Goal: Communication & Community: Answer question/provide support

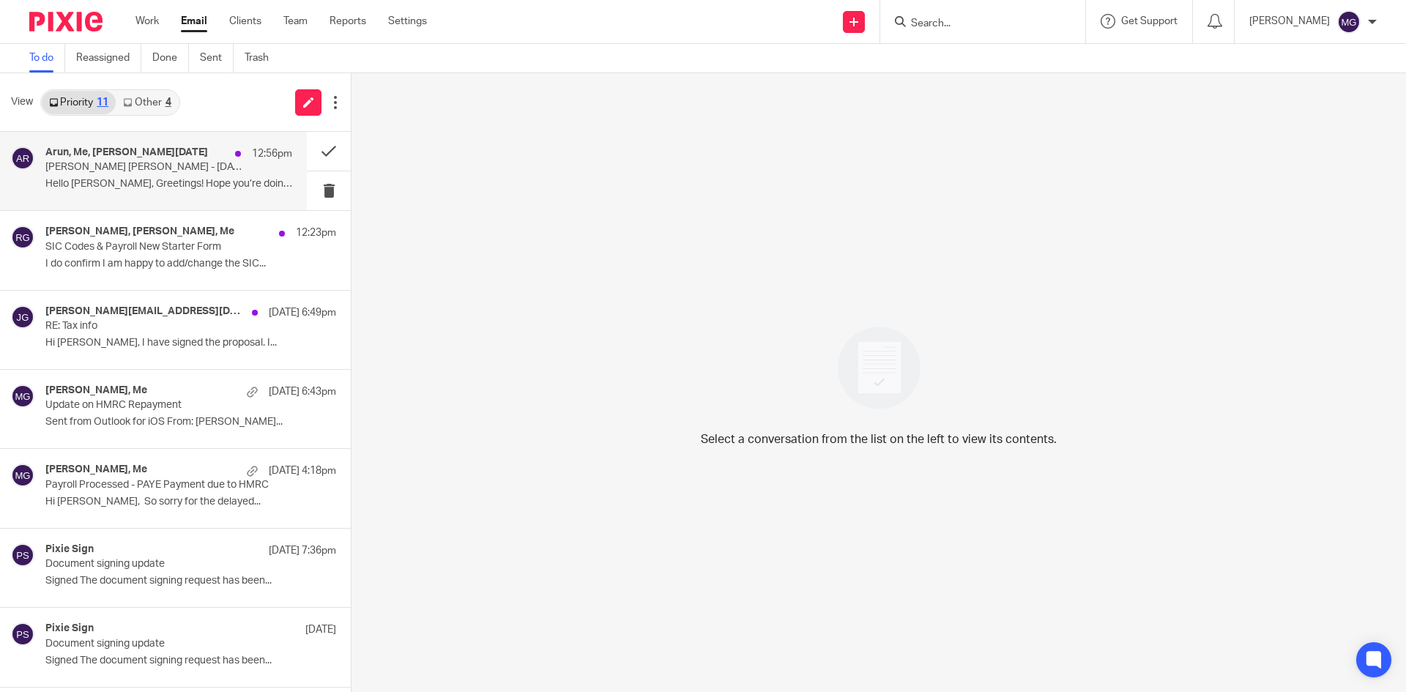
click at [125, 168] on p "Arun Jeet Singh - 07.08.1985 - Indi- Our Ref: 227182-1" at bounding box center [144, 167] width 198 height 12
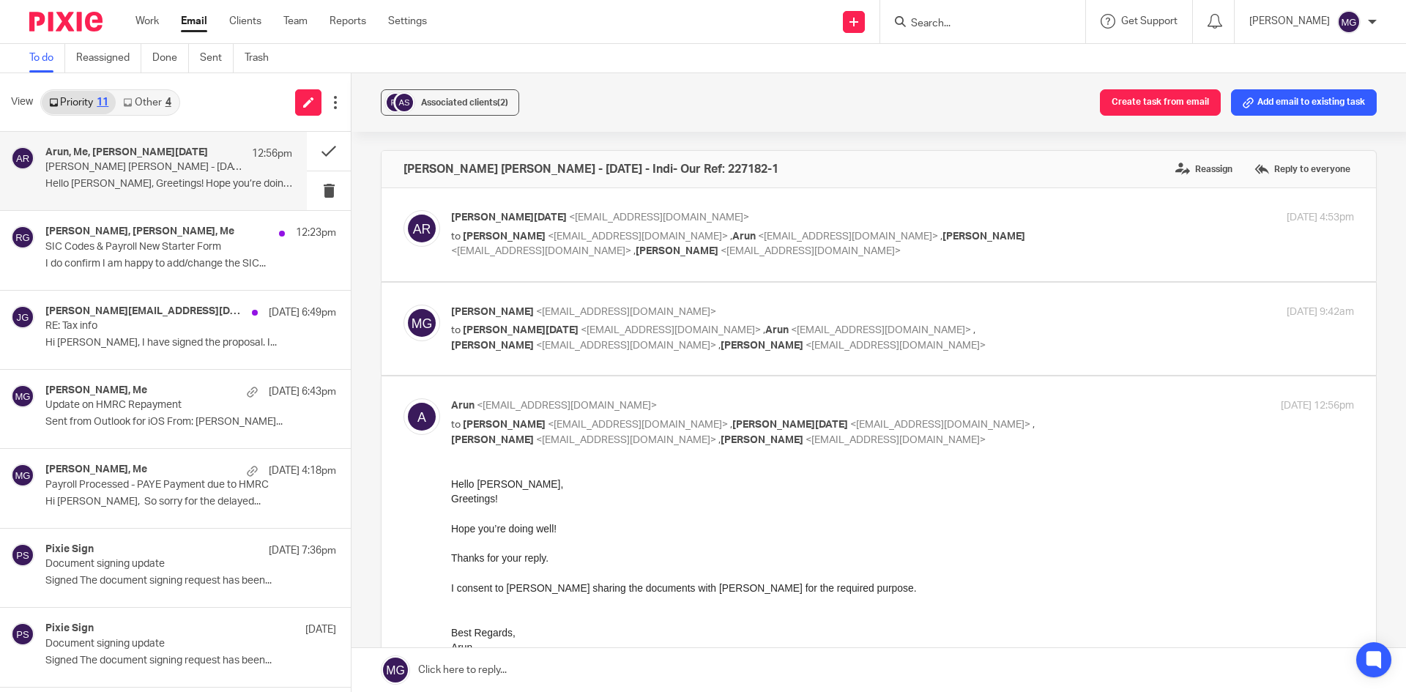
click at [661, 107] on div "Associated clients (2) Create task from email Add email to existing task" at bounding box center [879, 102] width 1055 height 59
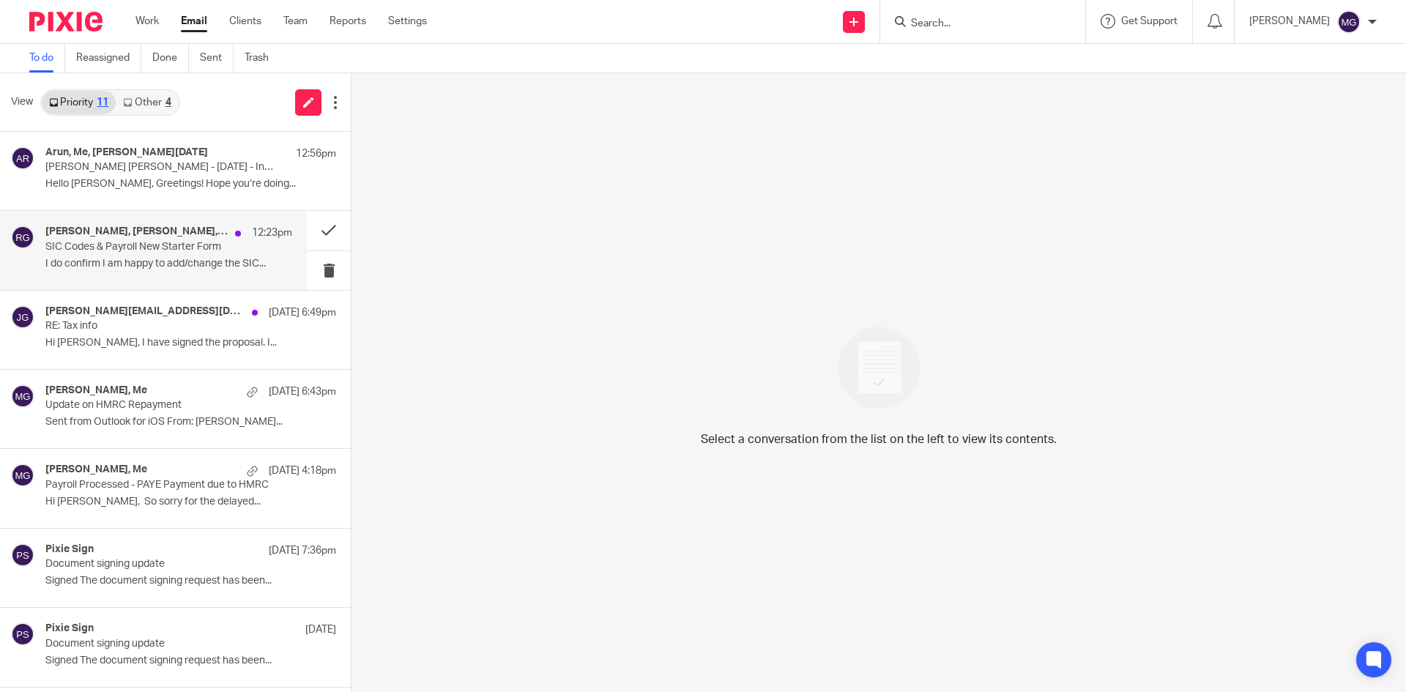
drag, startPoint x: 0, startPoint y: 0, endPoint x: 159, endPoint y: 283, distance: 325.0
click at [159, 283] on div "Keshini Suraweera, Mason Graves, Me 12:23pm SIC Codes & Payroll New Starter For…" at bounding box center [153, 250] width 307 height 78
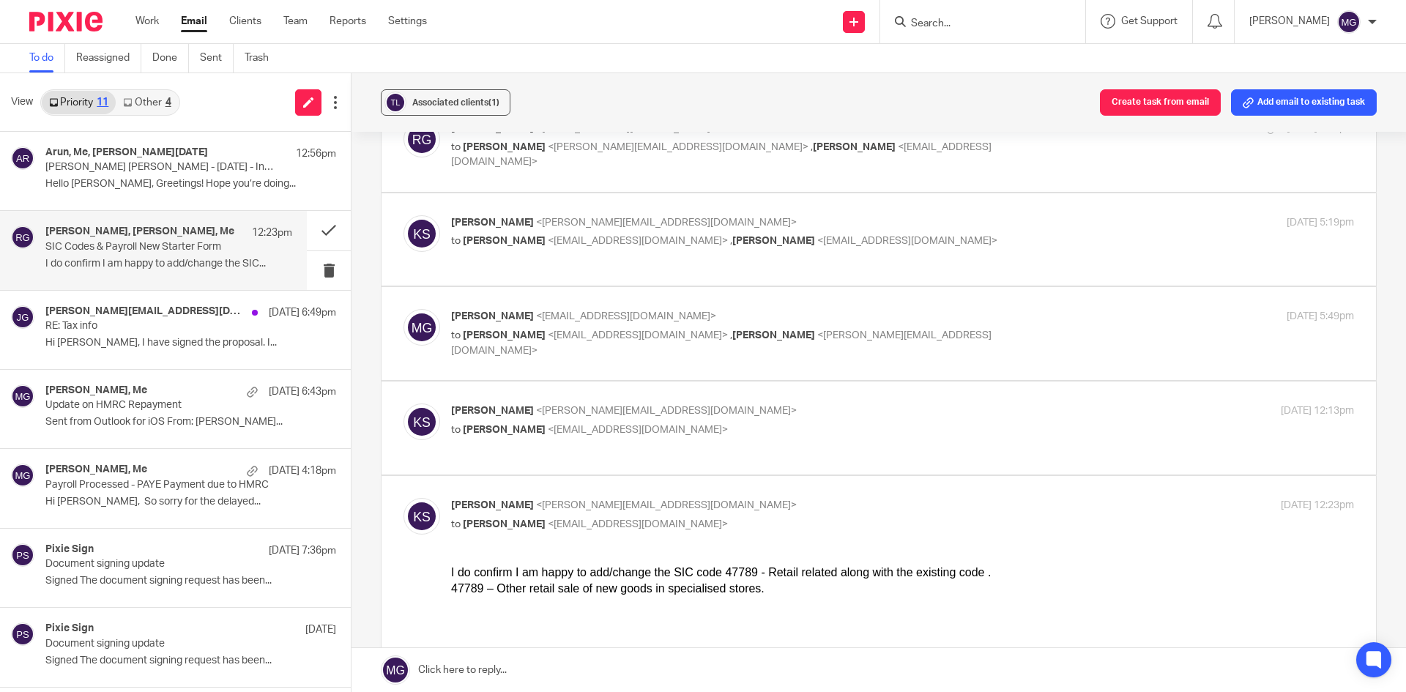
scroll to position [220, 0]
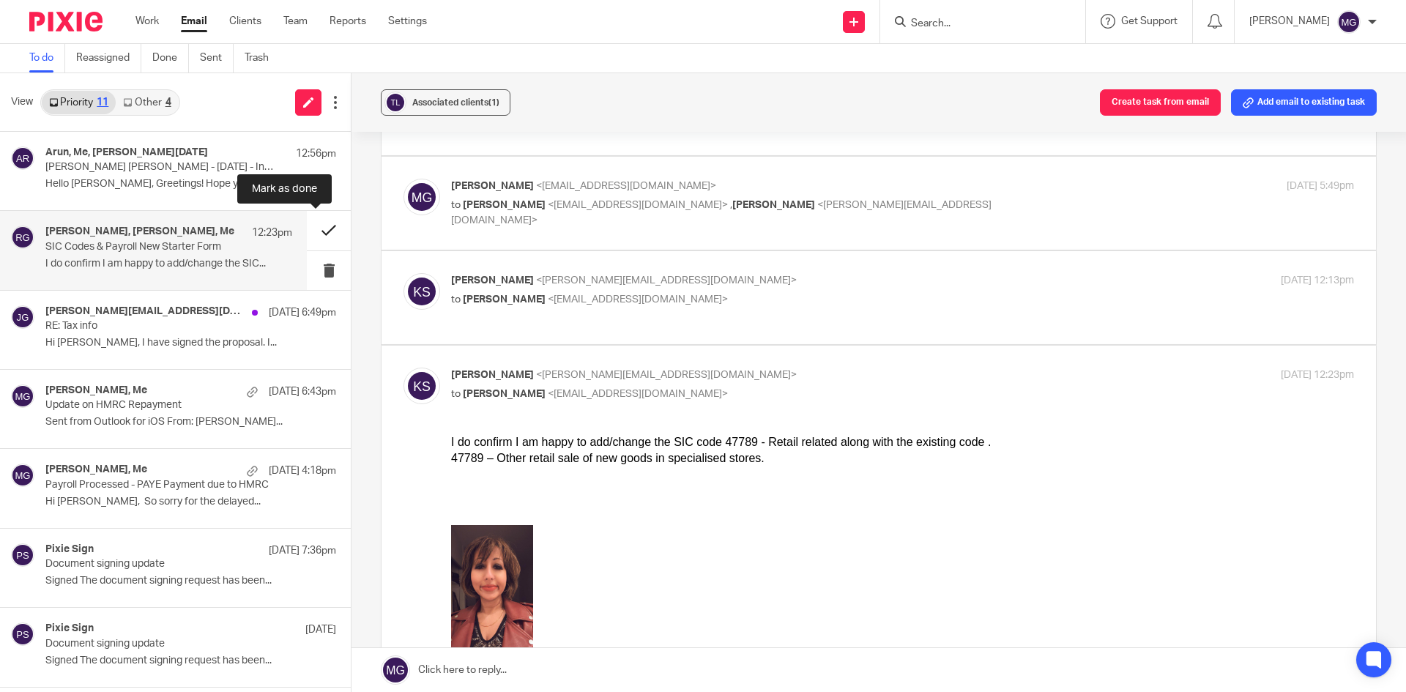
click at [319, 230] on button at bounding box center [329, 230] width 44 height 39
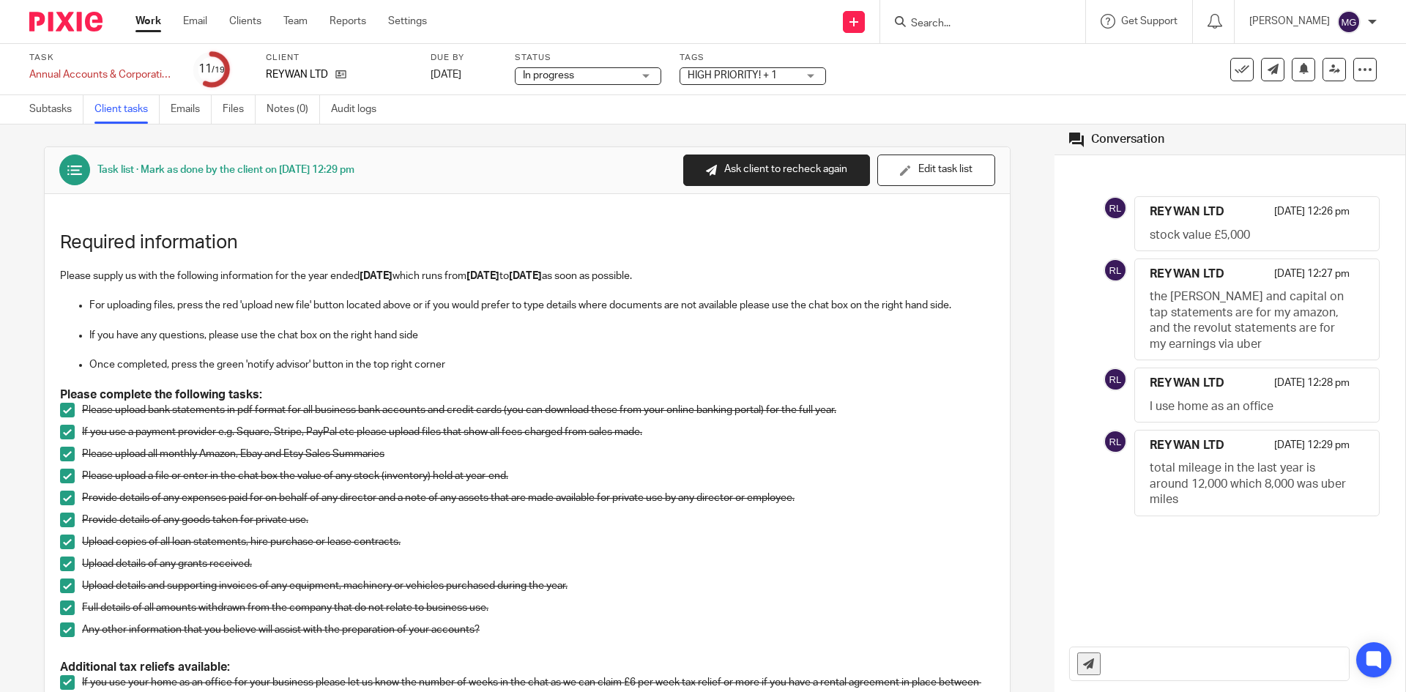
click at [949, 20] on input "Search" at bounding box center [976, 24] width 132 height 13
click at [976, 35] on div at bounding box center [982, 21] width 205 height 43
click at [976, 28] on input "Search" at bounding box center [976, 24] width 132 height 13
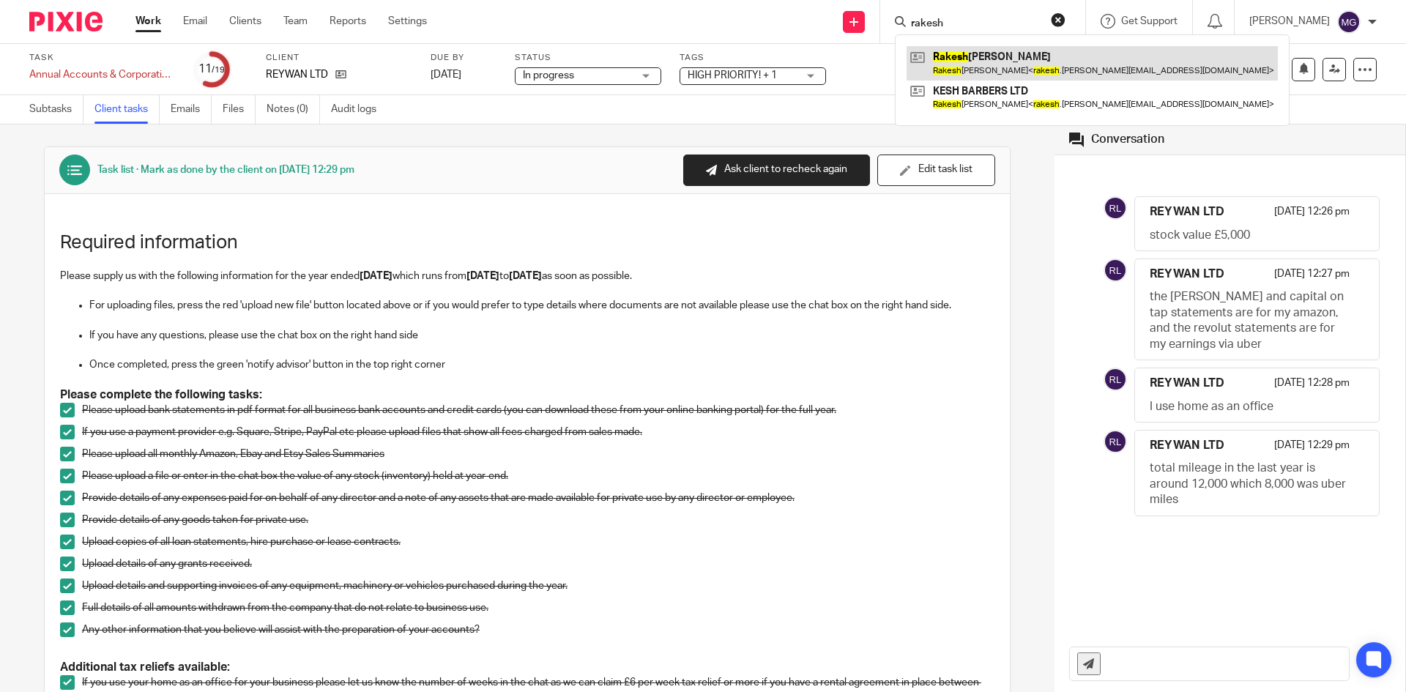
type input "rakesh"
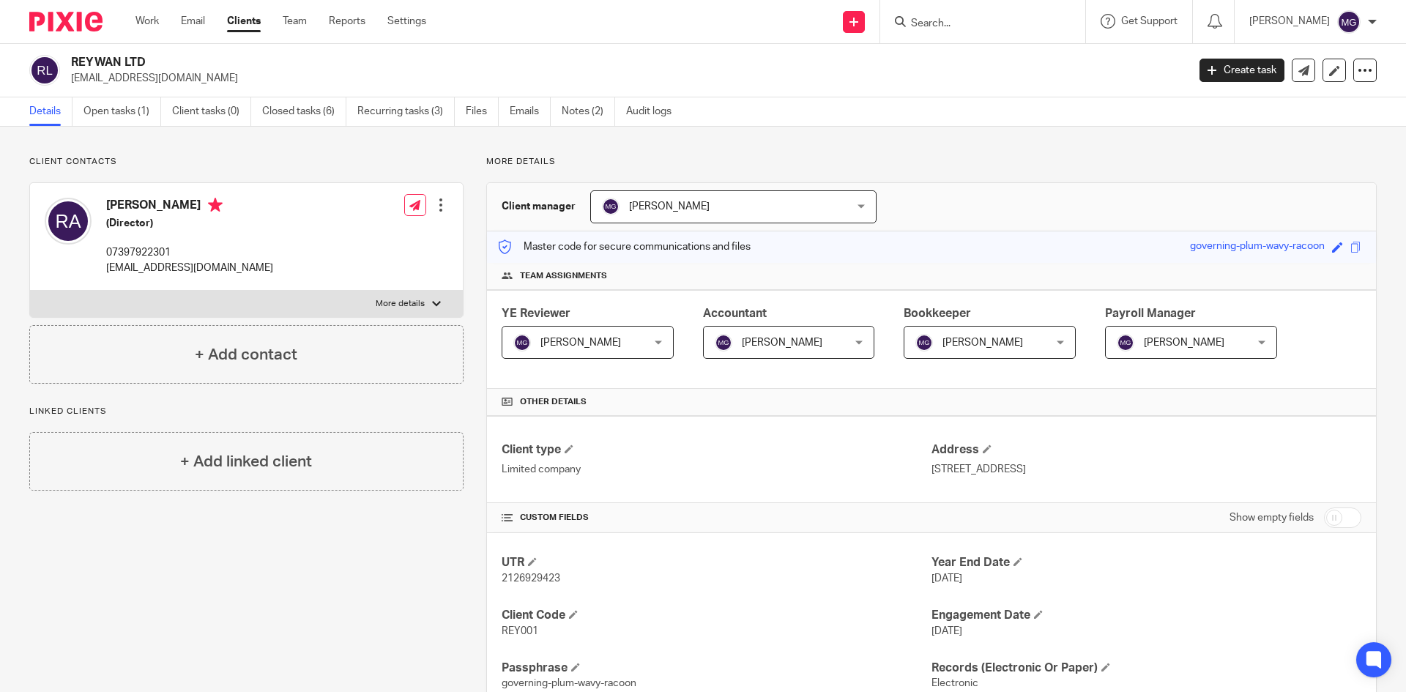
click at [866, 119] on div "Details Open tasks (1) Client tasks (0) Closed tasks (6) Recurring tasks (3) Fi…" at bounding box center [703, 111] width 1406 height 29
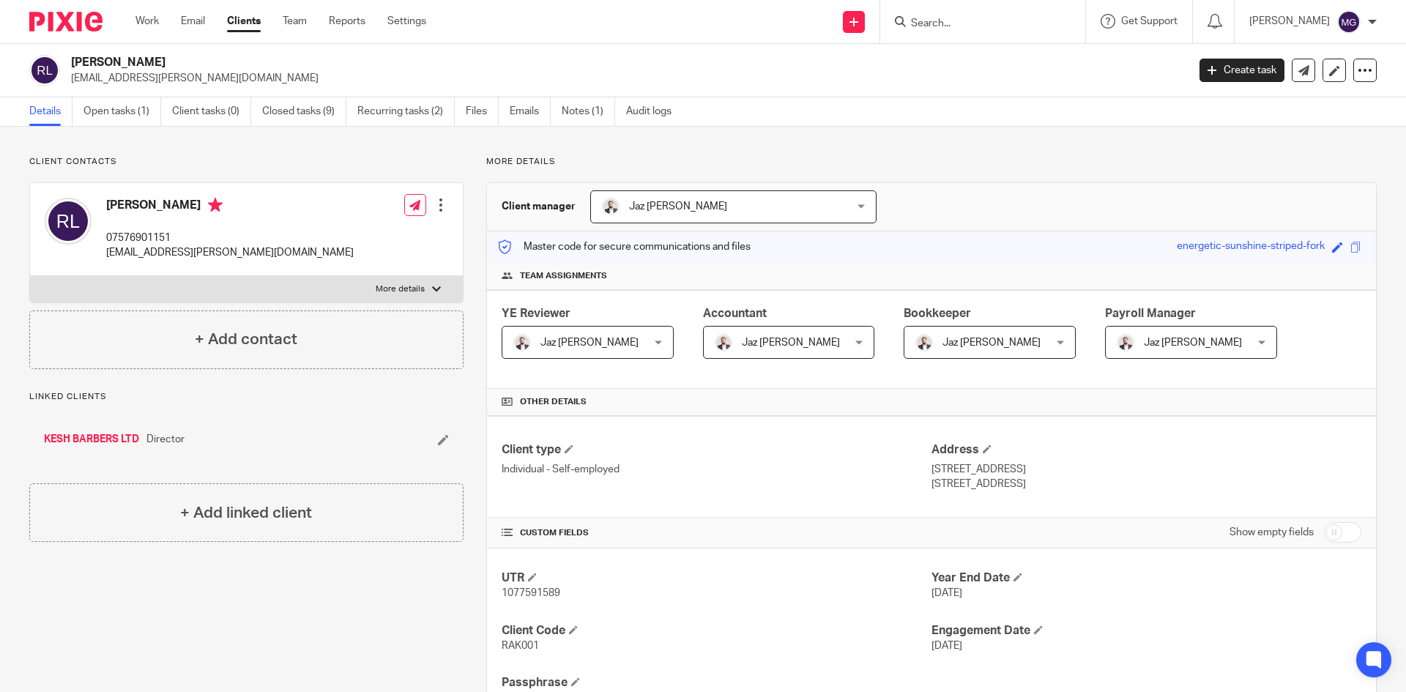
click at [586, 127] on div "Client contacts Rakeshkumar Limbachia 07576901151 rakesh.limbachia@hotmail.com …" at bounding box center [703, 628] width 1406 height 1003
click at [597, 106] on link "Notes (1)" at bounding box center [588, 111] width 53 height 29
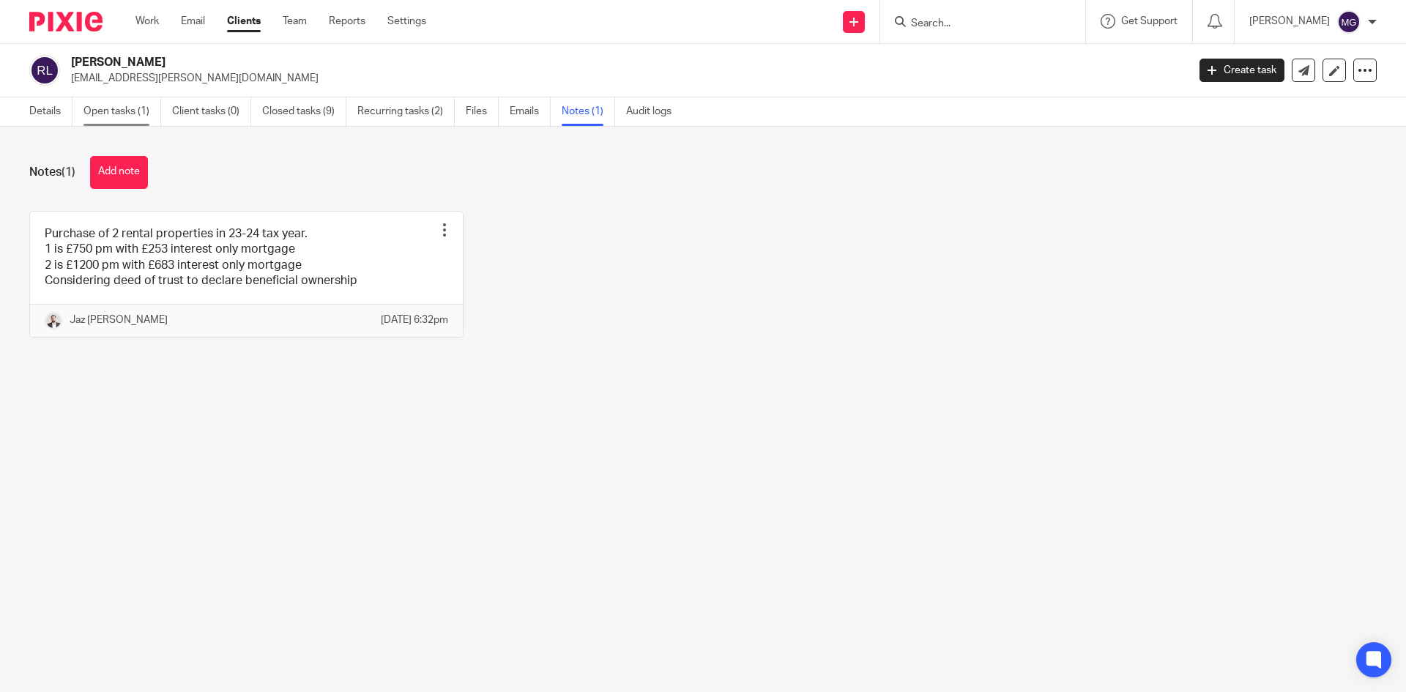
click at [129, 114] on link "Open tasks (1)" at bounding box center [123, 111] width 78 height 29
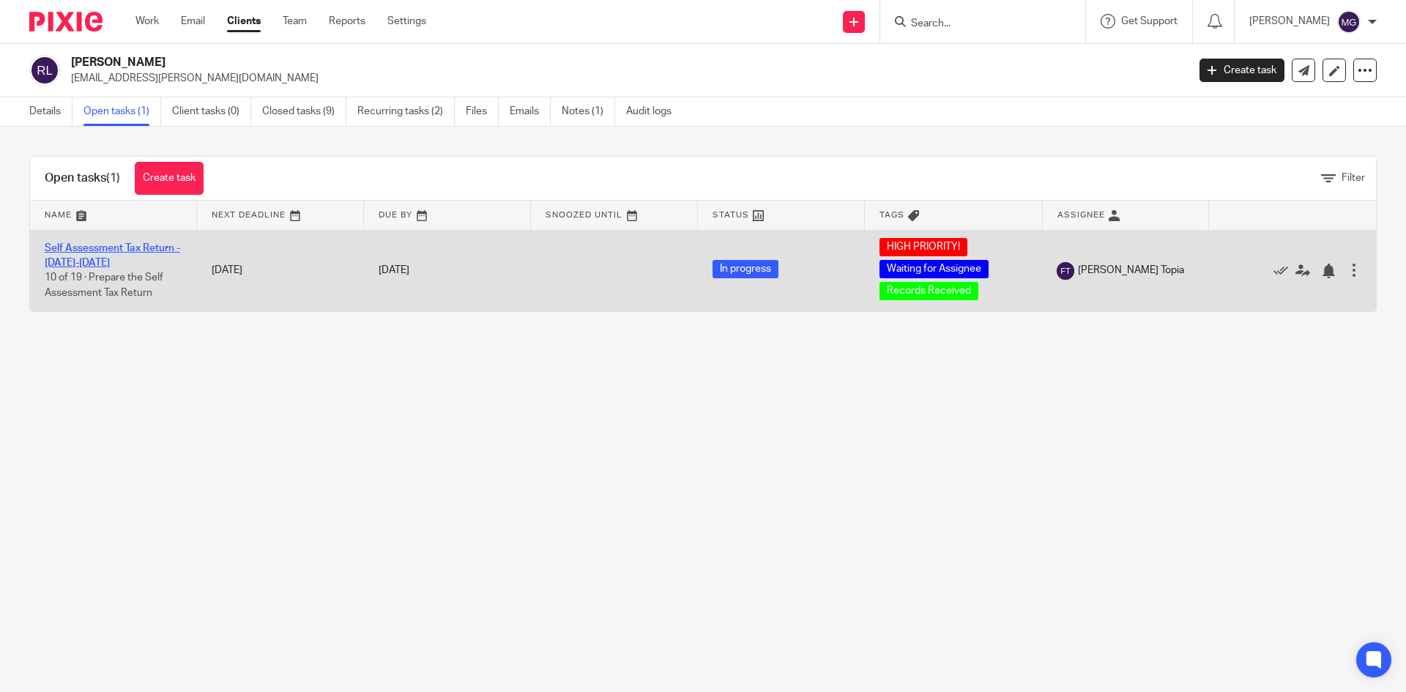
click at [119, 252] on link "Self Assessment Tax Return - [DATE]-[DATE]" at bounding box center [113, 255] width 136 height 25
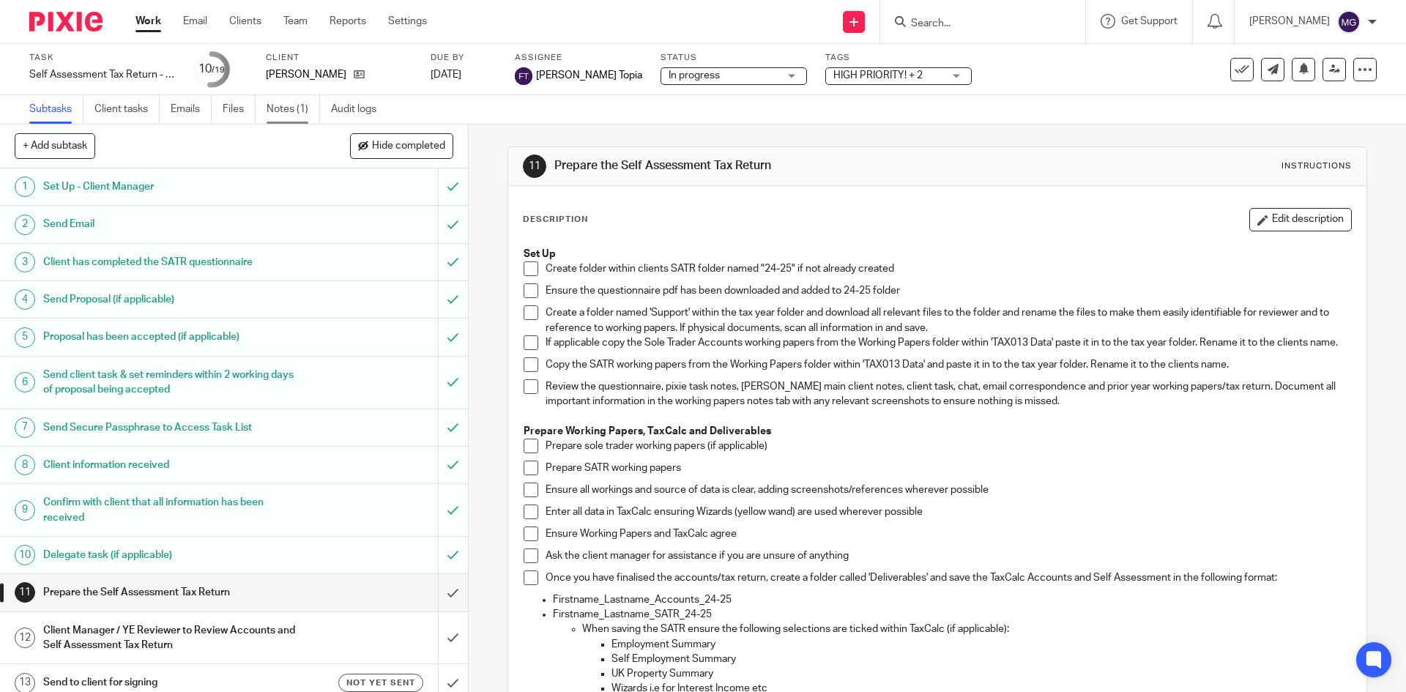
click at [314, 114] on link "Notes (1)" at bounding box center [293, 109] width 53 height 29
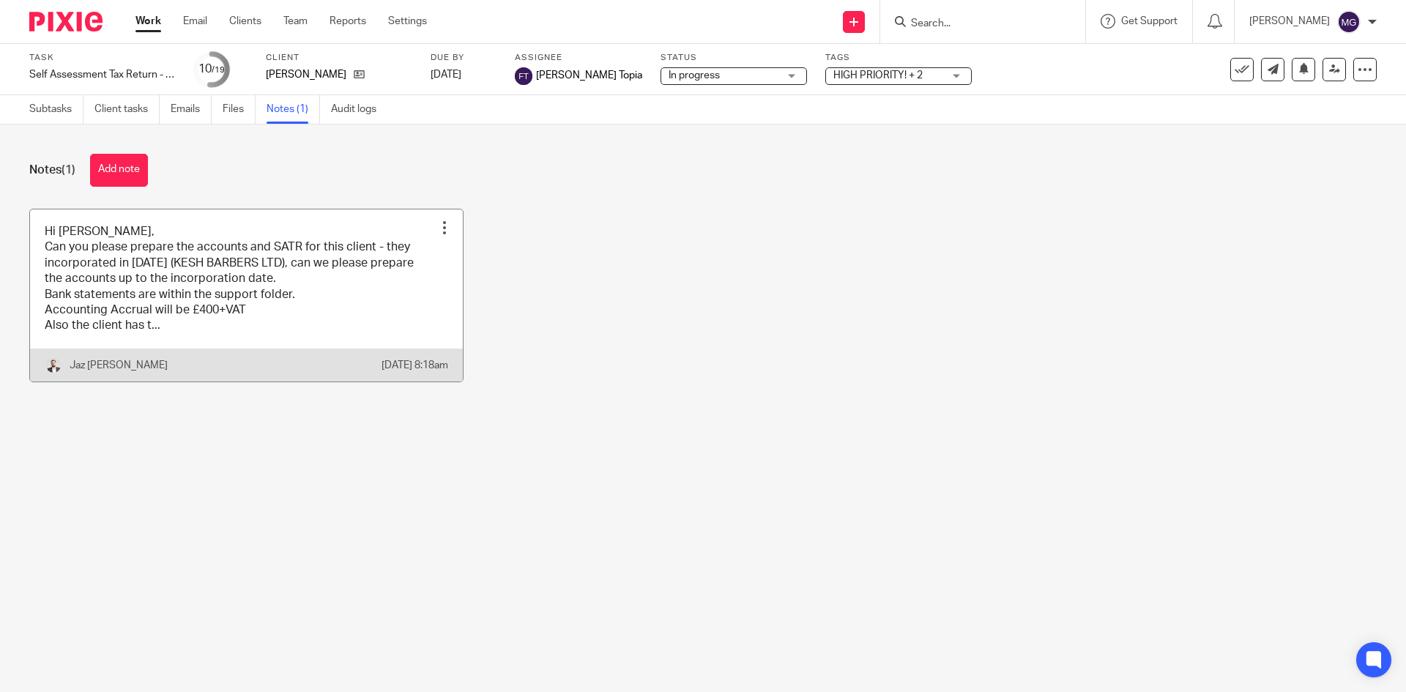
click at [363, 314] on link at bounding box center [246, 295] width 433 height 172
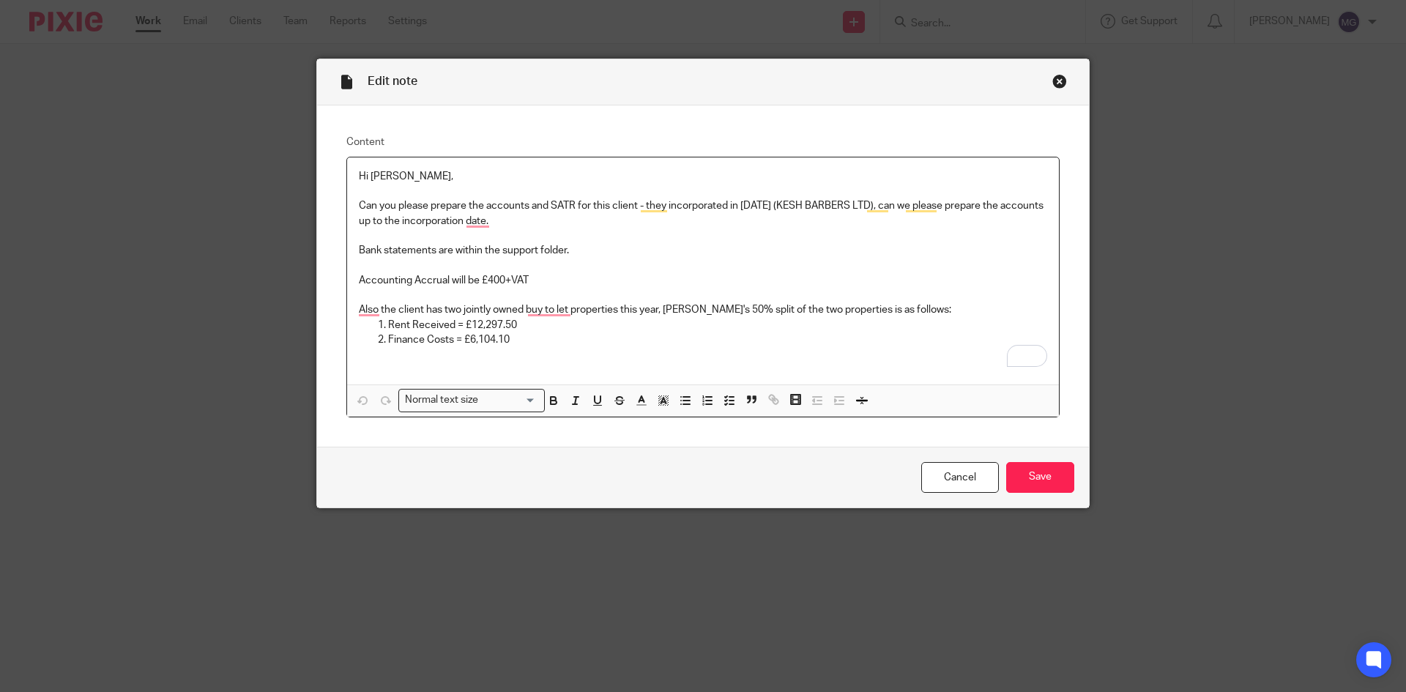
click at [599, 269] on p "To enrich screen reader interactions, please activate Accessibility in Grammarl…" at bounding box center [703, 265] width 689 height 15
click at [1056, 79] on div "Close this dialog window" at bounding box center [1060, 81] width 15 height 15
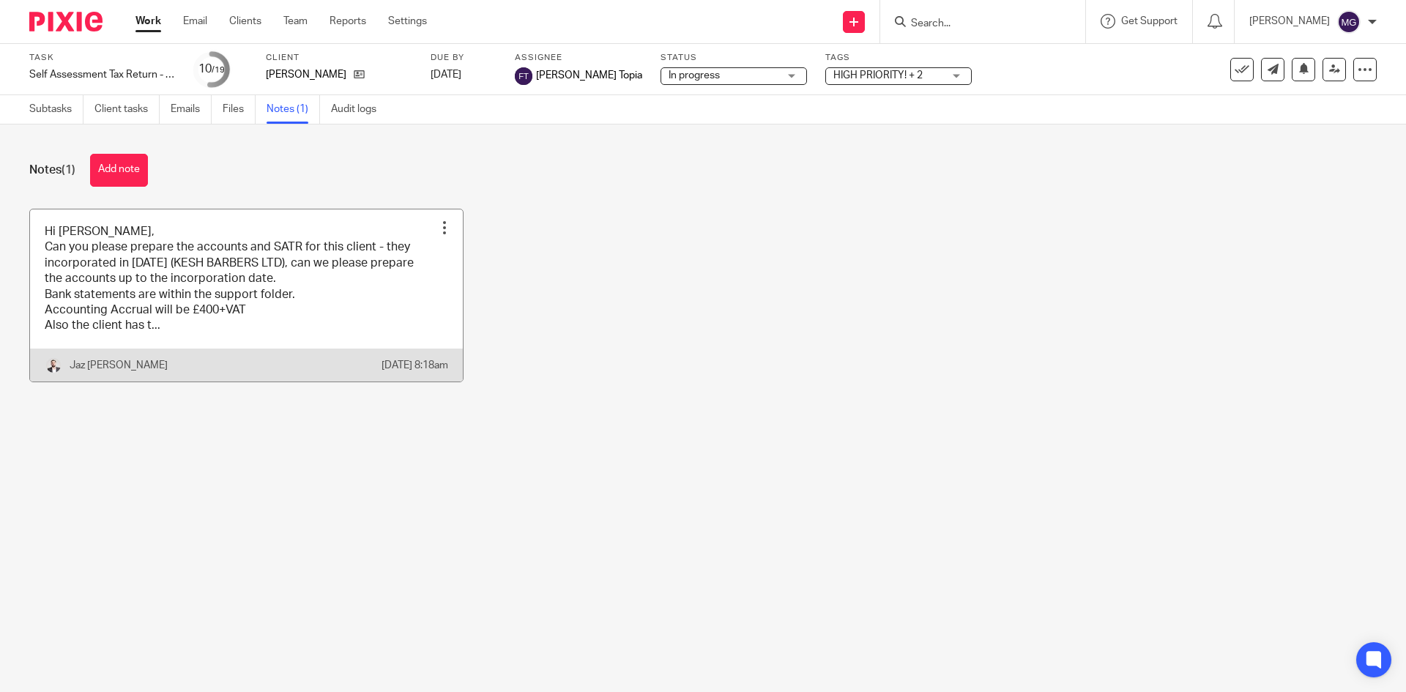
drag, startPoint x: 0, startPoint y: 0, endPoint x: 180, endPoint y: 352, distance: 395.7
click at [180, 352] on link at bounding box center [246, 295] width 433 height 172
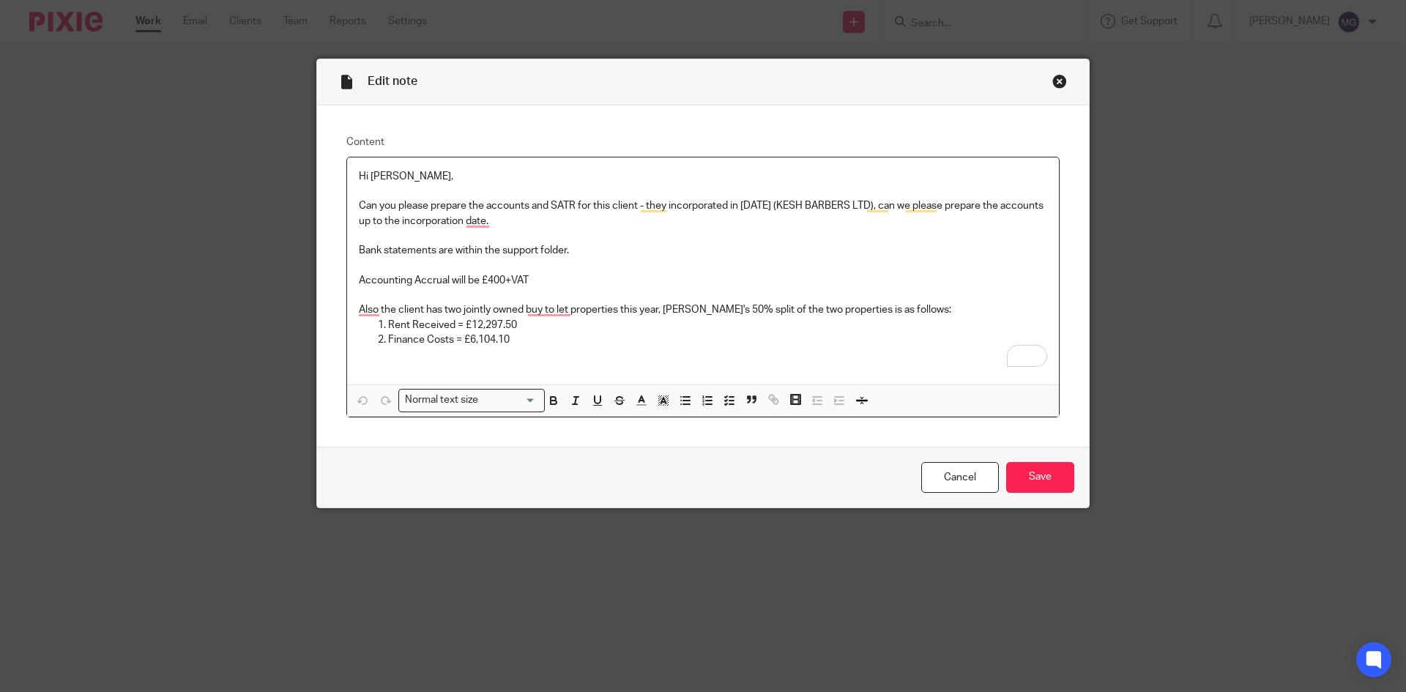
click at [568, 296] on p "To enrich screen reader interactions, please activate Accessibility in Grammarl…" at bounding box center [703, 295] width 689 height 15
drag, startPoint x: 554, startPoint y: 277, endPoint x: 341, endPoint y: 279, distance: 212.4
click at [341, 279] on div "Edit note Content Hi Fatema, Can you please prepare the accounts and SATR for t…" at bounding box center [702, 284] width 773 height 450
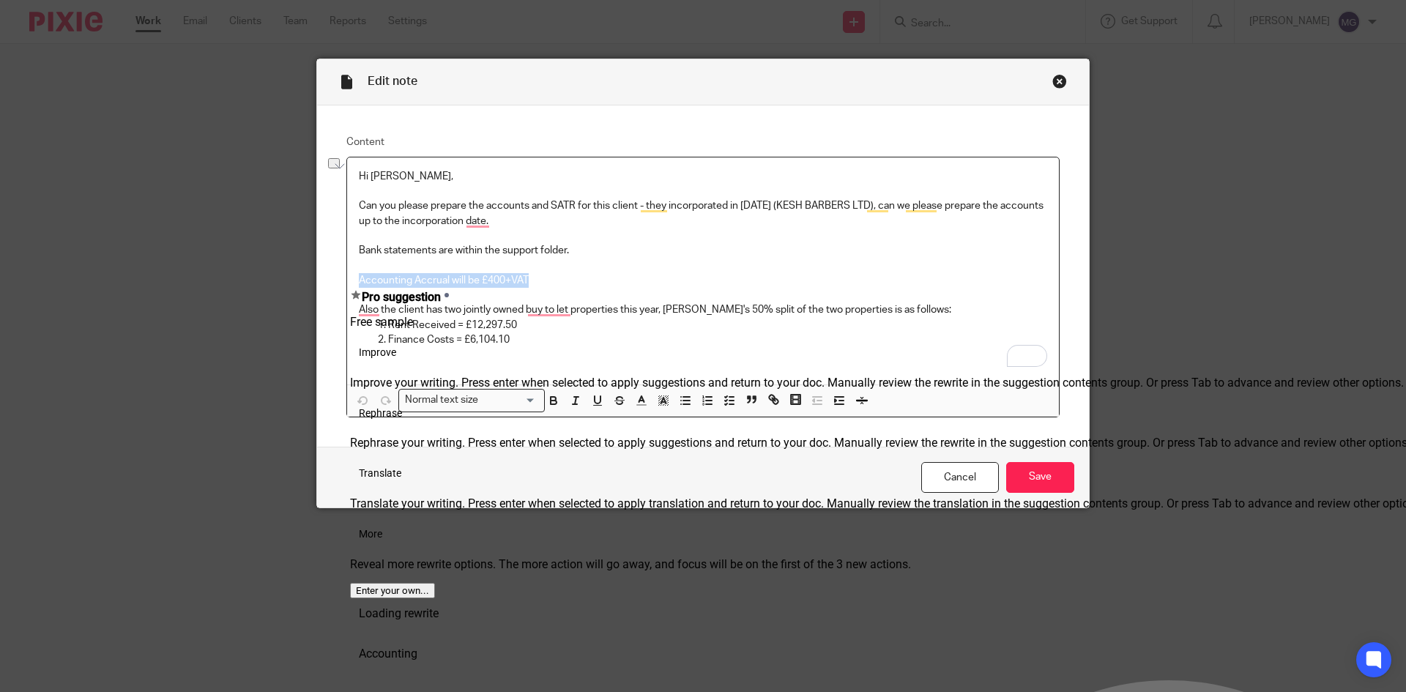
click at [728, 236] on p "To enrich screen reader interactions, please activate Accessibility in Grammarl…" at bounding box center [703, 236] width 689 height 15
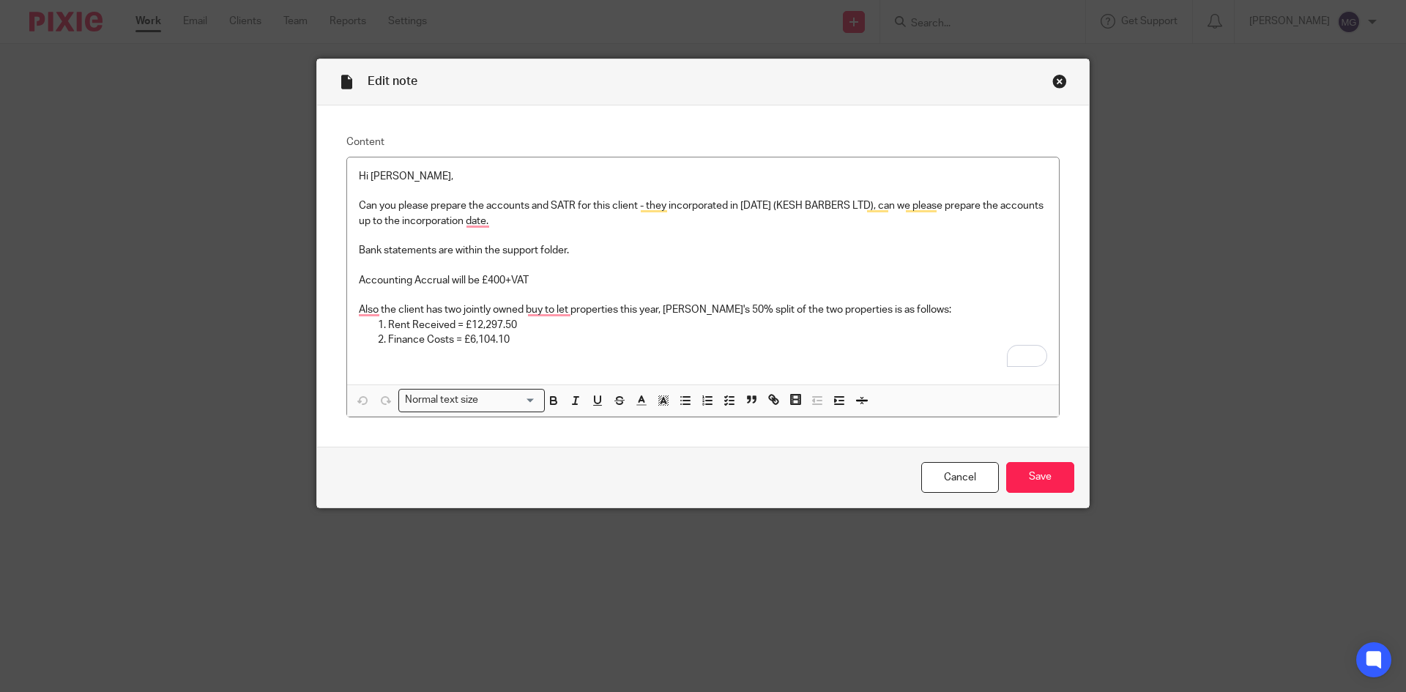
click at [1057, 81] on div "Close this dialog window" at bounding box center [1060, 81] width 15 height 15
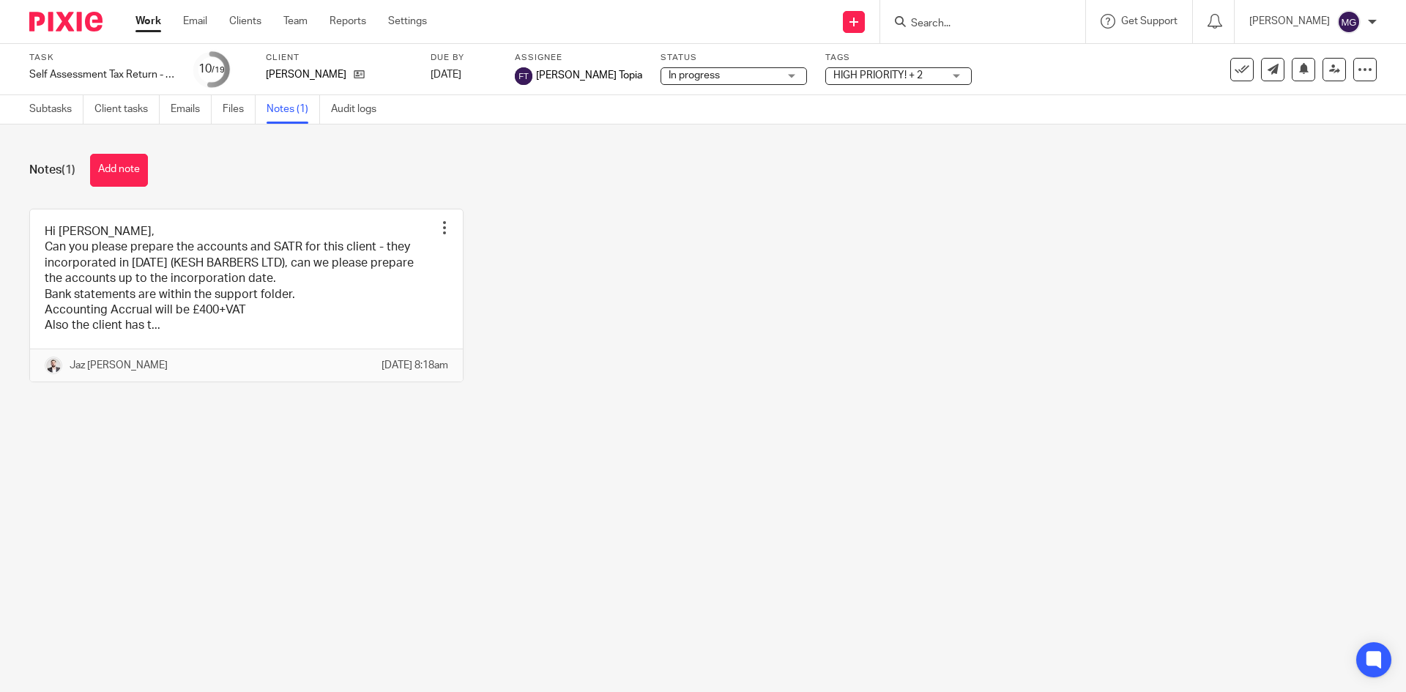
drag, startPoint x: 752, startPoint y: 326, endPoint x: 751, endPoint y: 313, distance: 13.3
click at [752, 326] on div "Hi Fatema, Can you please prepare the accounts and SATR for this client - they …" at bounding box center [692, 307] width 1370 height 196
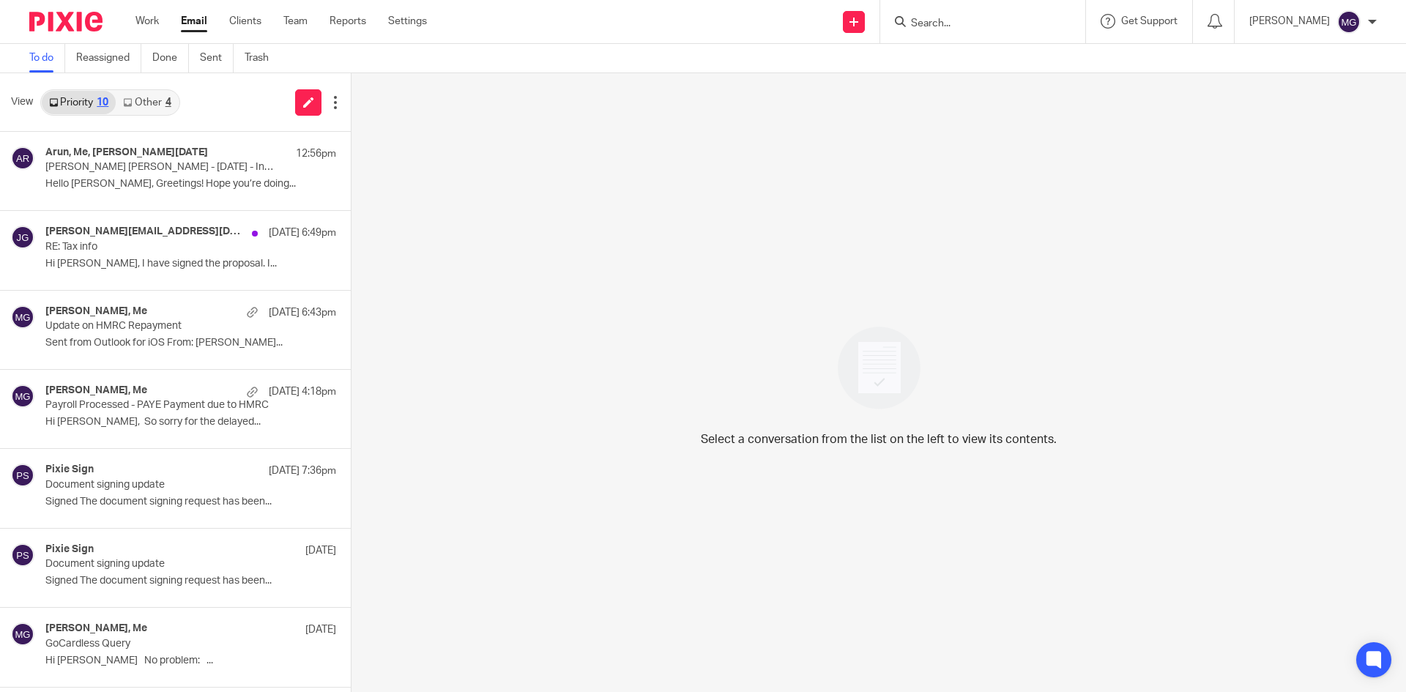
click at [797, 272] on div "Select a conversation from the list on the left to view its contents." at bounding box center [879, 382] width 1055 height 619
click at [978, 25] on input "Search" at bounding box center [976, 24] width 132 height 13
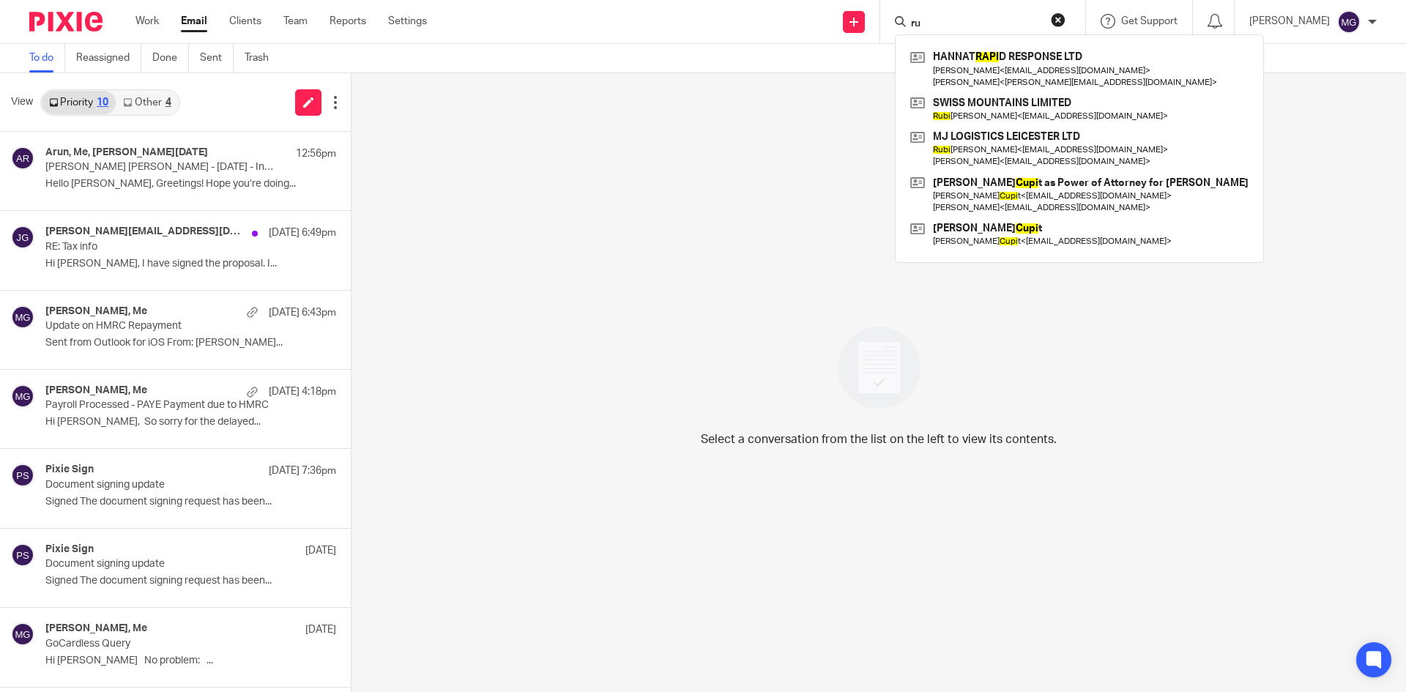
type input "r"
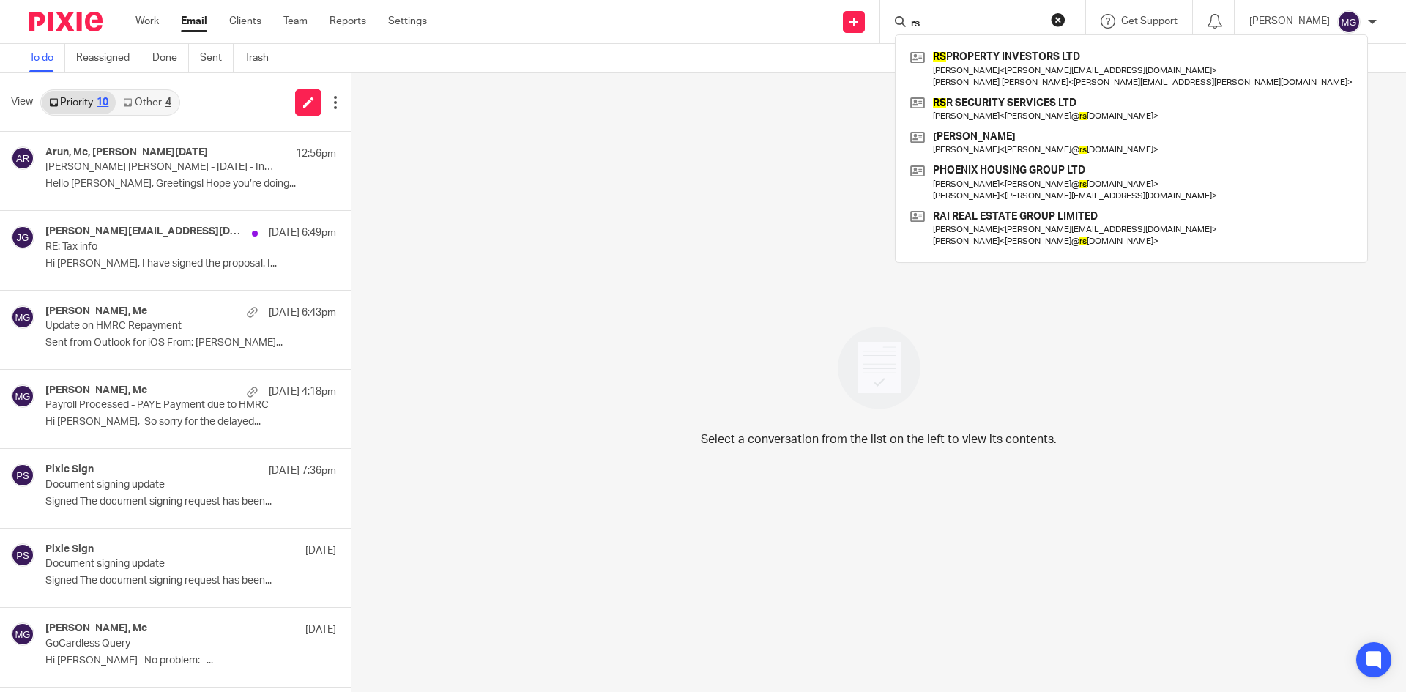
type input "rs"
click at [782, 221] on div "Select a conversation from the list on the left to view its contents." at bounding box center [879, 382] width 1055 height 619
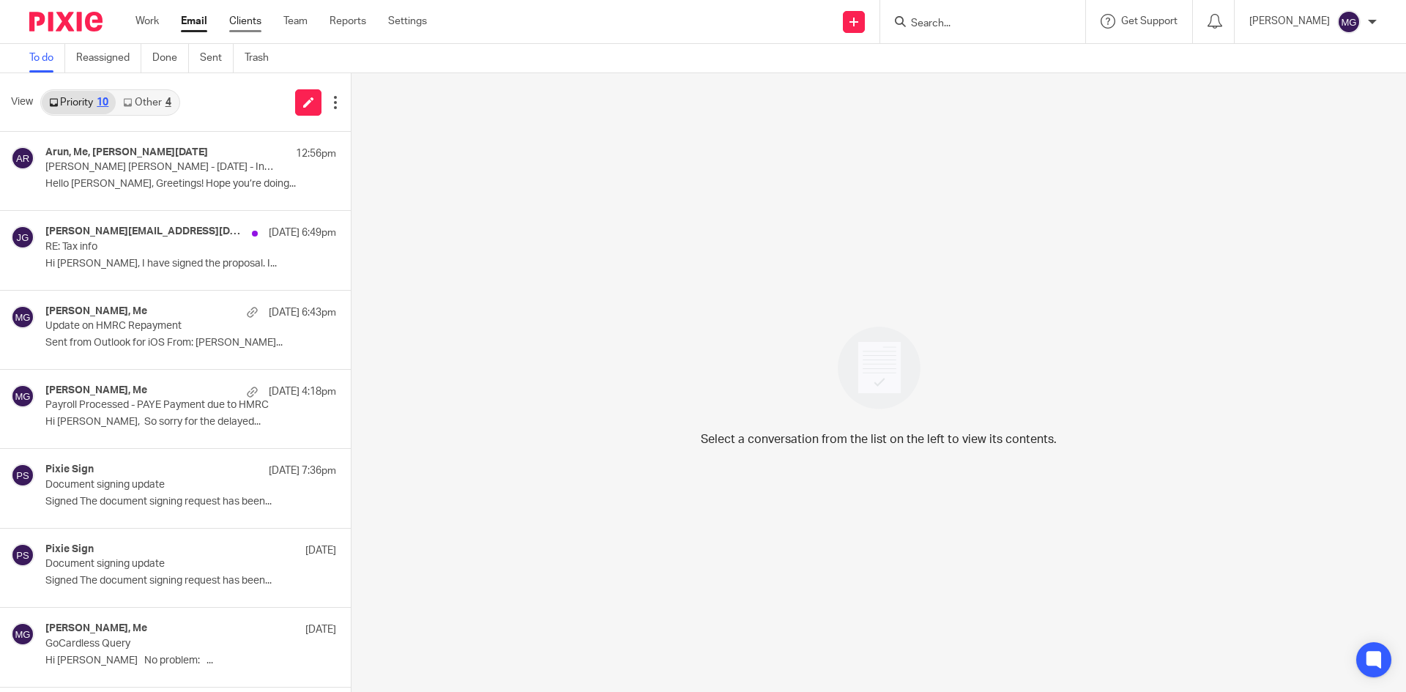
click at [259, 23] on link "Clients" at bounding box center [245, 21] width 32 height 15
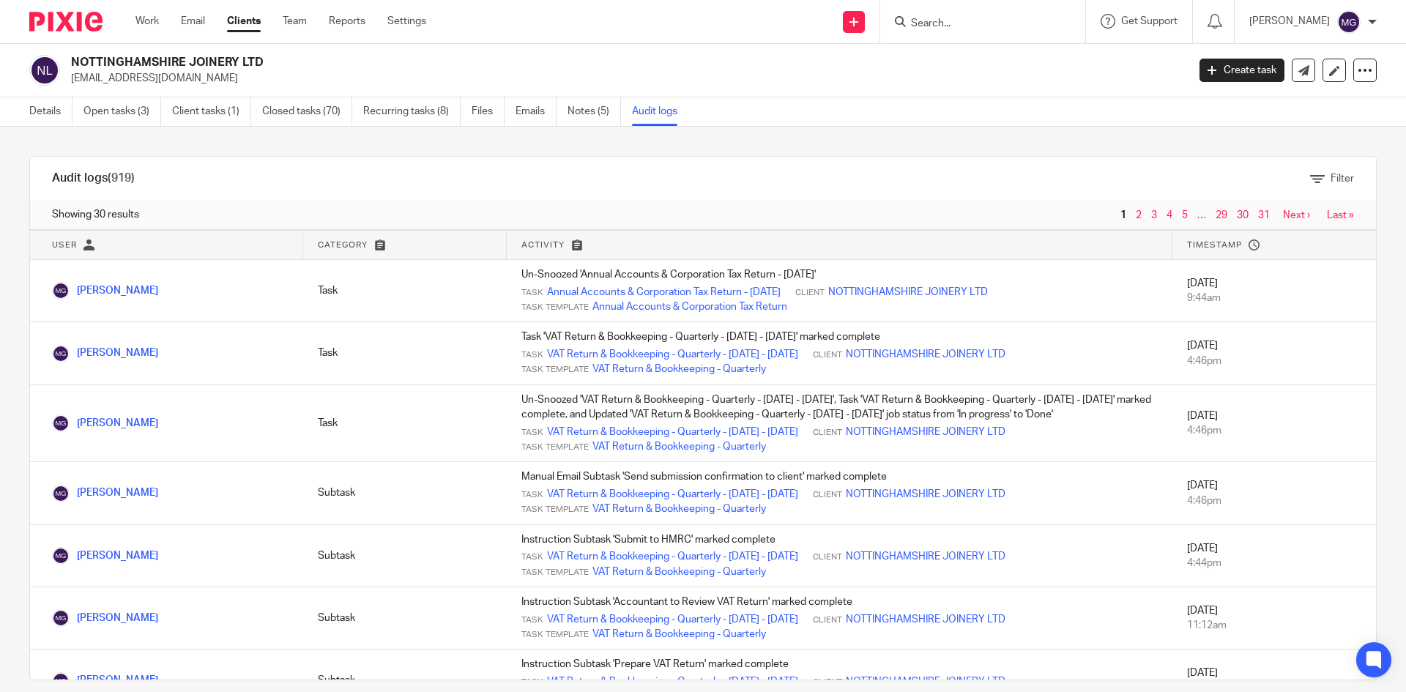
scroll to position [1234, 0]
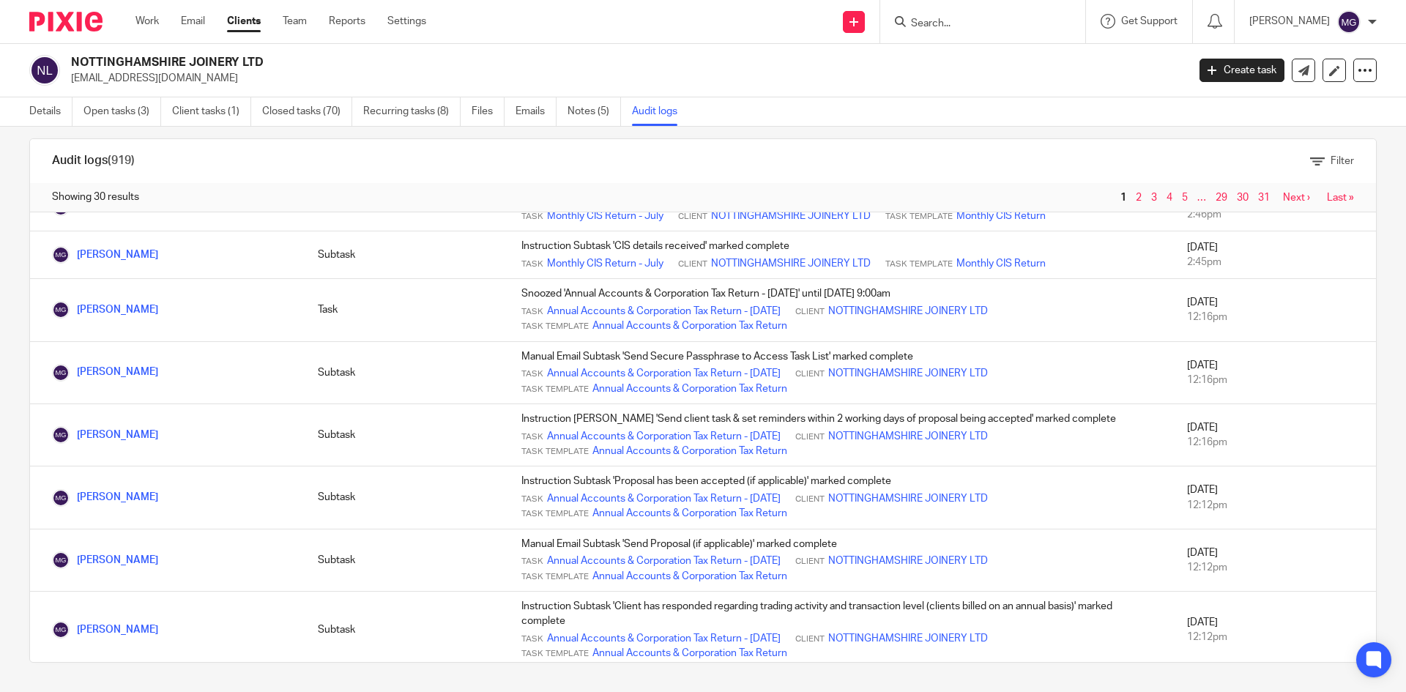
click at [1031, 21] on input "Search" at bounding box center [976, 24] width 132 height 13
type input "begnor"
click at [1003, 53] on link at bounding box center [1026, 63] width 239 height 34
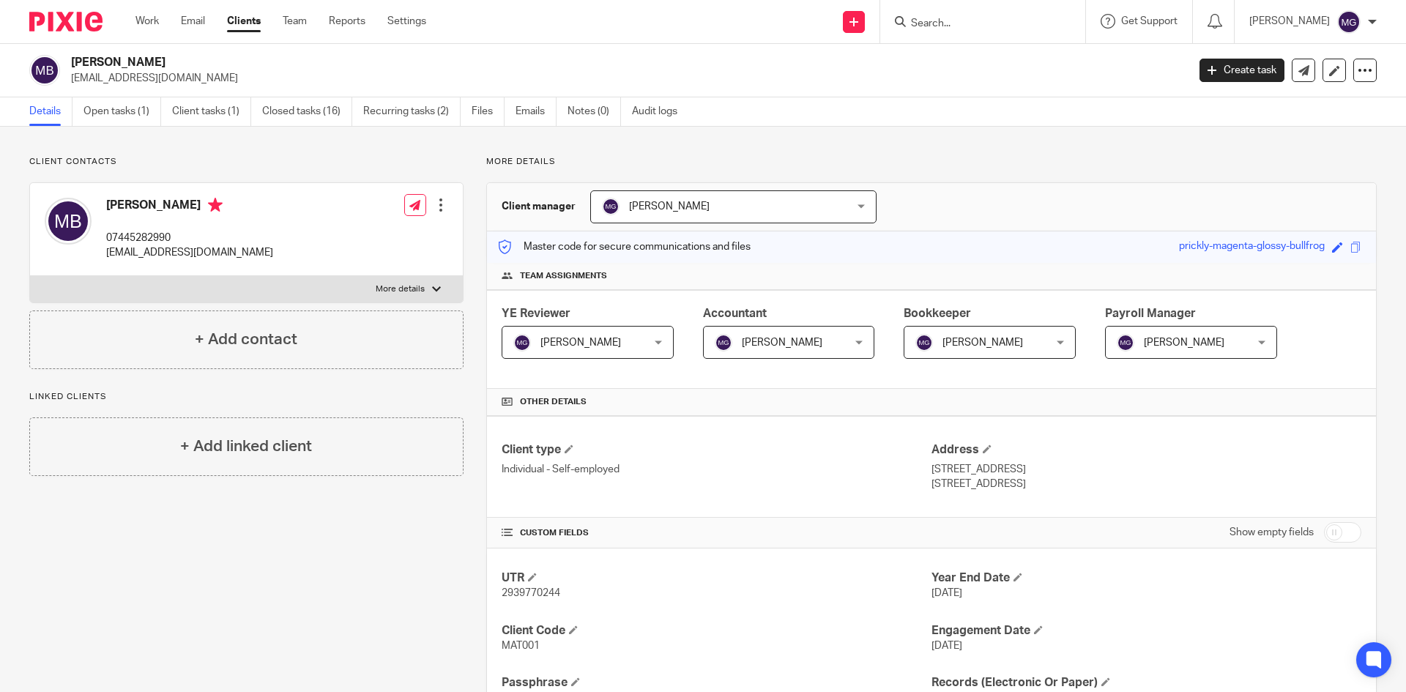
click at [1025, 179] on div "More details Client manager [PERSON_NAME] [PERSON_NAME] Topia Jaz [PERSON_NAME]…" at bounding box center [920, 636] width 913 height 960
click at [554, 115] on link "Emails" at bounding box center [536, 111] width 41 height 29
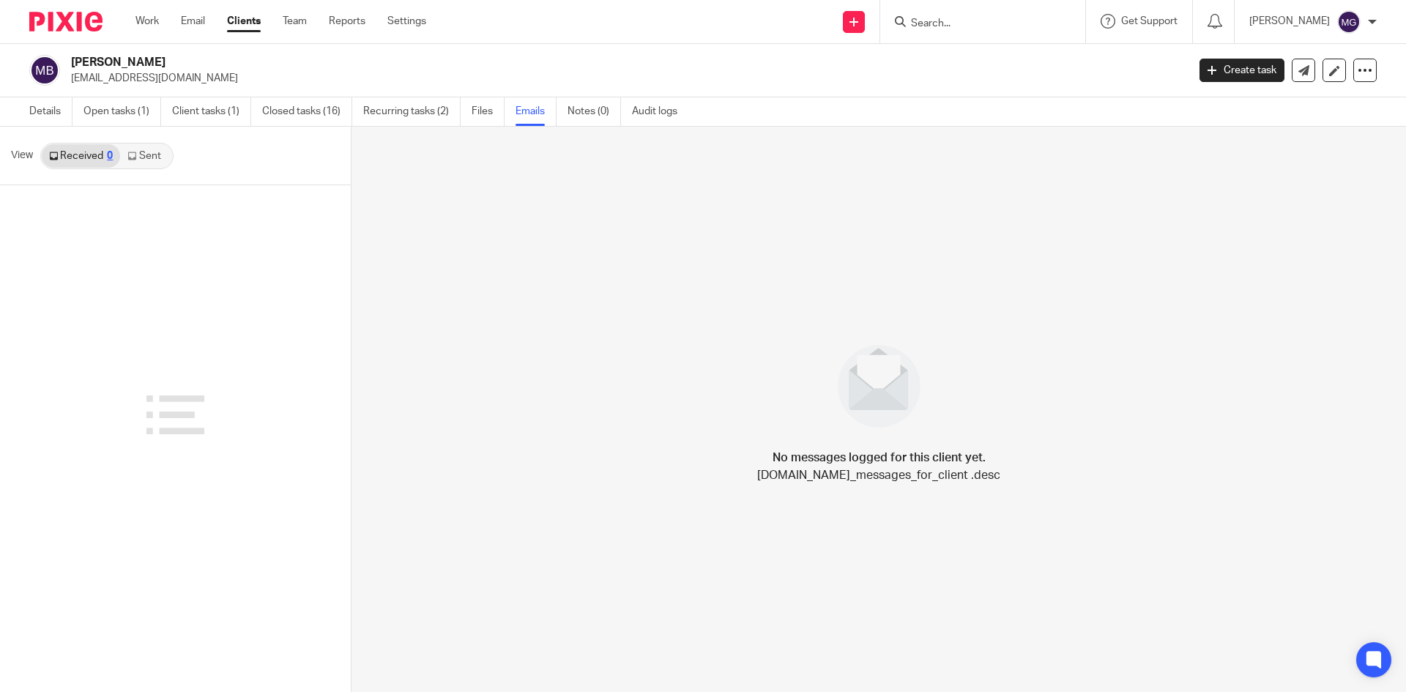
click at [140, 155] on link "Sent" at bounding box center [145, 155] width 51 height 23
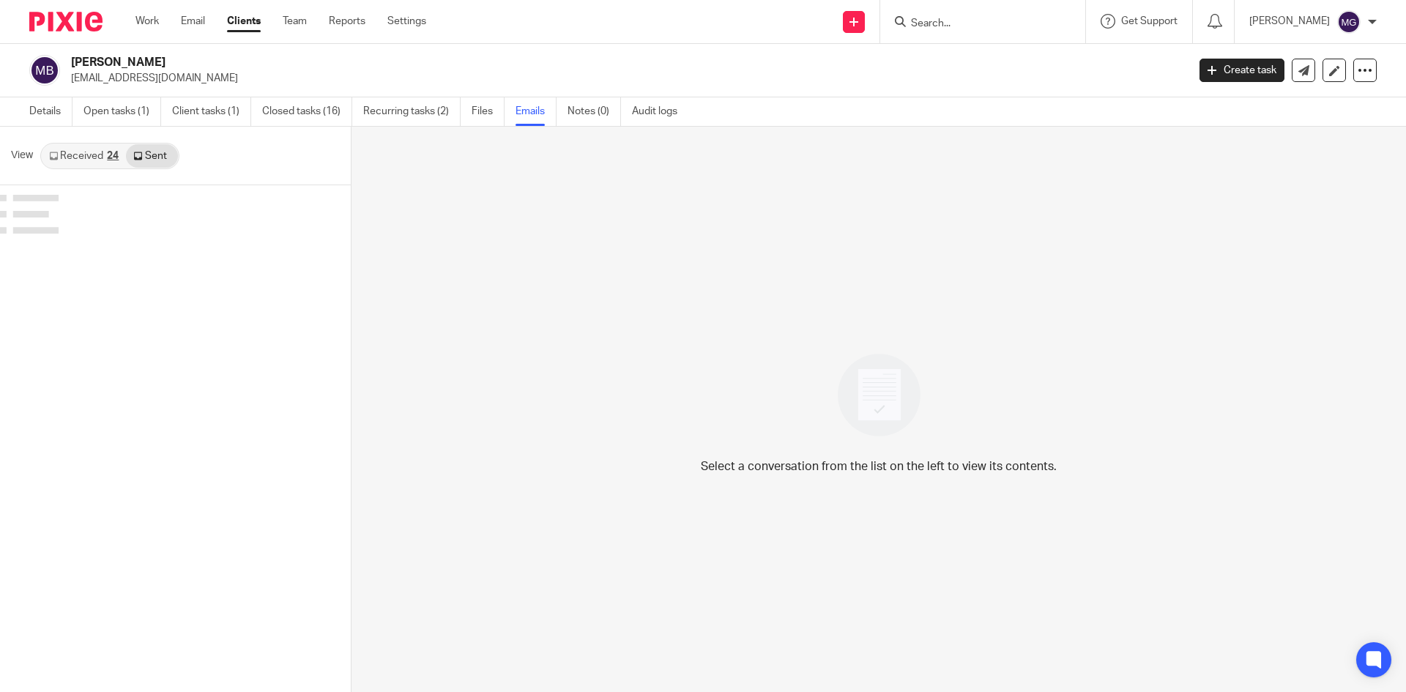
click at [86, 155] on link "Received 24" at bounding box center [84, 155] width 84 height 23
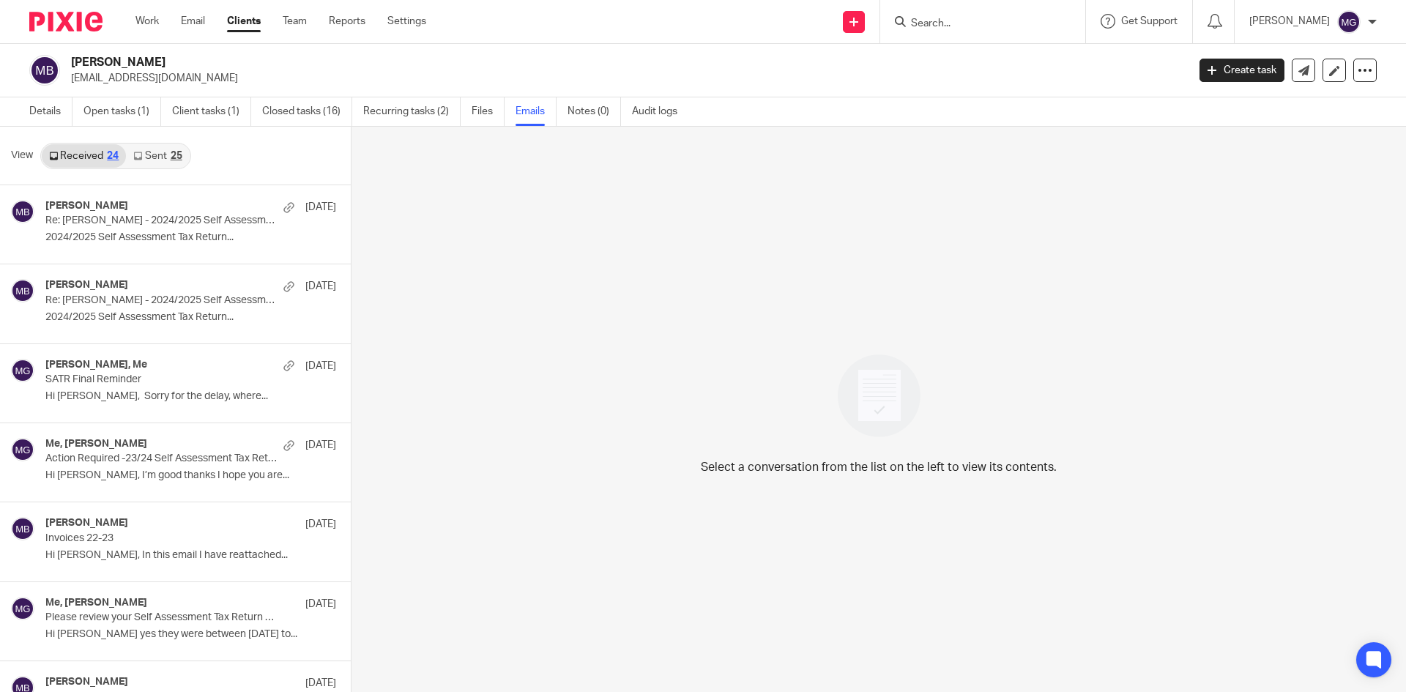
click at [163, 155] on link "Sent 25" at bounding box center [157, 155] width 63 height 23
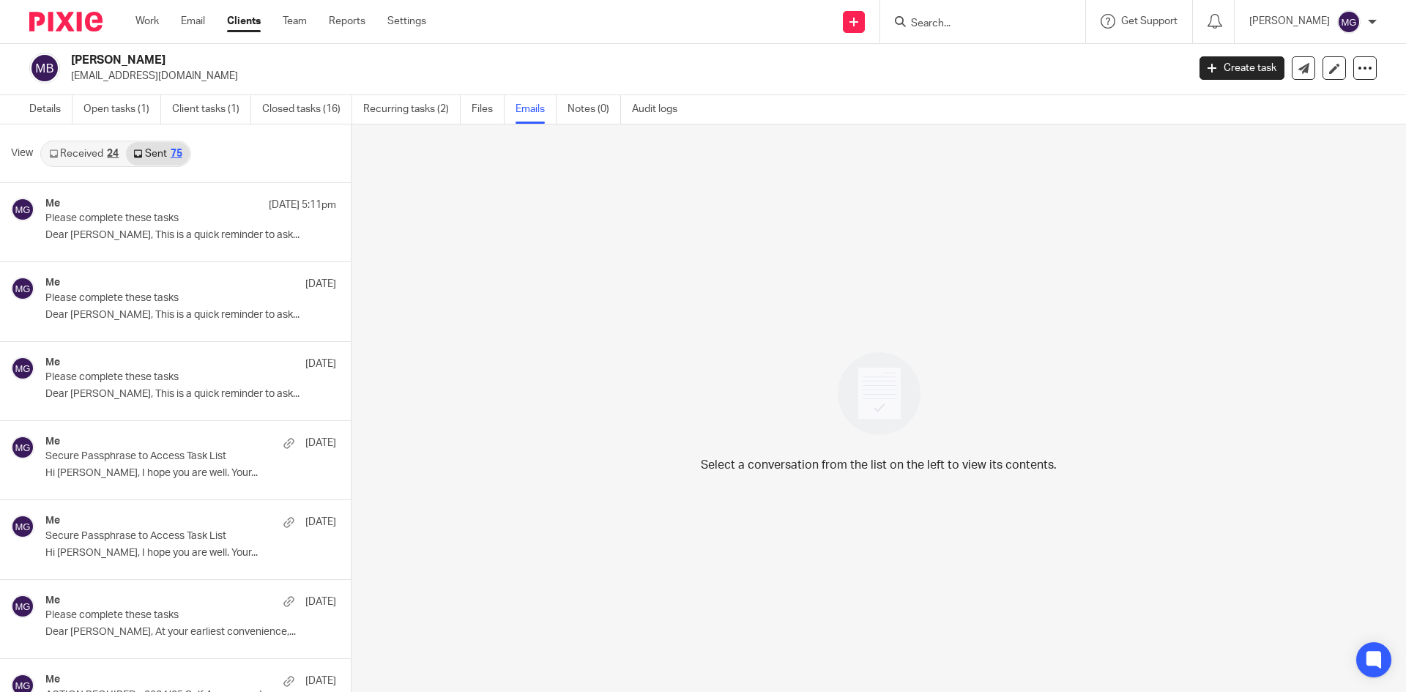
click at [73, 149] on link "Received 24" at bounding box center [84, 153] width 84 height 23
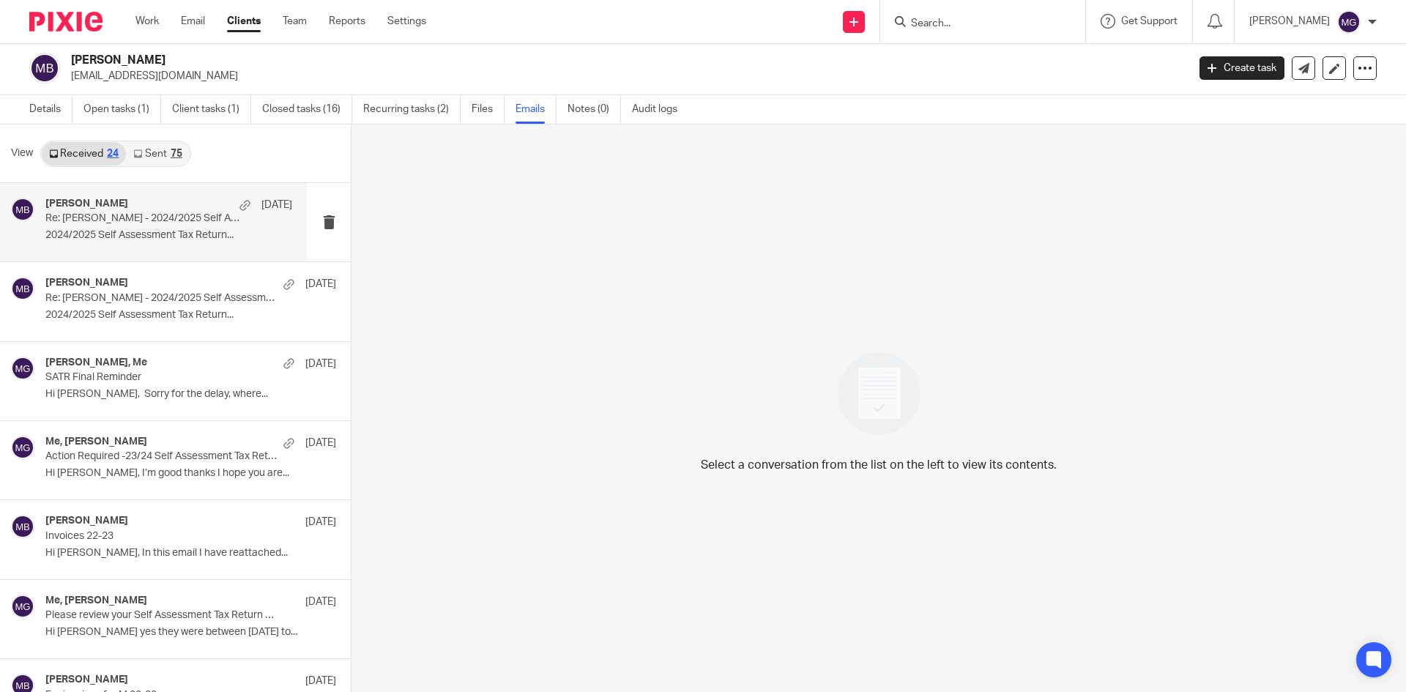
click at [89, 202] on h4 "Matthew Begnor" at bounding box center [86, 204] width 83 height 12
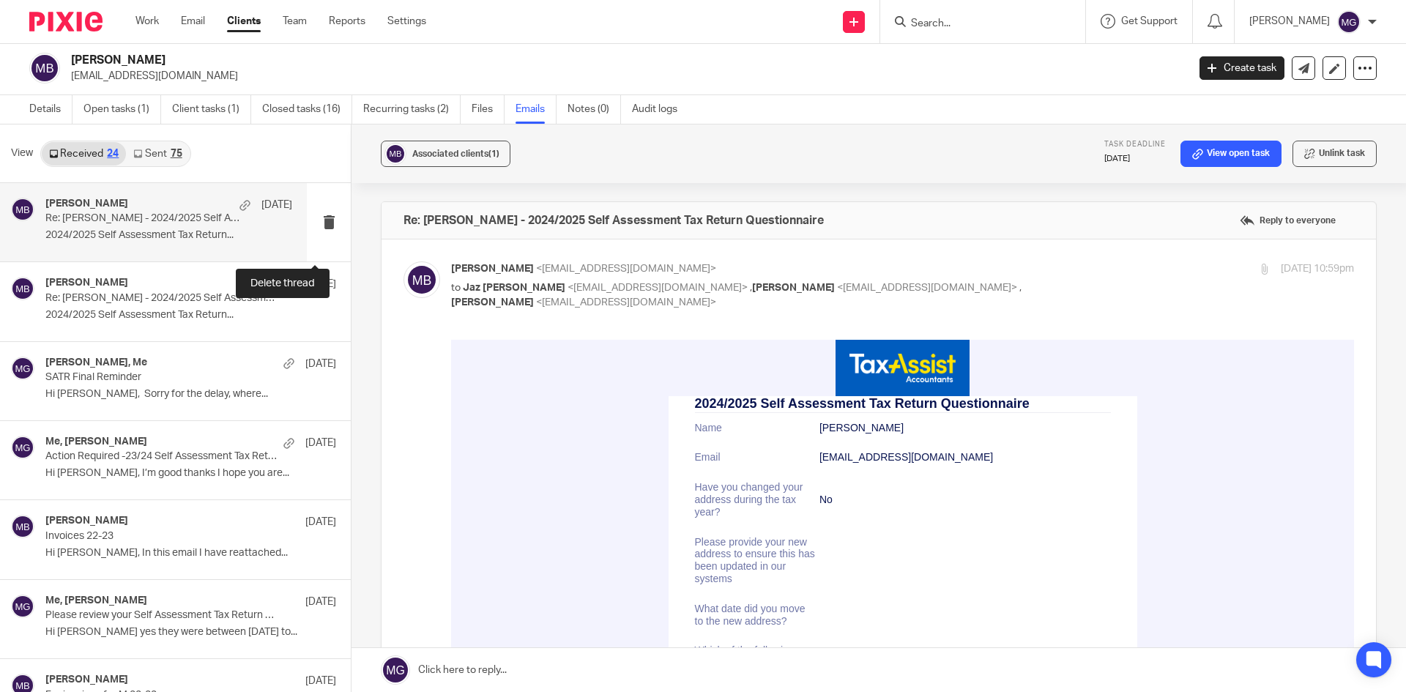
scroll to position [0, 0]
click at [167, 146] on link "Sent 75" at bounding box center [157, 153] width 63 height 23
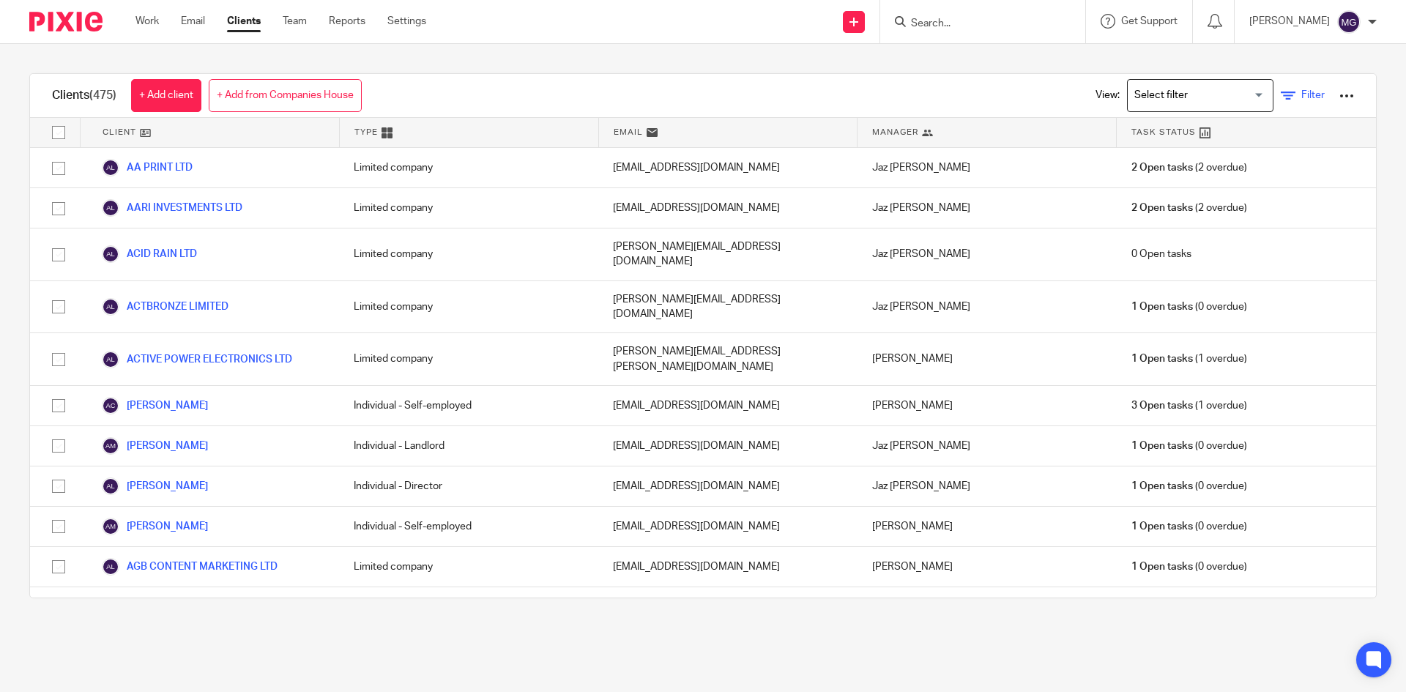
click at [1302, 92] on span "Filter" at bounding box center [1313, 95] width 23 height 10
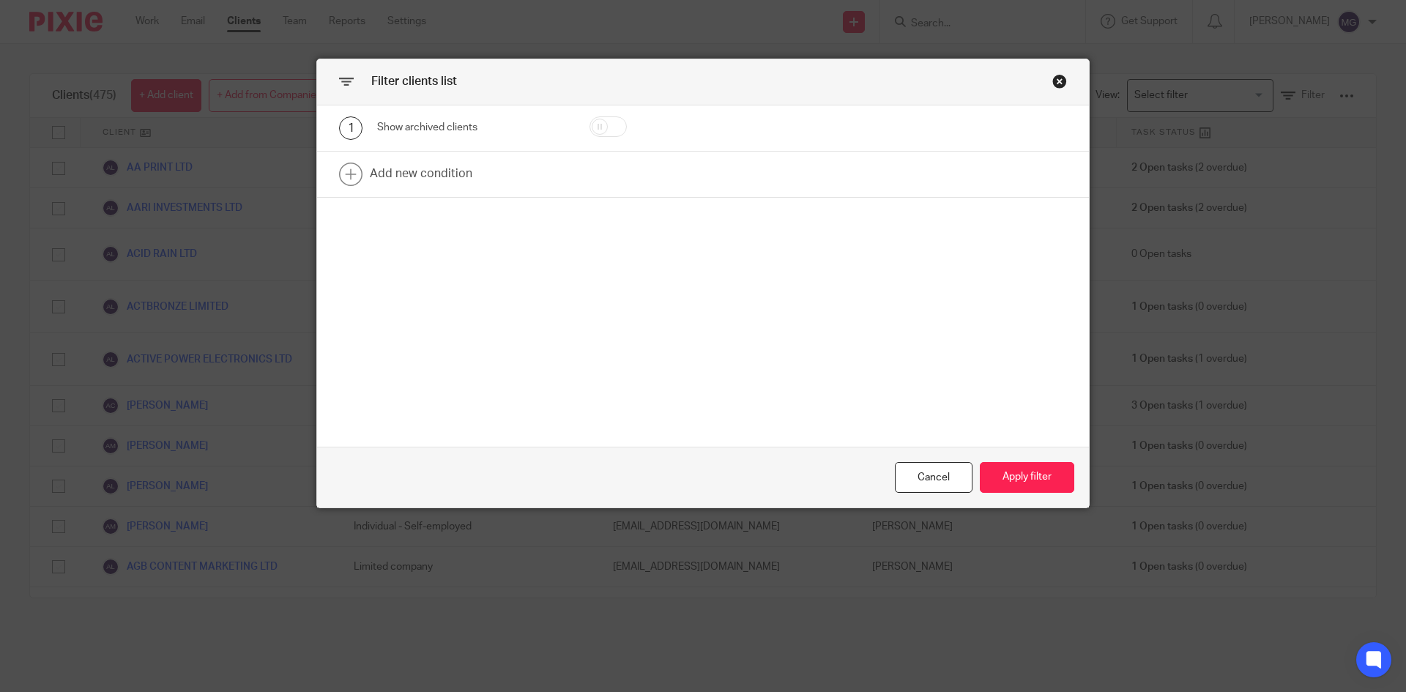
click at [597, 127] on input "checkbox" at bounding box center [608, 126] width 37 height 21
checkbox input "true"
click at [425, 174] on link at bounding box center [703, 174] width 772 height 45
click at [498, 172] on div "Field" at bounding box center [459, 178] width 141 height 31
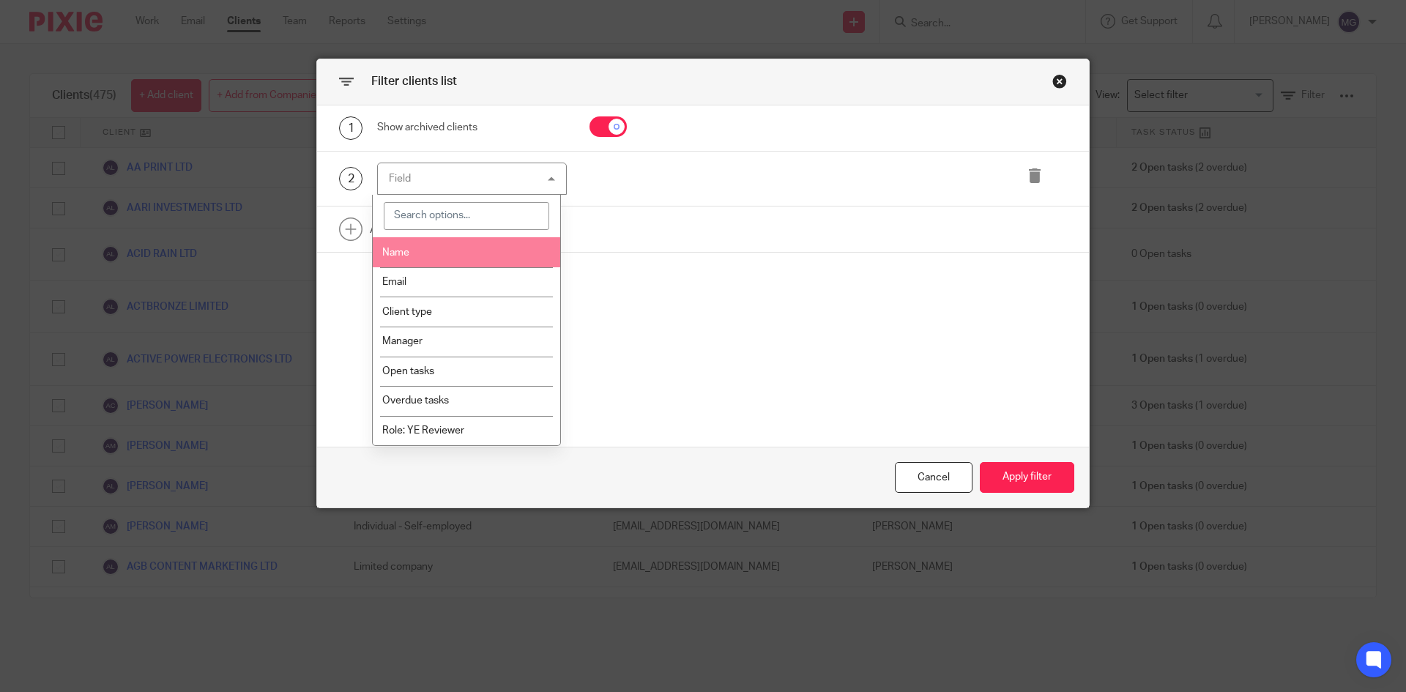
click at [405, 285] on span "Email" at bounding box center [394, 282] width 24 height 10
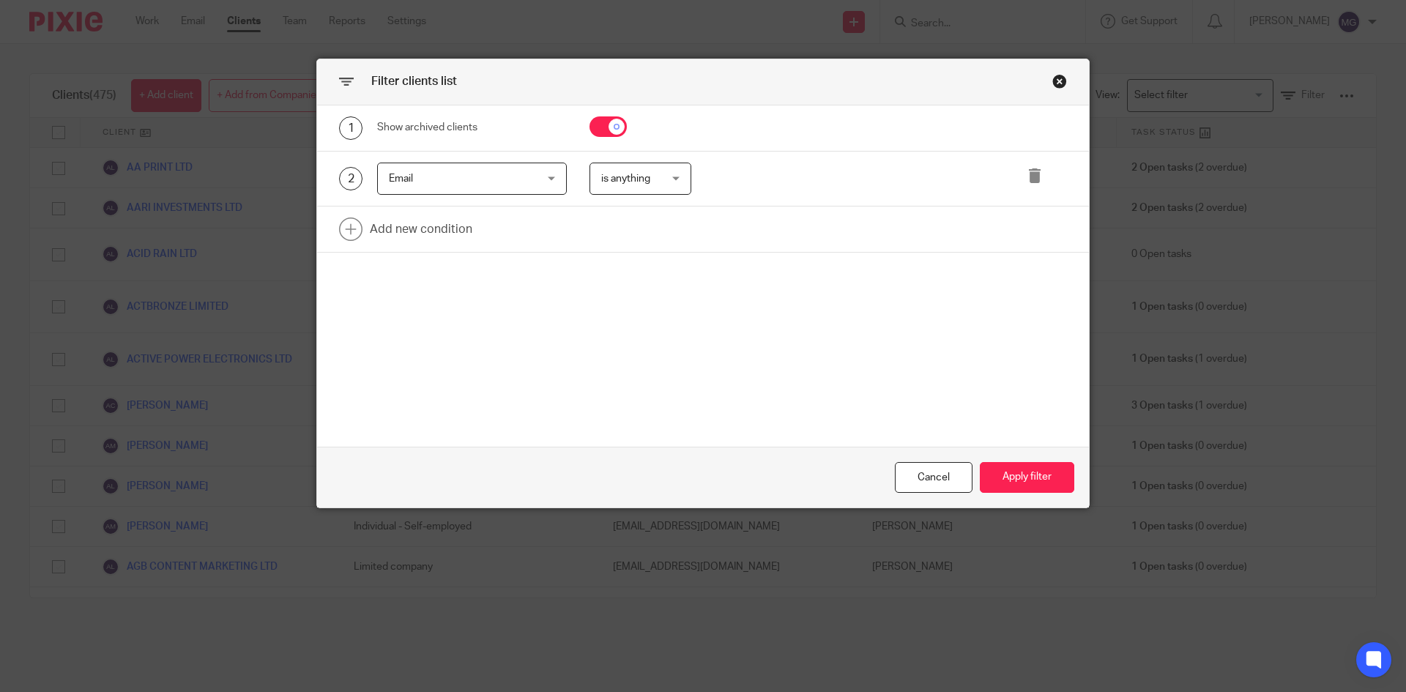
click at [535, 182] on div "Email Email" at bounding box center [472, 179] width 190 height 33
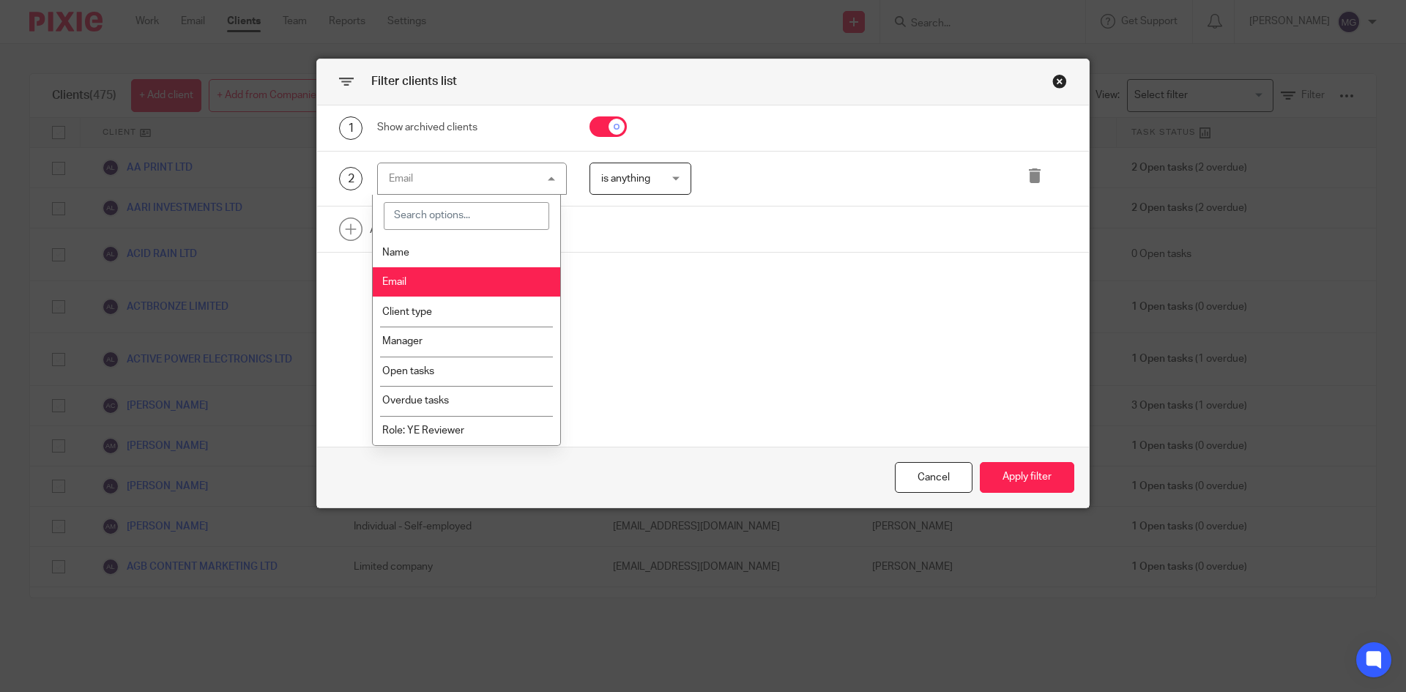
click at [431, 248] on li "Name" at bounding box center [467, 252] width 188 height 30
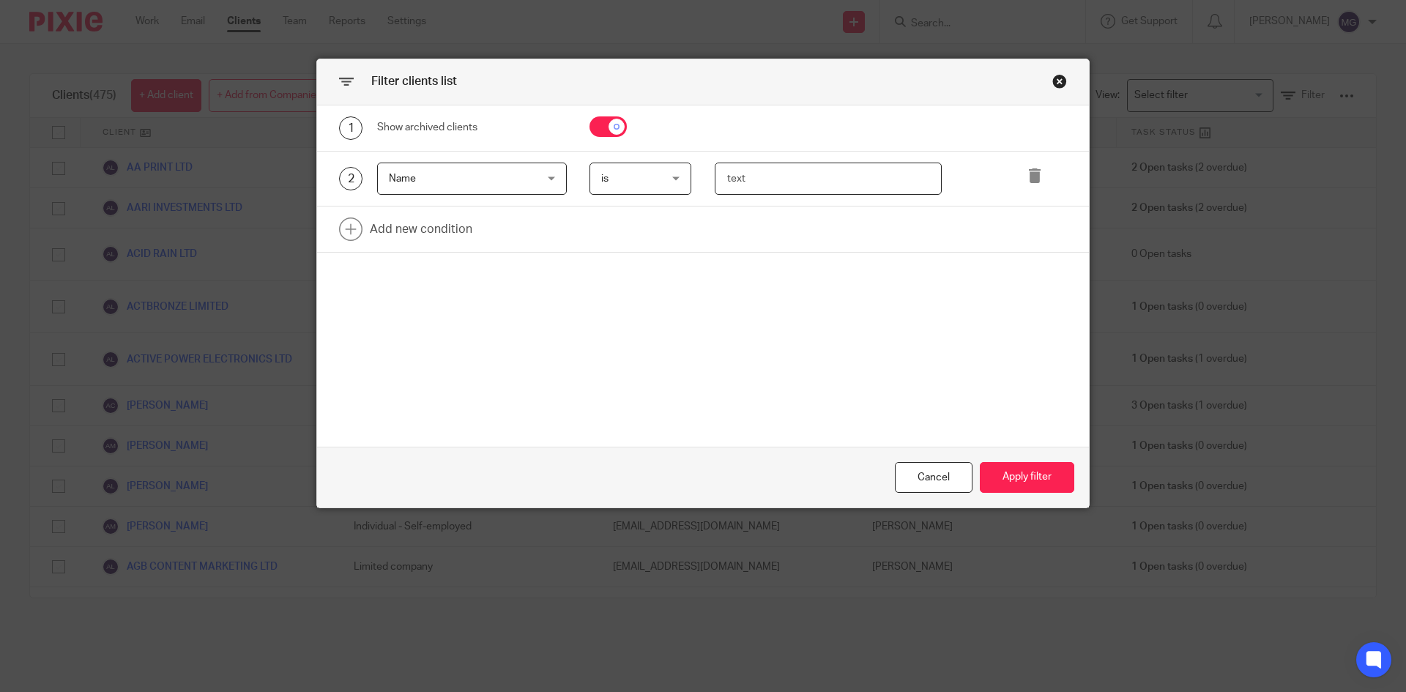
click at [829, 179] on input "text" at bounding box center [829, 179] width 228 height 33
type input "rs"
click at [1035, 480] on button "Apply filter" at bounding box center [1027, 477] width 94 height 31
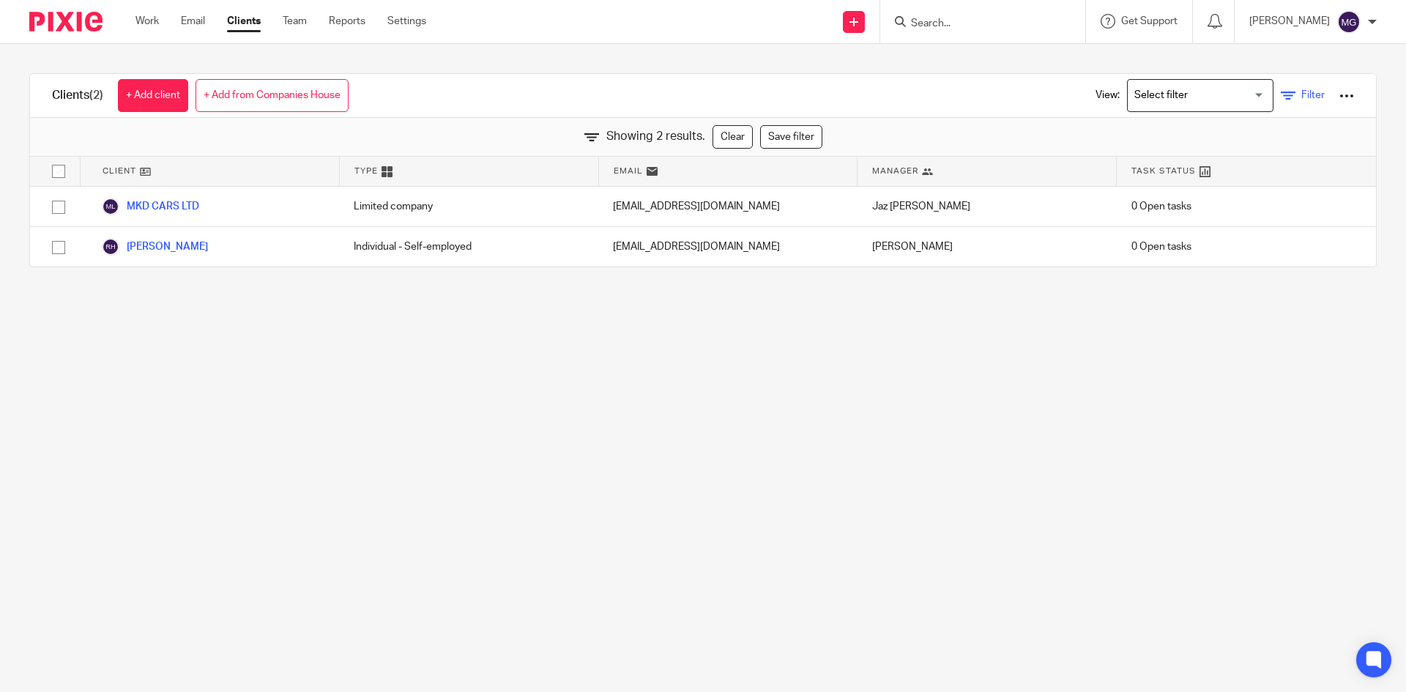
click at [1302, 98] on span "Filter" at bounding box center [1313, 95] width 23 height 10
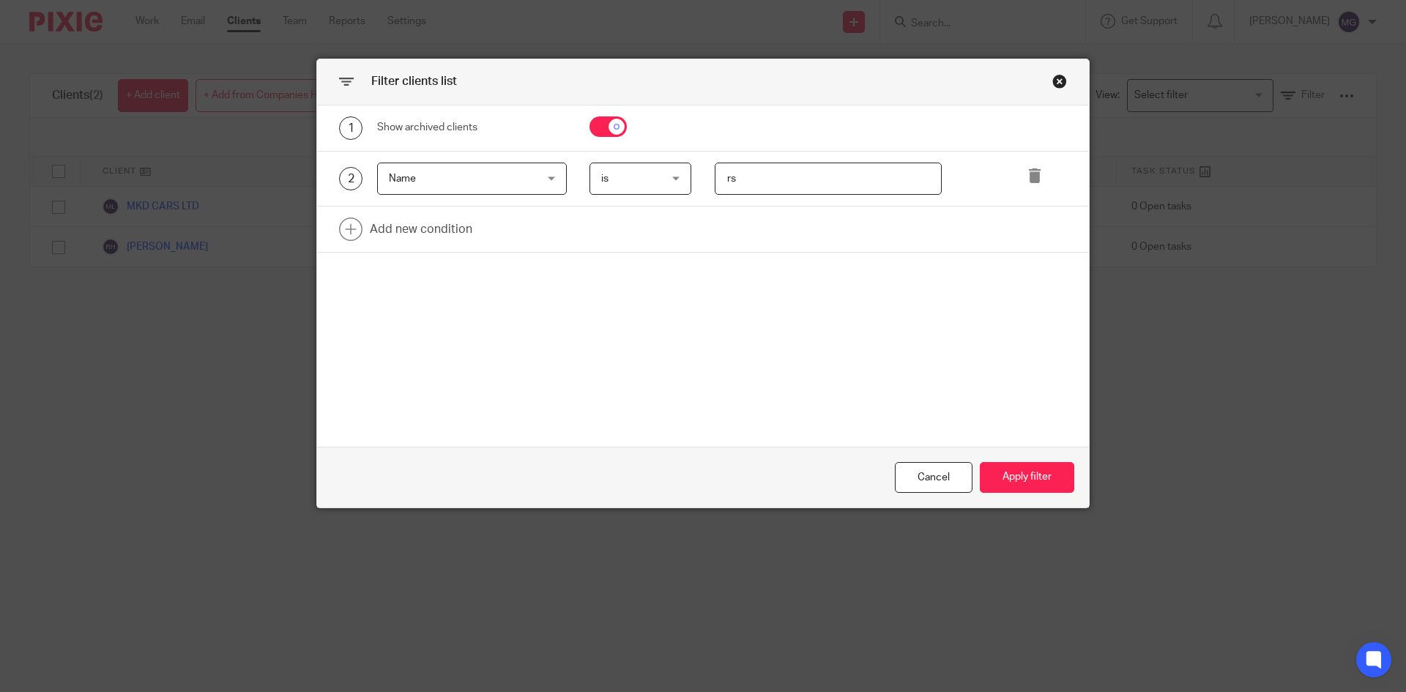
drag, startPoint x: 760, startPoint y: 179, endPoint x: 532, endPoint y: 172, distance: 228.6
click at [532, 172] on div "2 Name Name Name Email Client type Manager Open tasks Overdue tasks Role: YE Re…" at bounding box center [691, 179] width 751 height 33
type input "rupin"
click at [995, 482] on button "Apply filter" at bounding box center [1027, 477] width 94 height 31
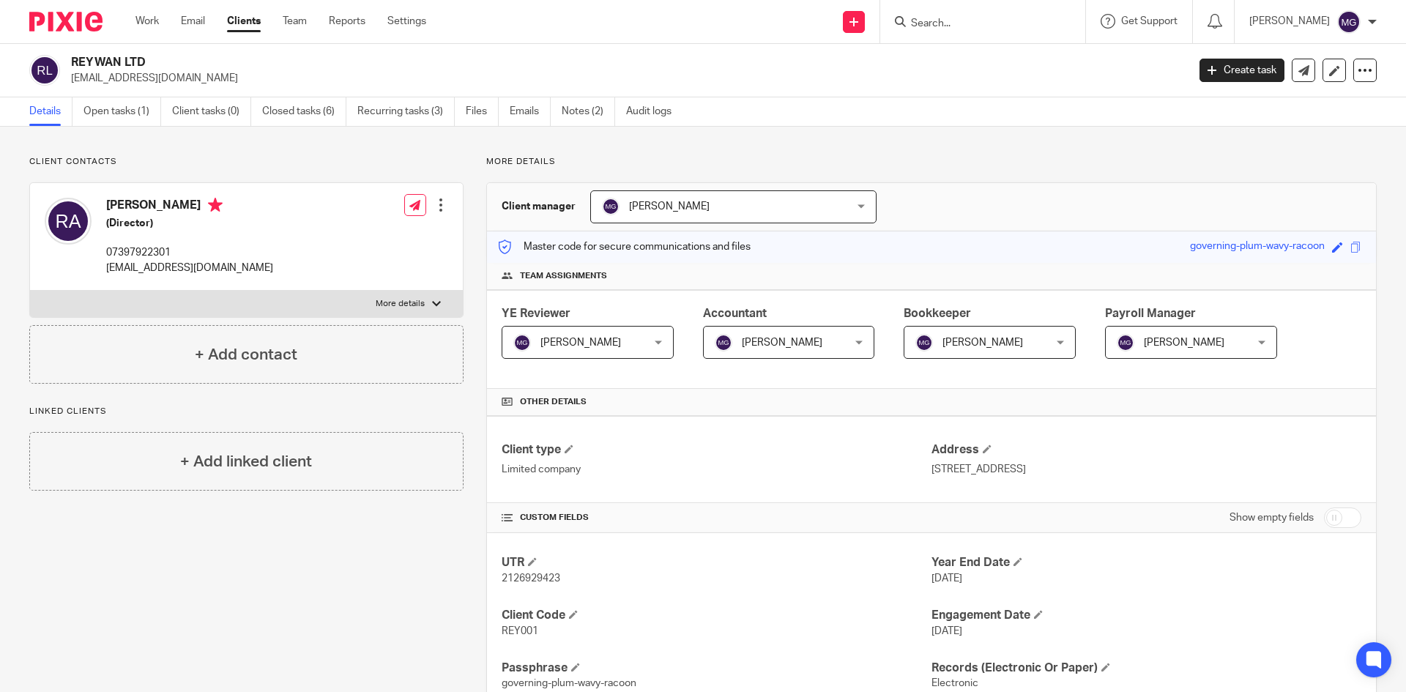
click at [956, 24] on input "Search" at bounding box center [976, 24] width 132 height 13
click at [858, 19] on icon at bounding box center [854, 22] width 9 height 9
click at [887, 71] on link "Send new email" at bounding box center [868, 68] width 103 height 21
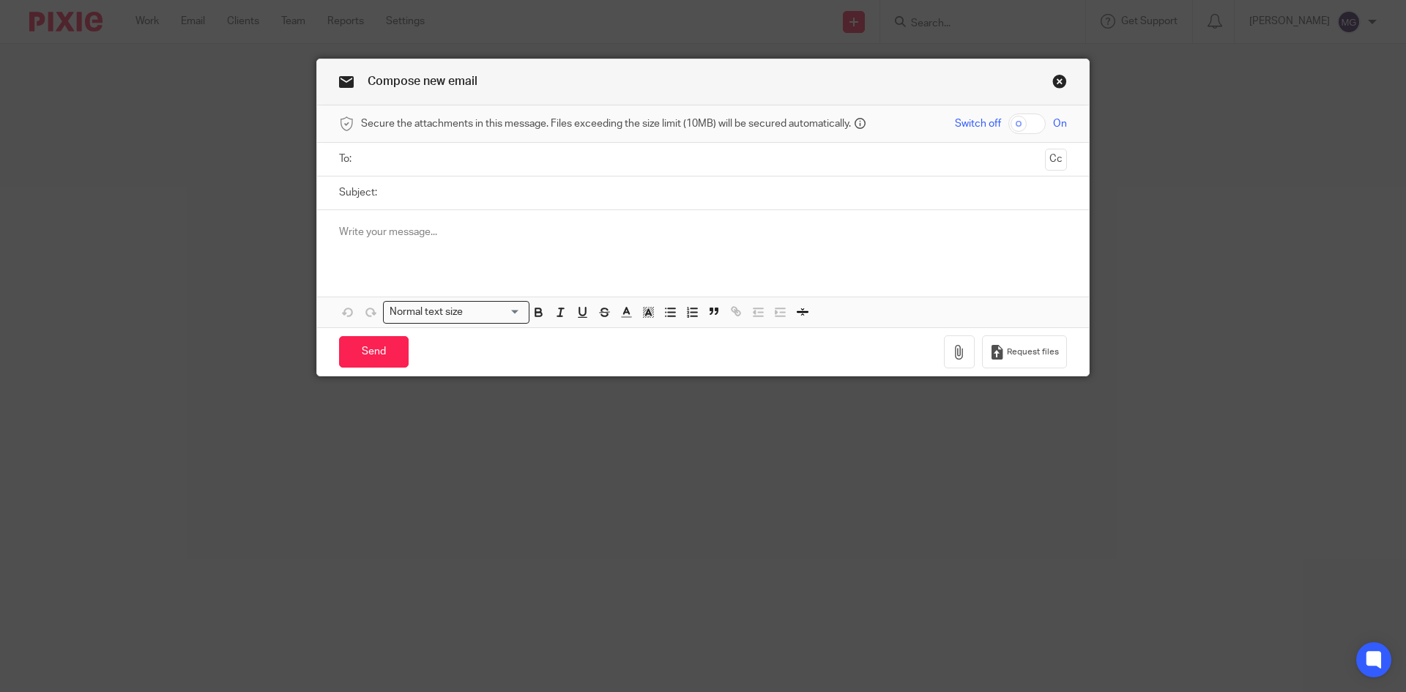
click at [429, 160] on input "text" at bounding box center [702, 159] width 673 height 17
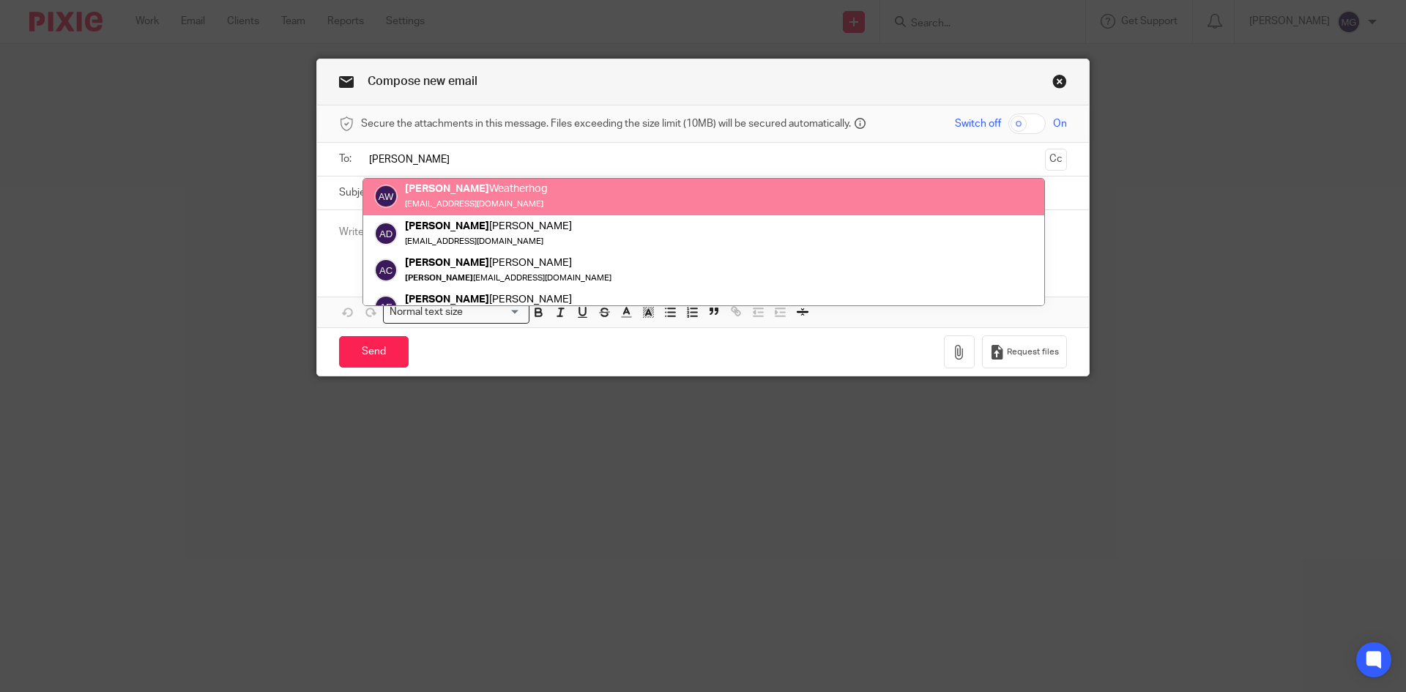
scroll to position [58, 0]
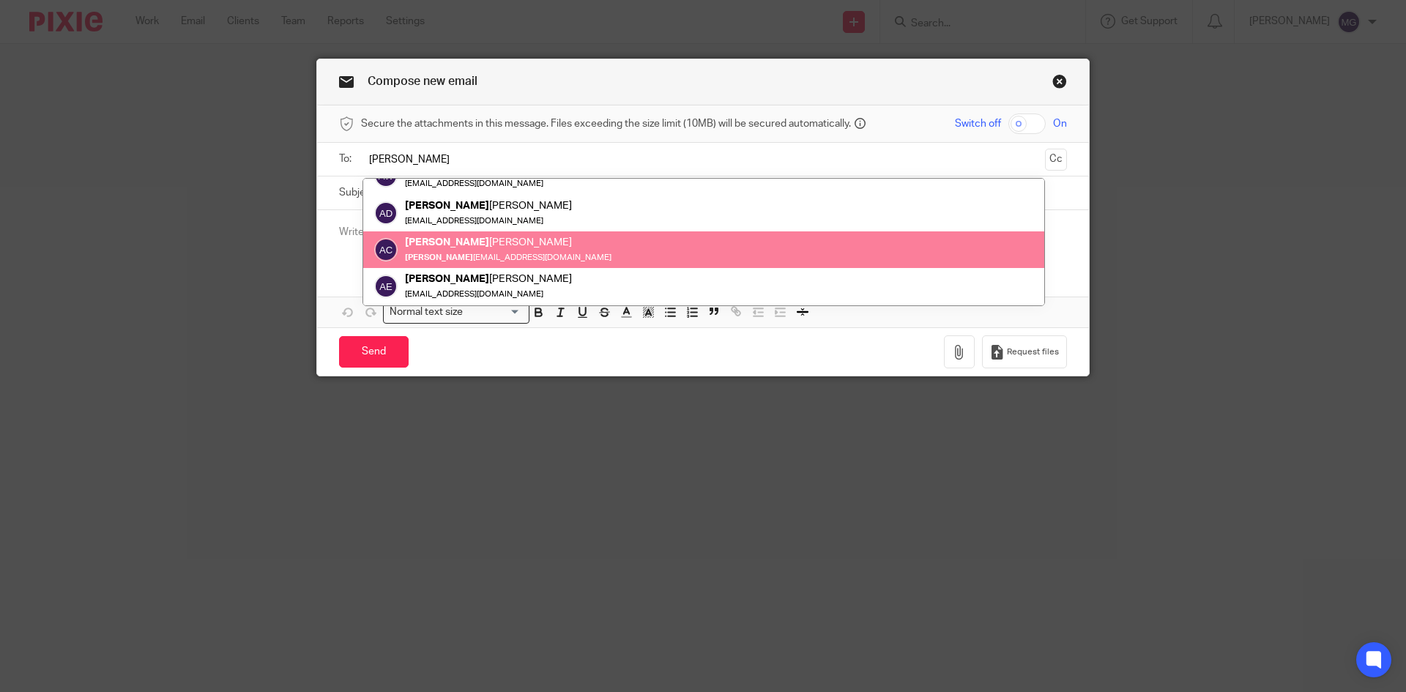
type input "[PERSON_NAME]"
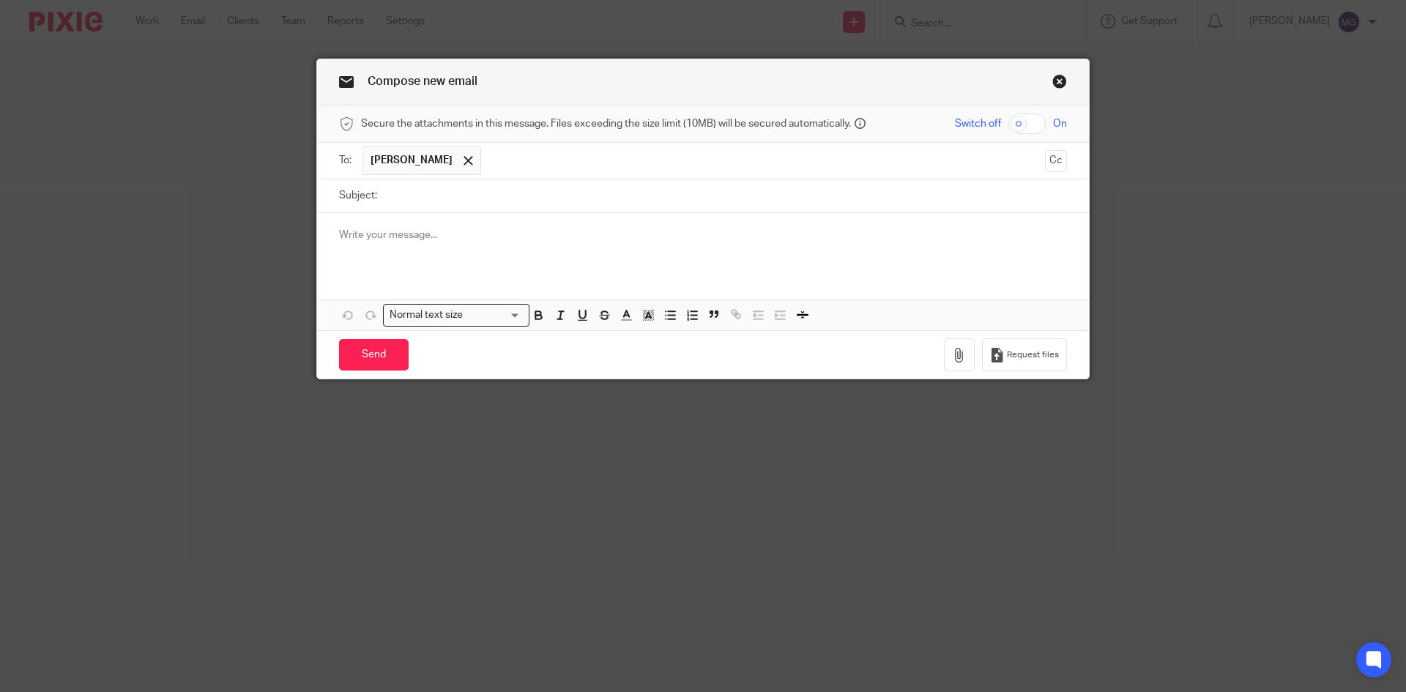
click at [426, 201] on input "Subject:" at bounding box center [726, 195] width 683 height 33
type input "Phone call"
click at [335, 247] on div at bounding box center [703, 241] width 772 height 57
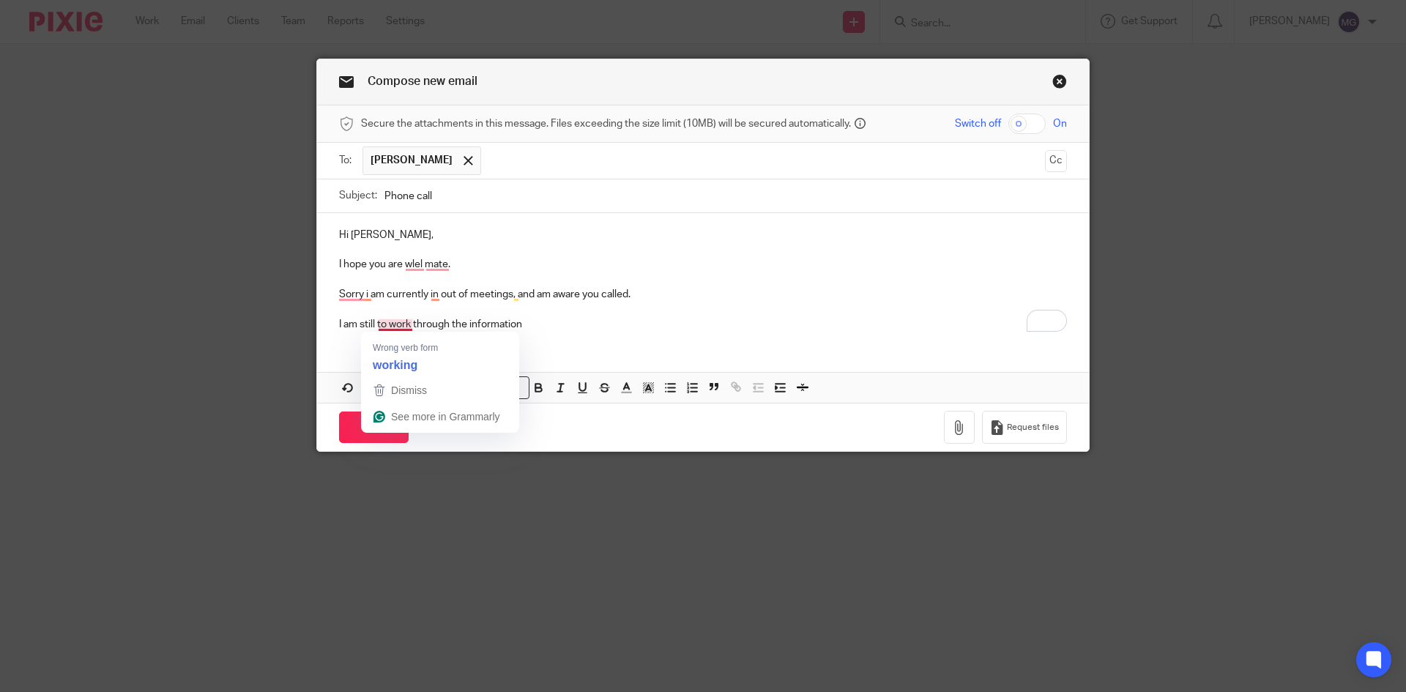
click at [374, 324] on p "I am still to work through the information" at bounding box center [703, 324] width 728 height 15
click at [557, 323] on p "I am still yet to work through the information" at bounding box center [703, 324] width 728 height 15
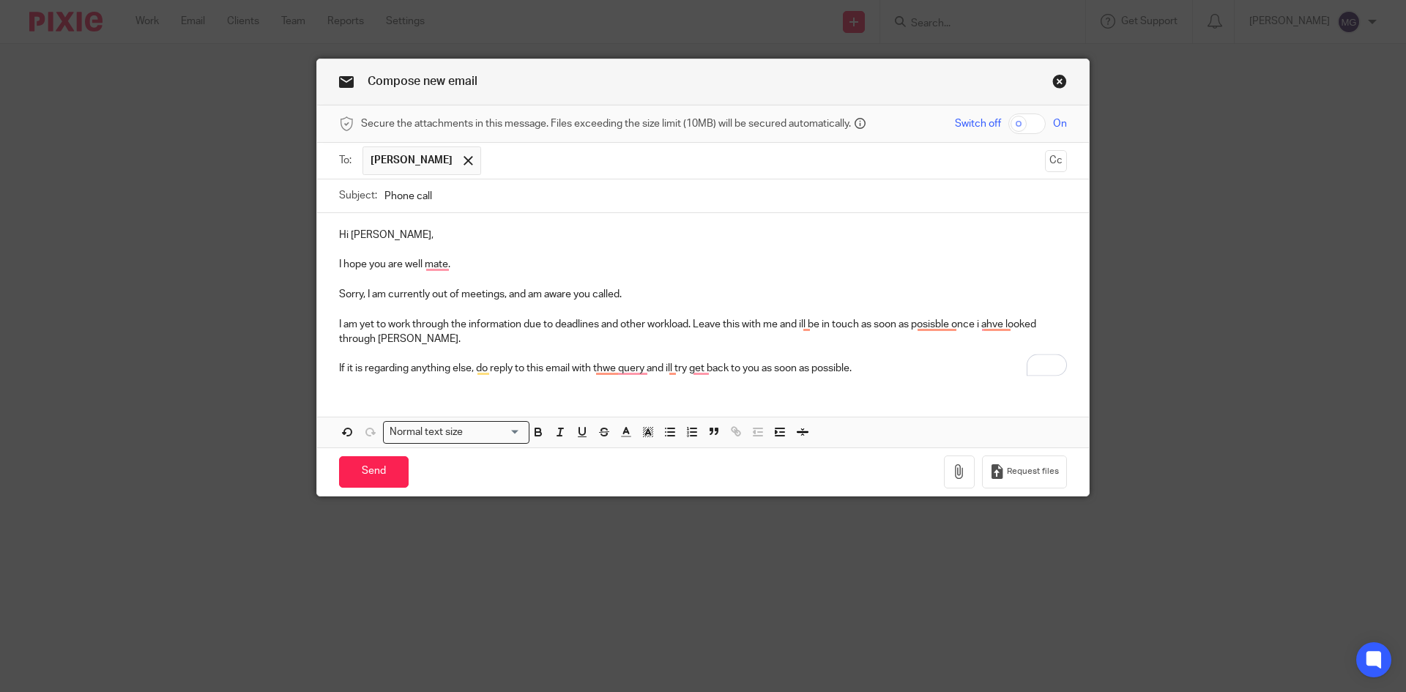
drag, startPoint x: 518, startPoint y: 349, endPoint x: 454, endPoint y: 329, distance: 66.9
click at [517, 349] on p "To enrich screen reader interactions, please activate Accessibility in Grammarl…" at bounding box center [703, 353] width 728 height 15
click at [653, 376] on html "Work Email Clients Team Reports Settings Work Email Clients Team Reports Settin…" at bounding box center [703, 346] width 1406 height 692
click at [382, 335] on p "I am yet to work through the information due to deadlines and other workload. L…" at bounding box center [703, 332] width 728 height 30
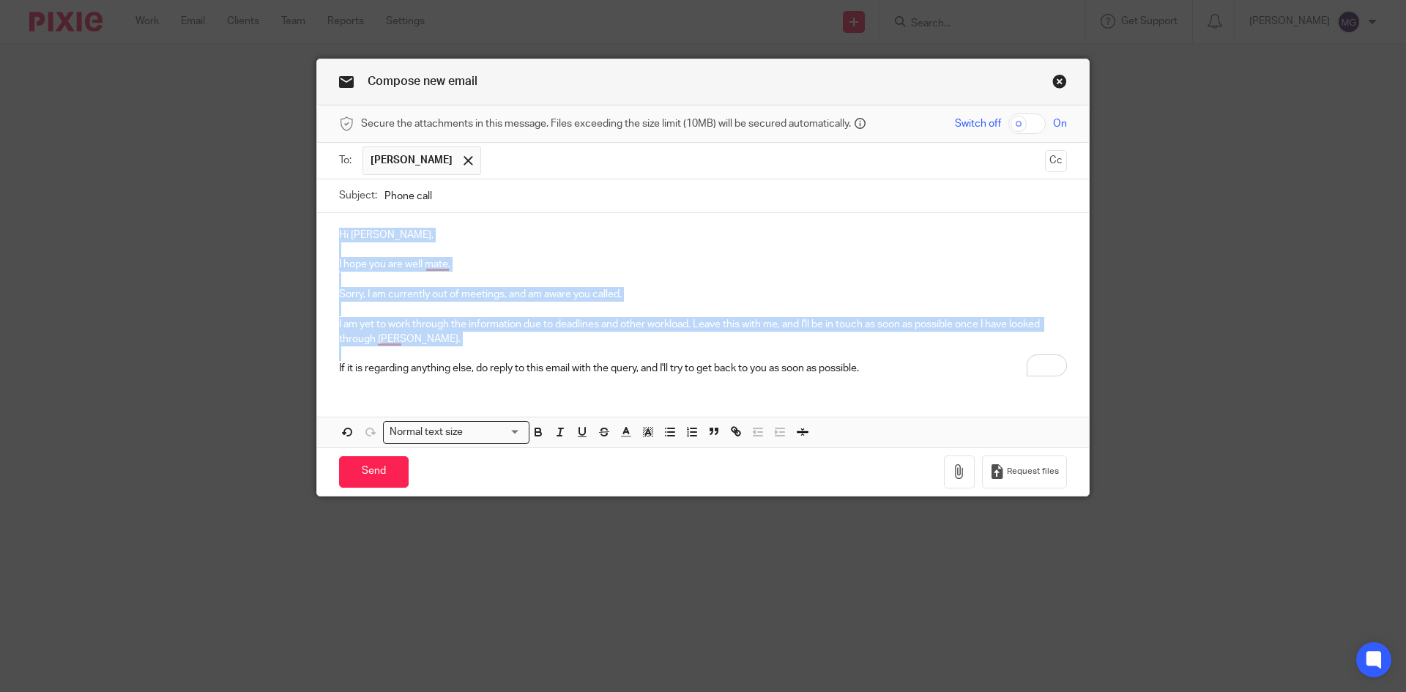
click at [655, 341] on p "I am yet to work through the information due to deadlines and other workload. L…" at bounding box center [703, 332] width 728 height 30
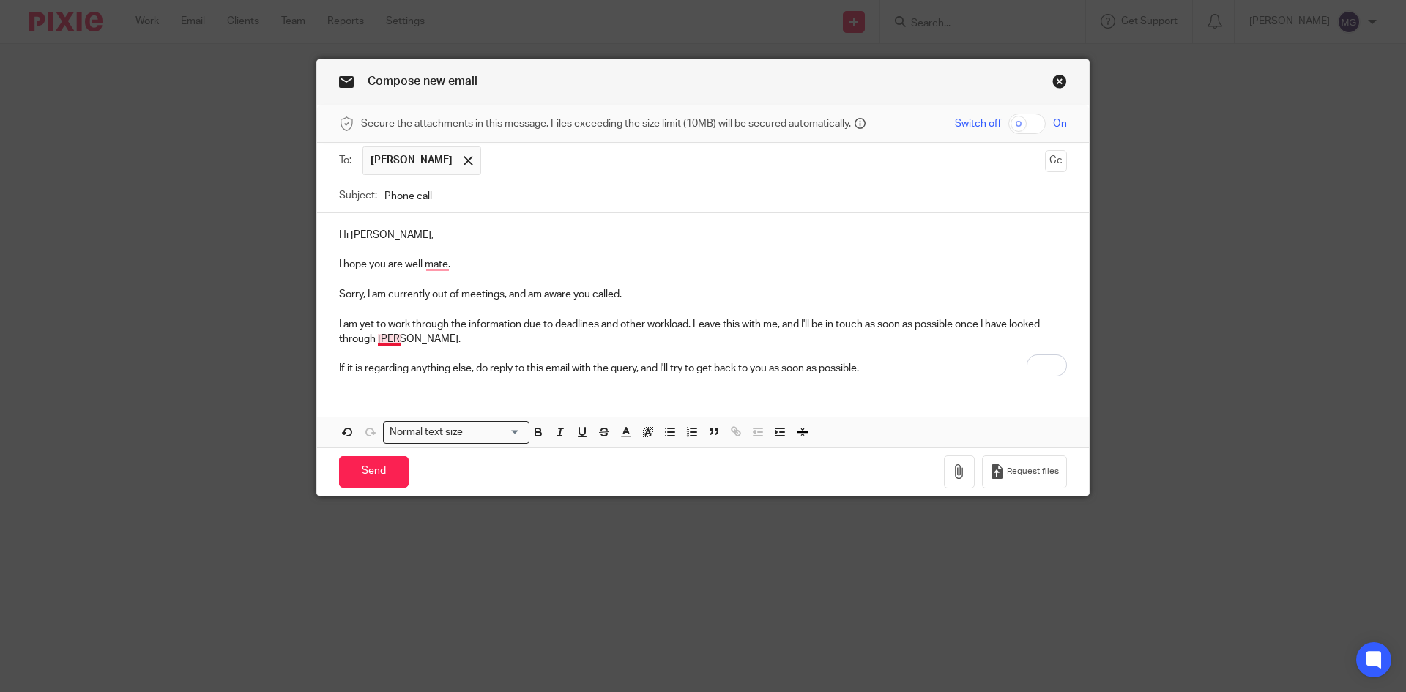
click at [379, 342] on p "I am yet to work through the information due to deadlines and other workload. L…" at bounding box center [703, 332] width 728 height 30
drag, startPoint x: 379, startPoint y: 342, endPoint x: 368, endPoint y: 327, distance: 17.9
click at [376, 342] on p "I am yet to work through the information due to deadlines and other workload. L…" at bounding box center [703, 332] width 728 height 30
click at [724, 377] on div "Hi Adam, I hope you are well mate. Sorry, I am currently out of meetings, and a…" at bounding box center [703, 300] width 772 height 174
click at [357, 292] on p "Sorry, I am currently out of meetings, and am aware you called." at bounding box center [703, 294] width 728 height 15
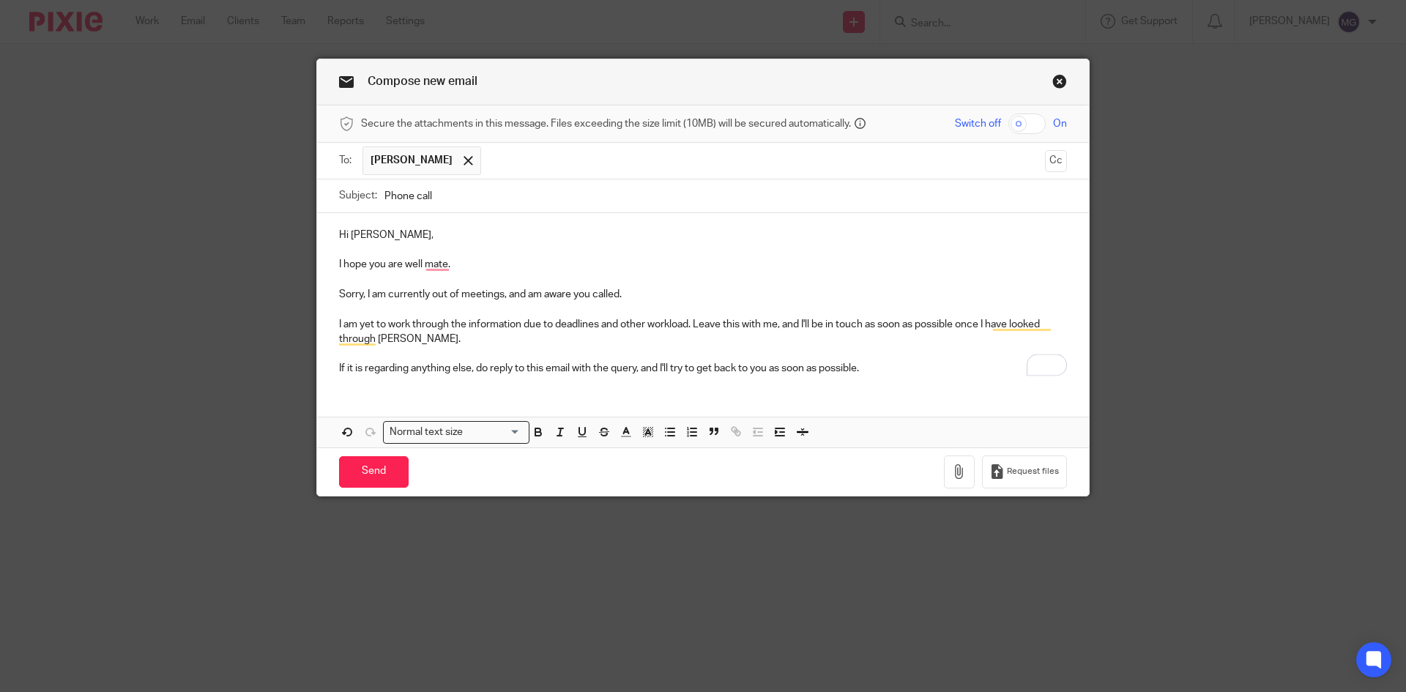
click at [483, 337] on p "I am yet to work through the information due to deadlines and other workload. L…" at bounding box center [703, 332] width 728 height 30
click at [438, 293] on p "Sorry, I am currently out of meetings, and am aware you called." at bounding box center [703, 294] width 728 height 15
click at [576, 330] on p "I am yet to work through the information due to deadlines and other workload. L…" at bounding box center [703, 332] width 728 height 30
drag, startPoint x: 691, startPoint y: 328, endPoint x: 688, endPoint y: 321, distance: 7.9
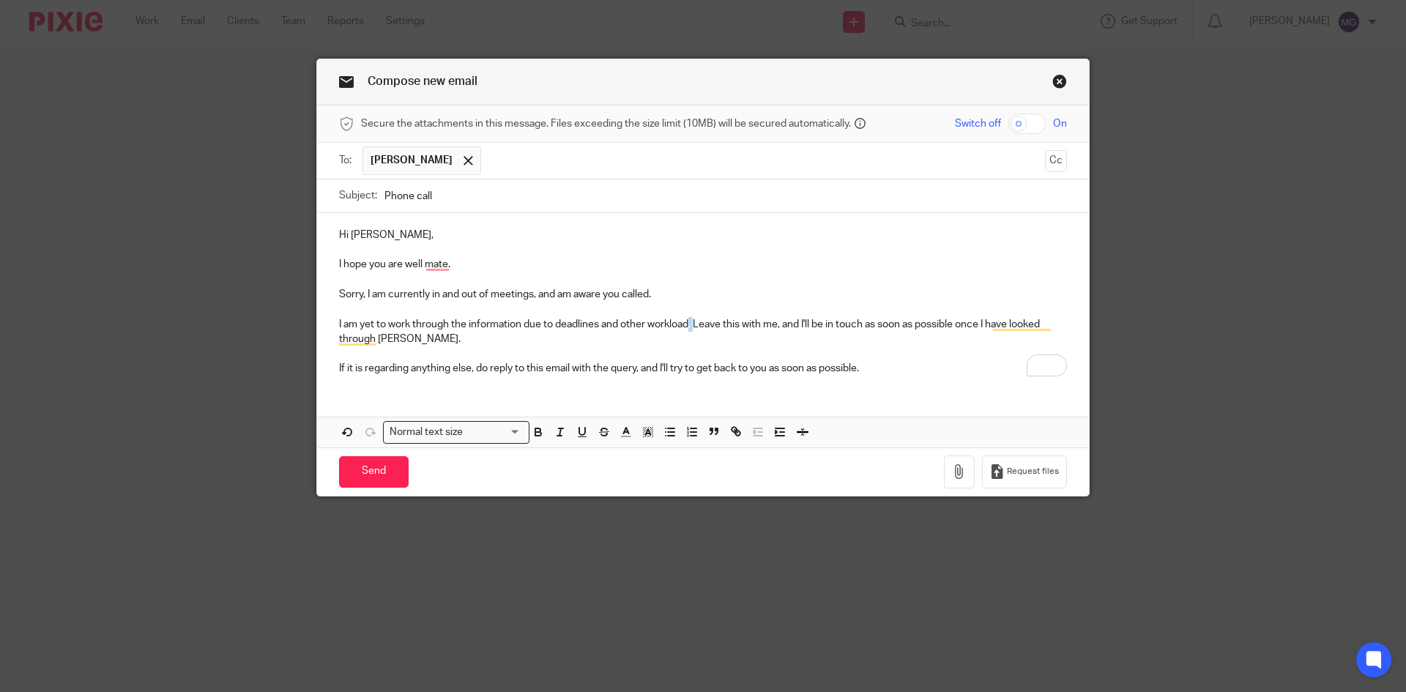
click at [688, 321] on p "I am yet to work through the information due to deadlines and other workload. L…" at bounding box center [703, 332] width 728 height 30
click at [708, 357] on p "To enrich screen reader interactions, please activate Accessibility in Grammarl…" at bounding box center [703, 353] width 728 height 15
click at [794, 333] on p "I am yet to work through the information due to deadlines and other workload. L…" at bounding box center [703, 332] width 728 height 30
click at [421, 335] on p "I am yet to work through the information due to deadlines and other workload. L…" at bounding box center [703, 332] width 728 height 30
click at [428, 374] on p "If it is regarding anything else, do reply to this email with the query, and I'…" at bounding box center [703, 368] width 728 height 15
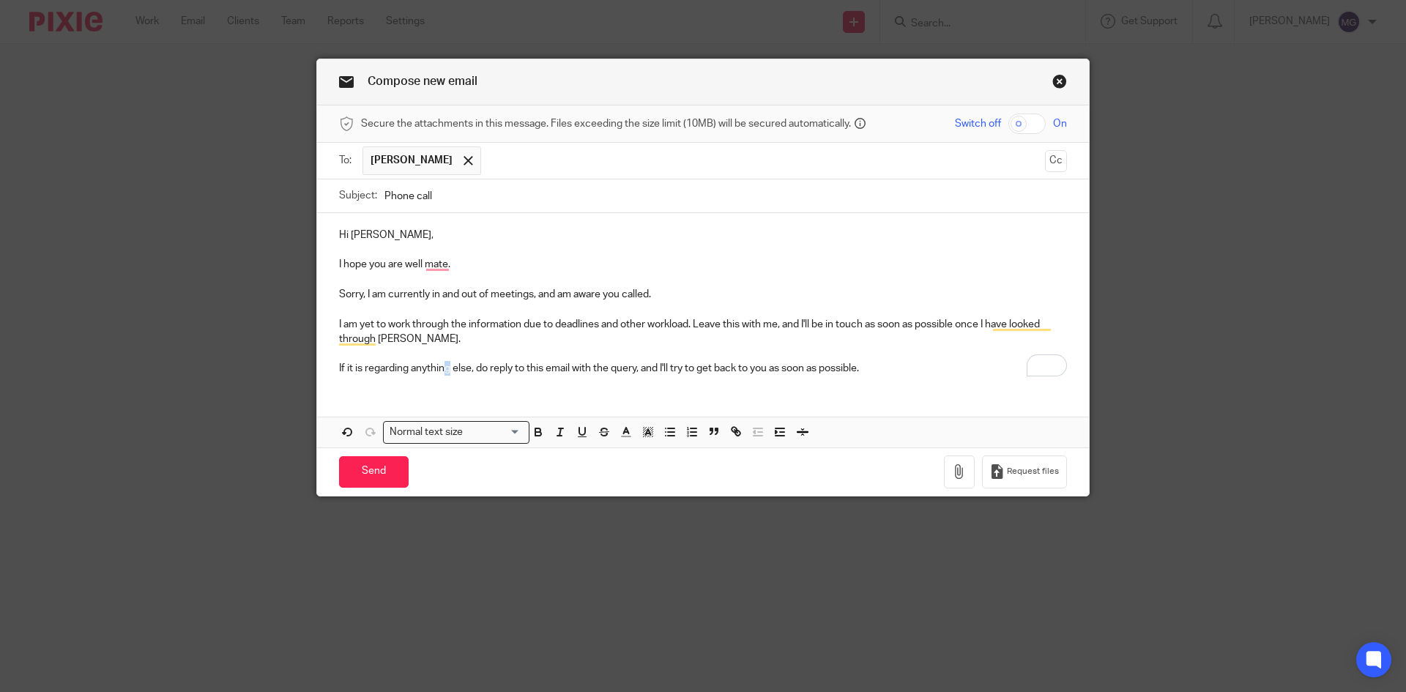
click at [441, 380] on div "Hi Adam, I hope you are well mate. Sorry, I am currently in and out of meetings…" at bounding box center [703, 300] width 772 height 174
click at [359, 382] on div "Hi Adam, I hope you are well mate. Sorry, I am currently in and out of meetings…" at bounding box center [703, 300] width 772 height 174
click at [508, 382] on div "Hi Adam, I hope you are well mate. Sorry, I am currently in and out of meetings…" at bounding box center [703, 300] width 772 height 174
click at [659, 390] on div "Hi Adam, I hope you are well mate. Sorry, I am currently in and out of meetings…" at bounding box center [703, 330] width 772 height 234
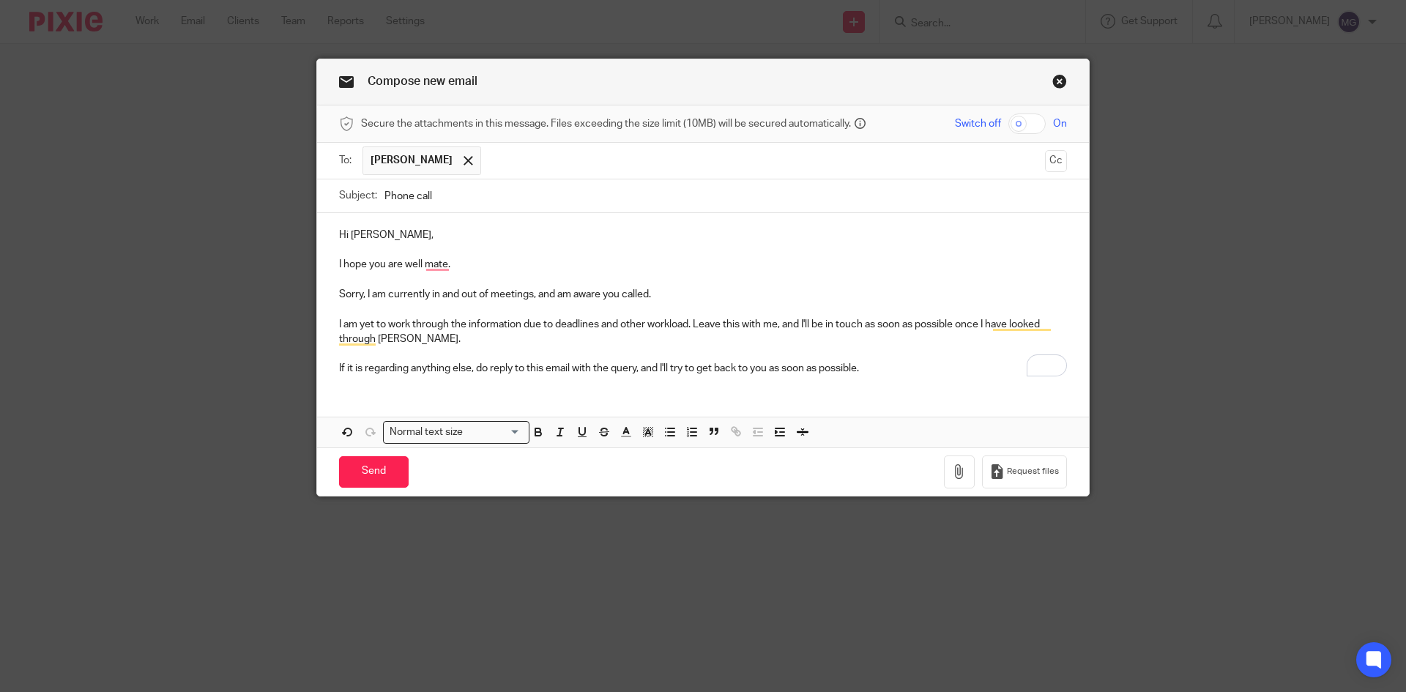
click at [876, 369] on p "If it is regarding anything else, do reply to this email with the query, and I'…" at bounding box center [703, 368] width 728 height 15
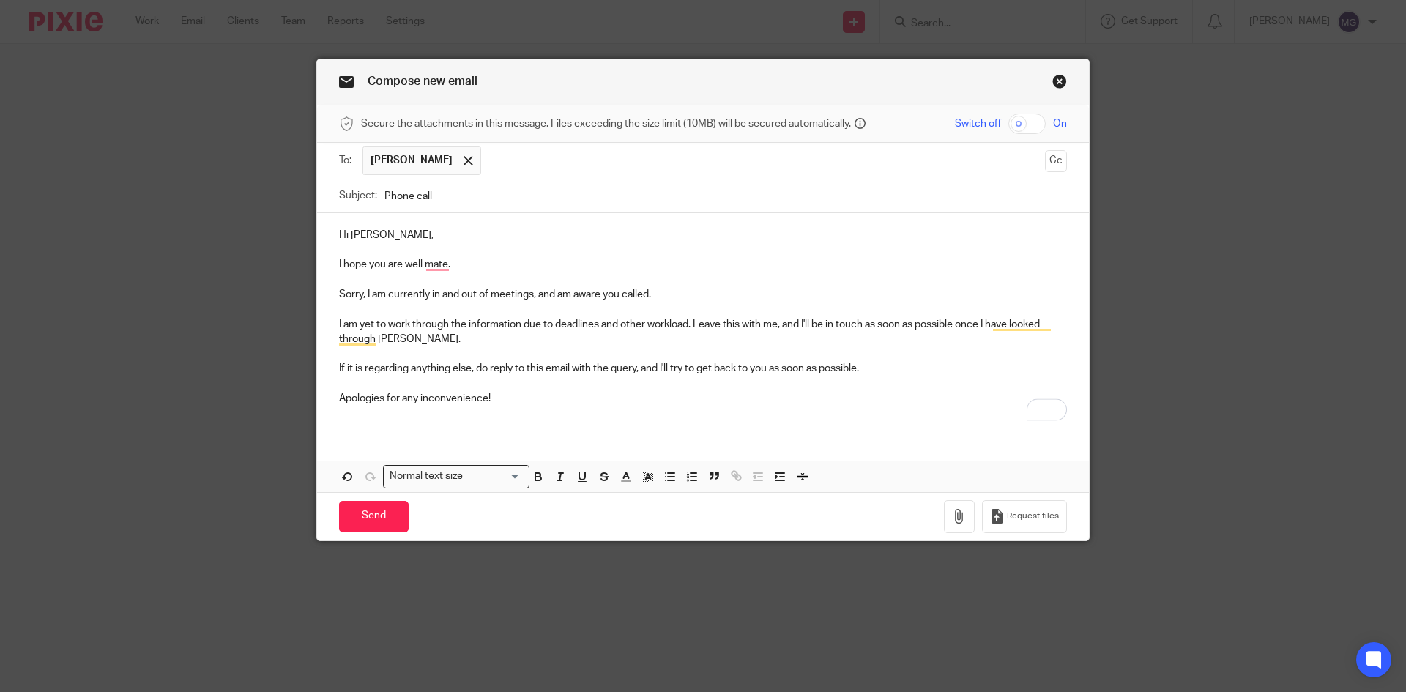
click at [640, 399] on p "Apologies for any inconvenience!" at bounding box center [703, 398] width 728 height 15
click at [383, 516] on input "Send" at bounding box center [374, 516] width 70 height 31
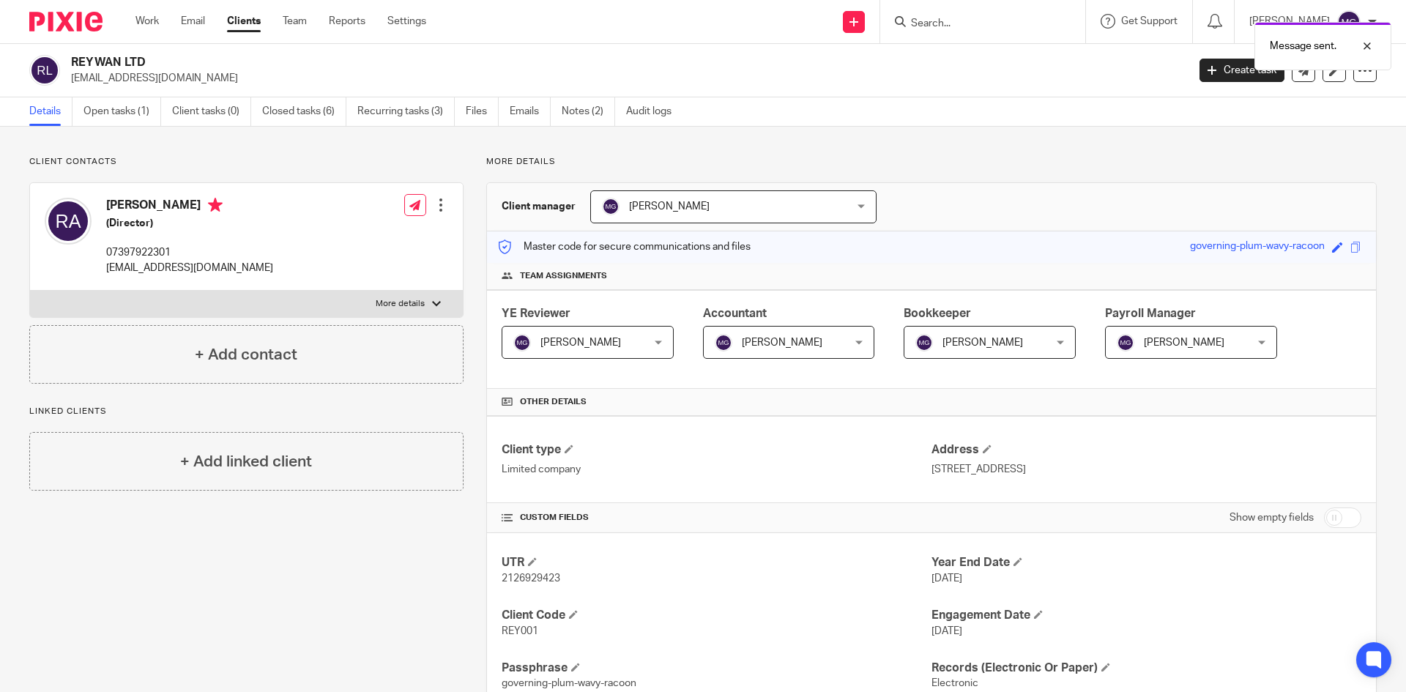
click at [212, 15] on ul "Work Email Clients Team Reports Settings" at bounding box center [292, 21] width 313 height 15
drag, startPoint x: 200, startPoint y: 26, endPoint x: 174, endPoint y: 7, distance: 32.5
click at [200, 26] on link "Email" at bounding box center [193, 21] width 24 height 15
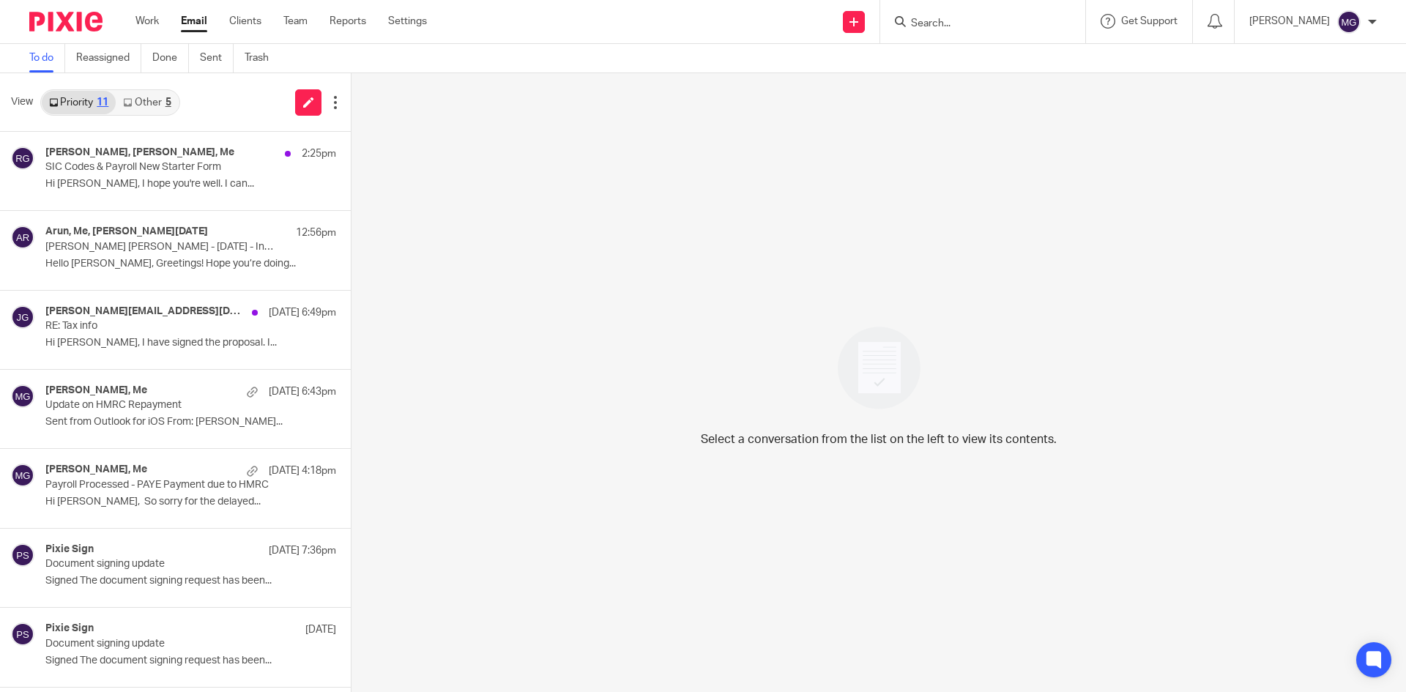
click at [992, 25] on input "Search" at bounding box center [976, 24] width 132 height 13
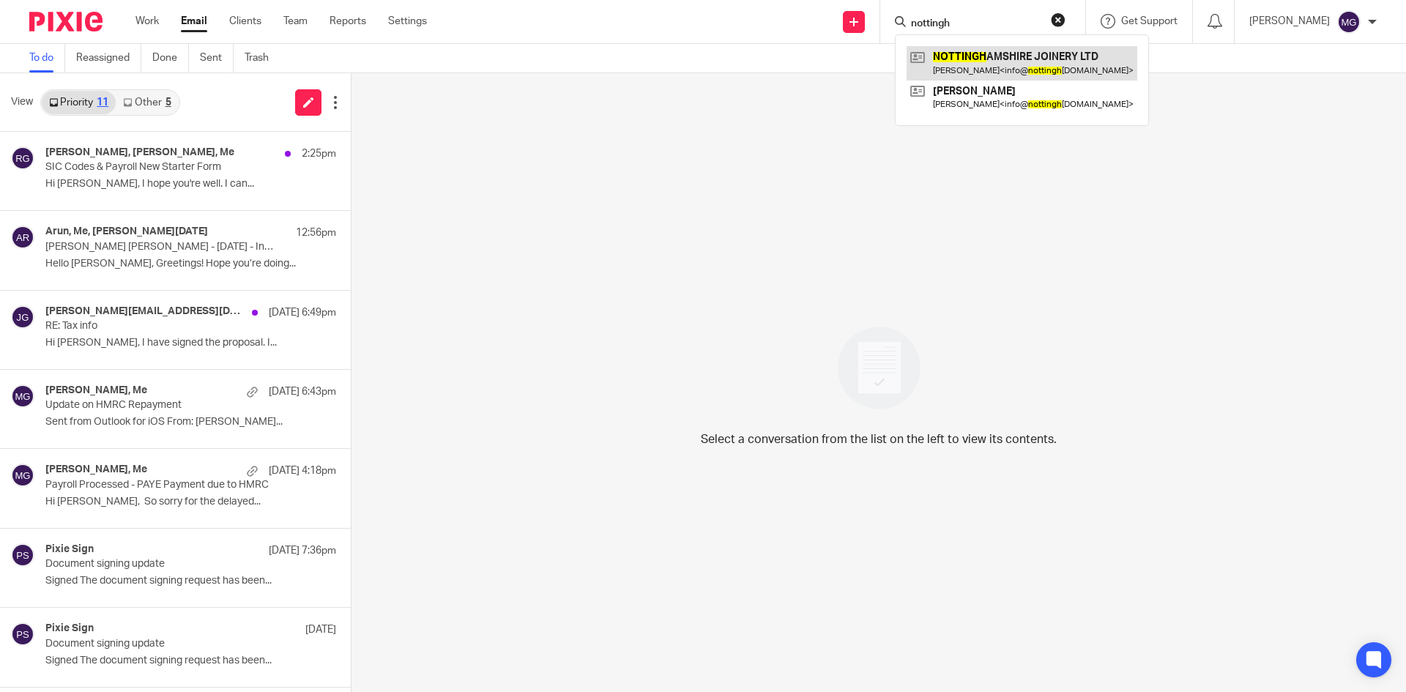
type input "nottingh"
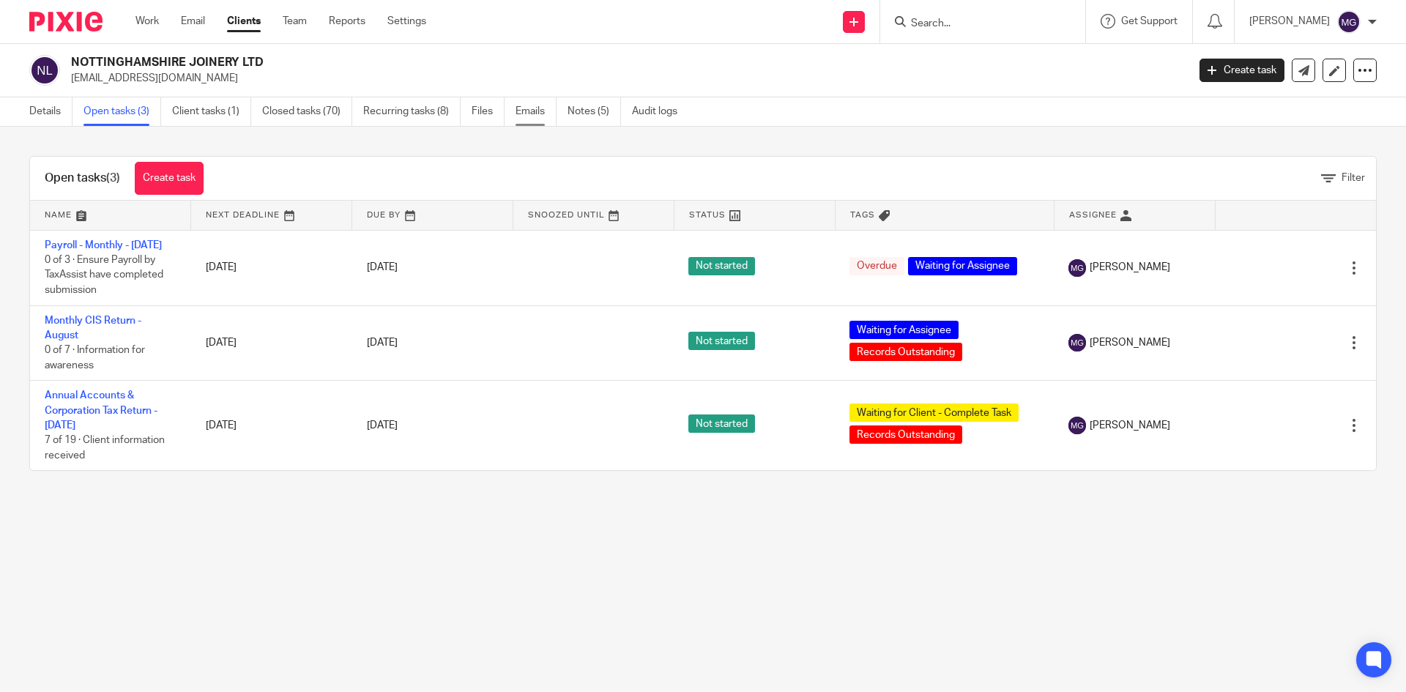
click at [520, 107] on link "Emails" at bounding box center [536, 111] width 41 height 29
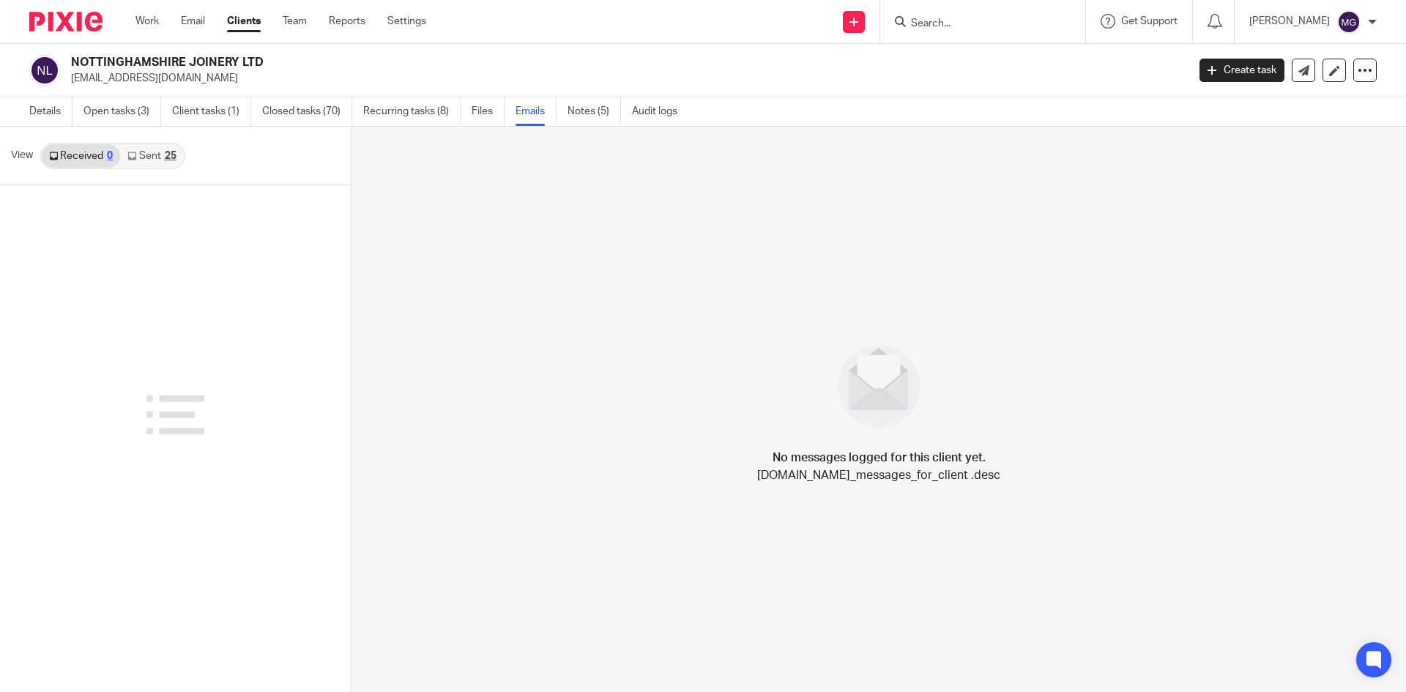
click at [160, 159] on link "Sent 25" at bounding box center [151, 155] width 63 height 23
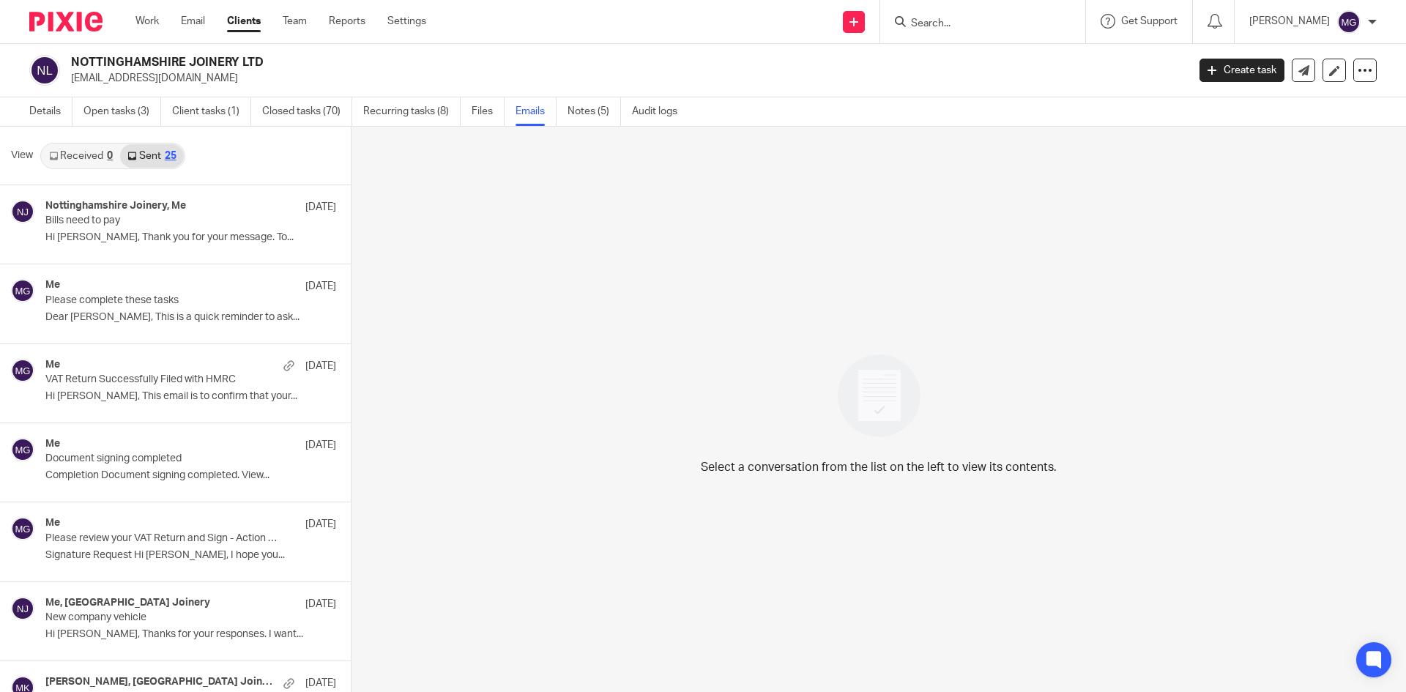
click at [97, 159] on link "Received 0" at bounding box center [81, 155] width 78 height 23
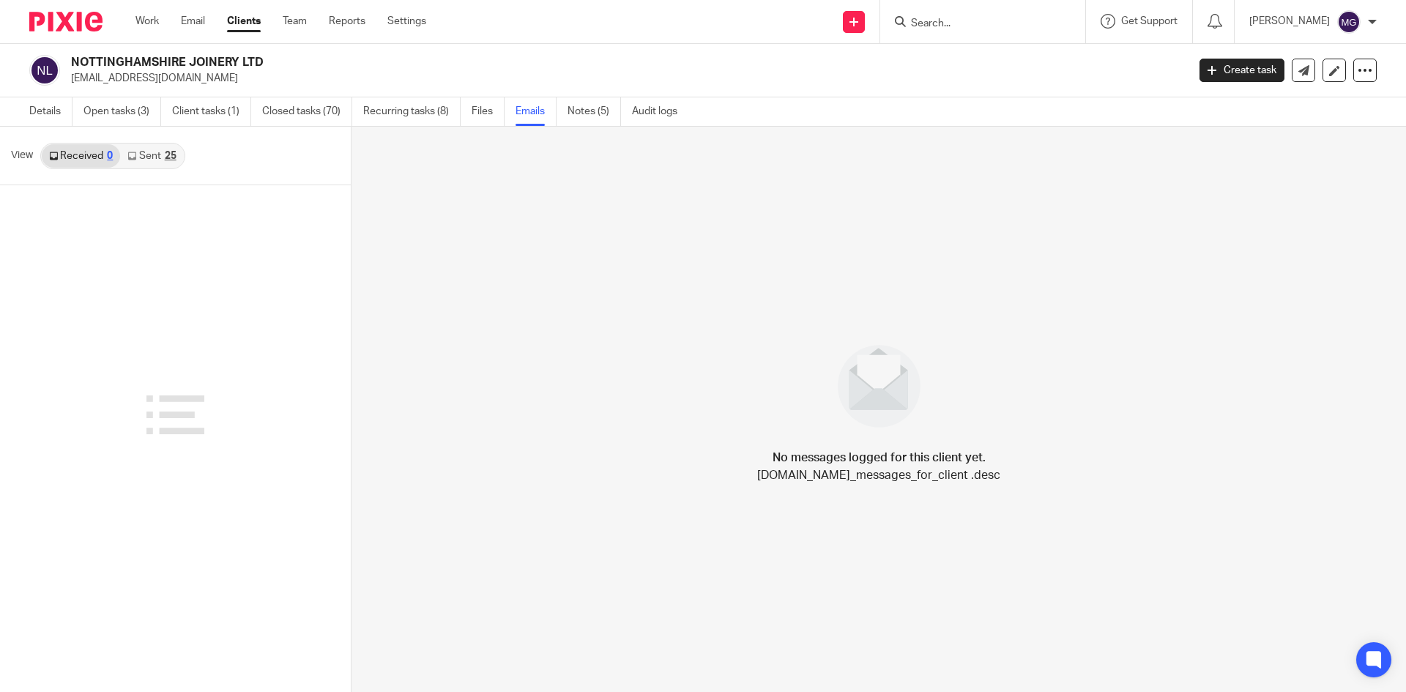
click at [165, 152] on div "25" at bounding box center [171, 156] width 12 height 10
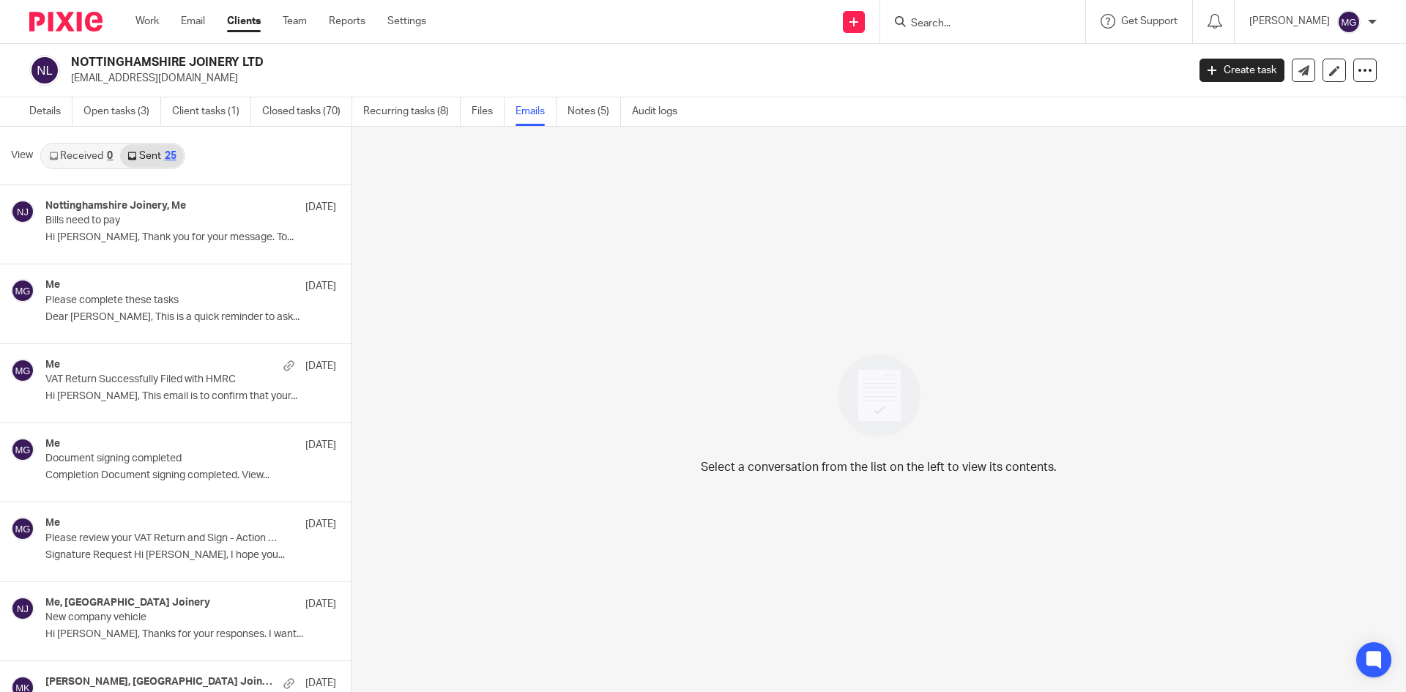
click at [89, 150] on link "Received 0" at bounding box center [81, 155] width 78 height 23
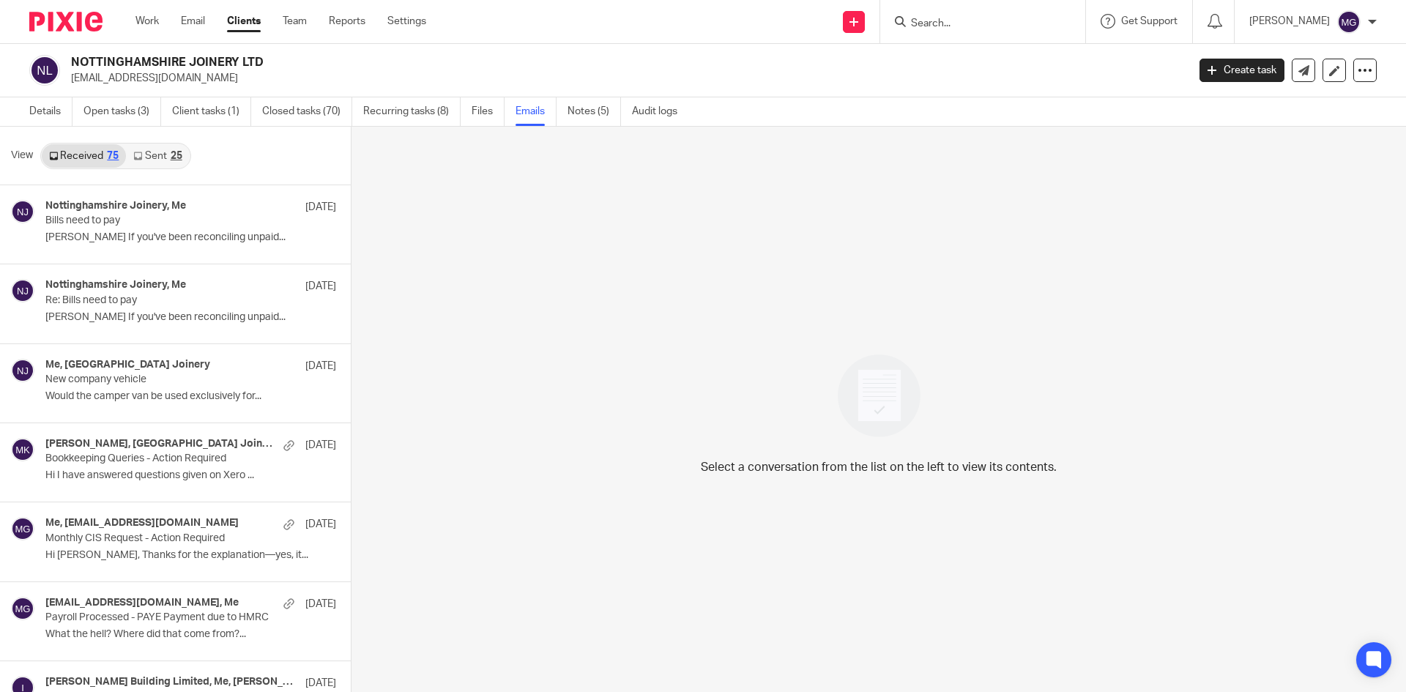
click at [177, 162] on link "Sent 25" at bounding box center [157, 155] width 63 height 23
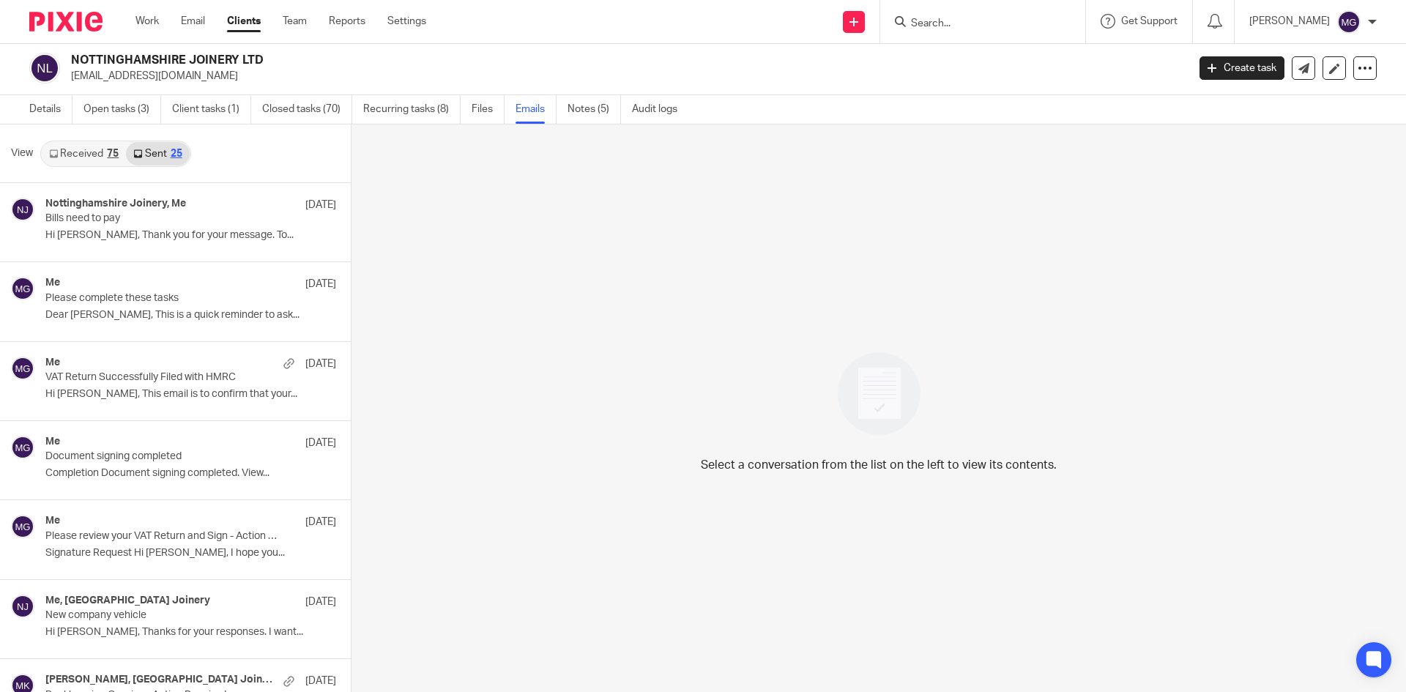
click at [81, 148] on link "Received 75" at bounding box center [84, 153] width 84 height 23
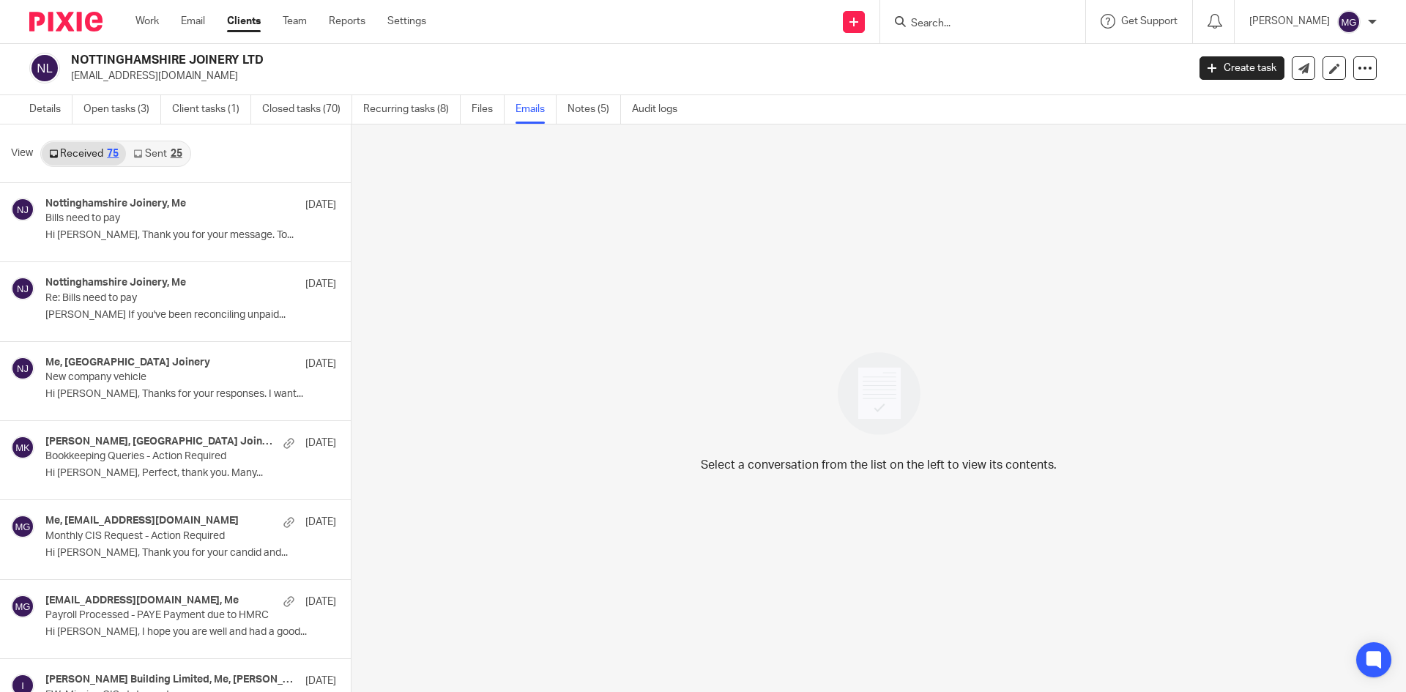
click at [929, 15] on form at bounding box center [988, 21] width 156 height 18
click at [934, 21] on input "Search" at bounding box center [976, 24] width 132 height 13
type input "reywan"
click at [144, 150] on link "Sent 25" at bounding box center [157, 153] width 63 height 23
click at [164, 157] on link "Sent 25" at bounding box center [157, 153] width 63 height 23
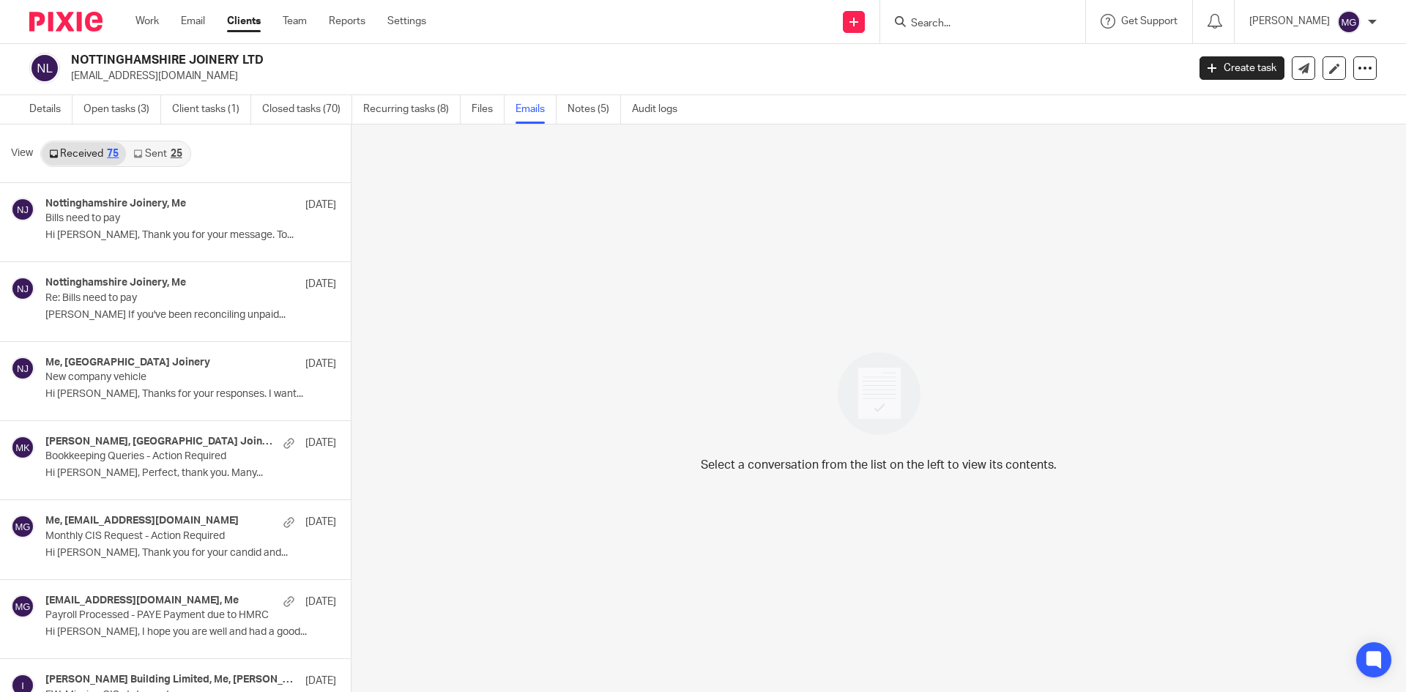
click at [86, 152] on link "Received 75" at bounding box center [84, 153] width 84 height 23
click at [161, 152] on link "Sent 25" at bounding box center [157, 153] width 63 height 23
click at [177, 160] on link "Sent 25" at bounding box center [157, 153] width 63 height 23
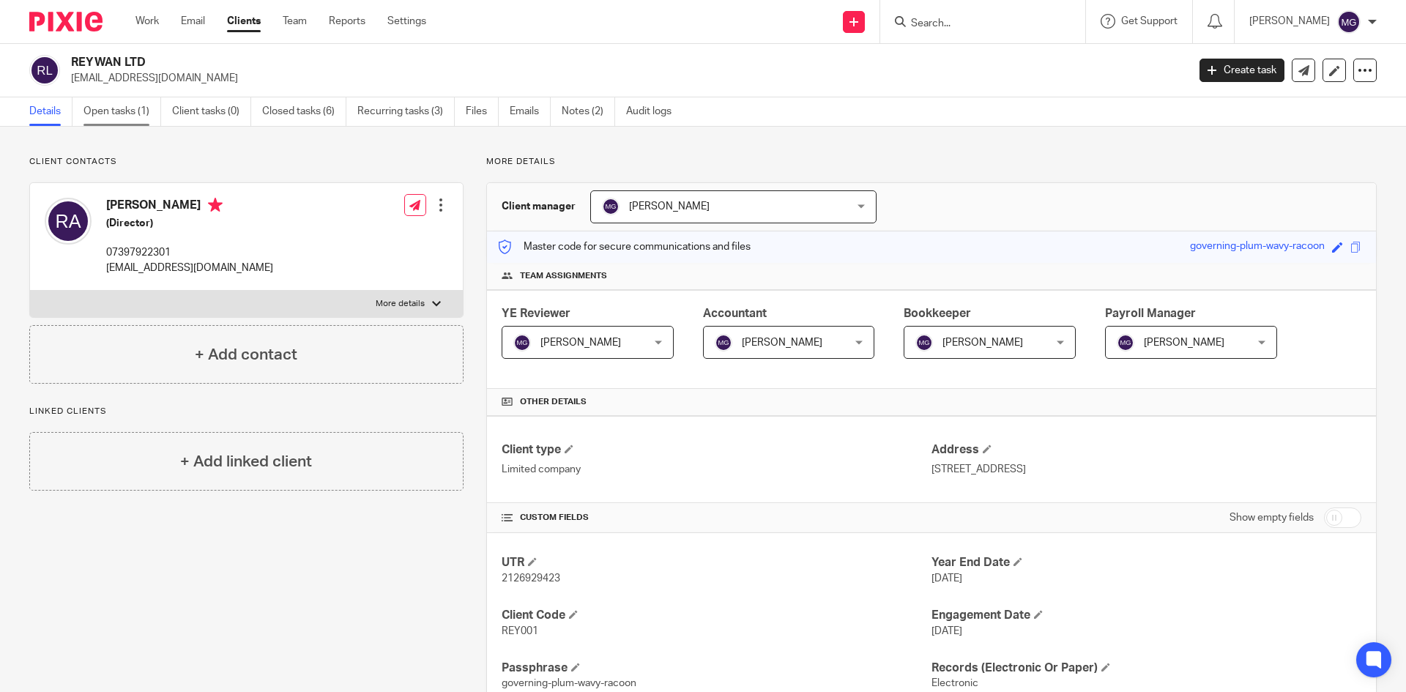
click at [95, 122] on link "Open tasks (1)" at bounding box center [123, 111] width 78 height 29
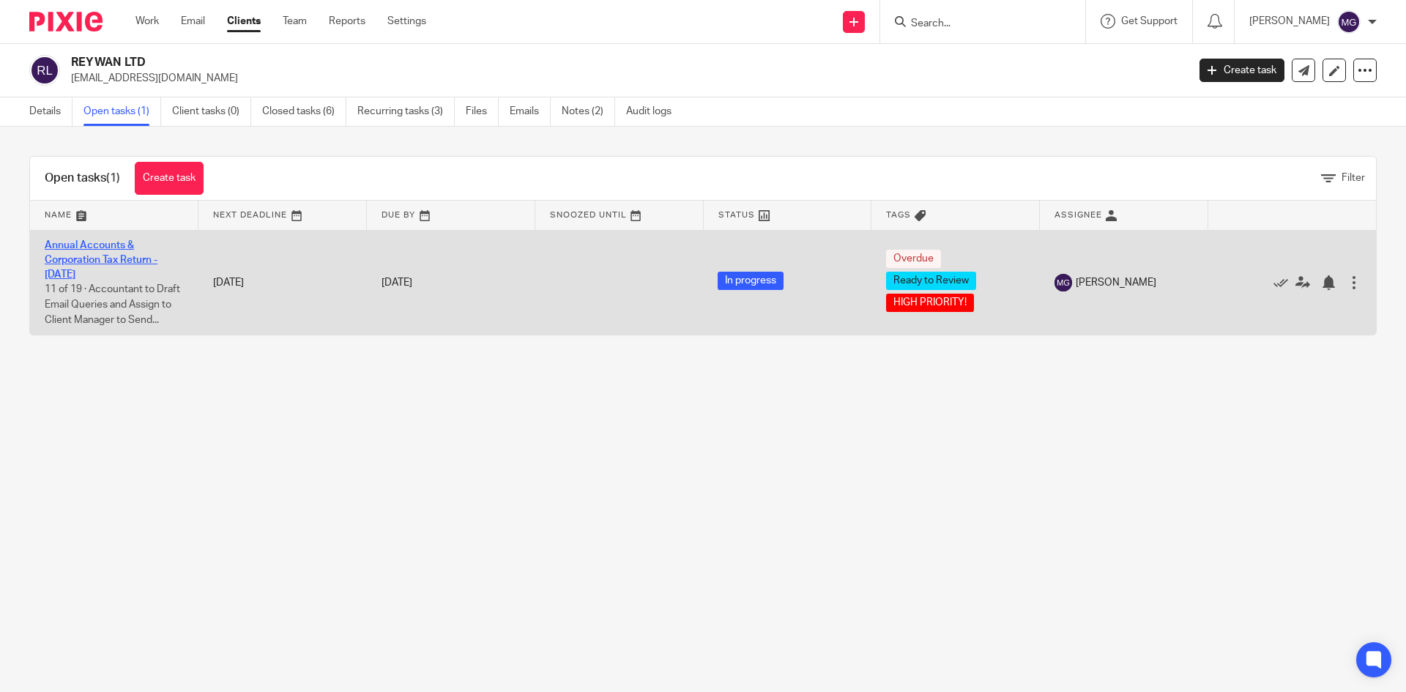
click at [82, 259] on link "Annual Accounts & Corporation Tax Return - [DATE]" at bounding box center [101, 260] width 113 height 40
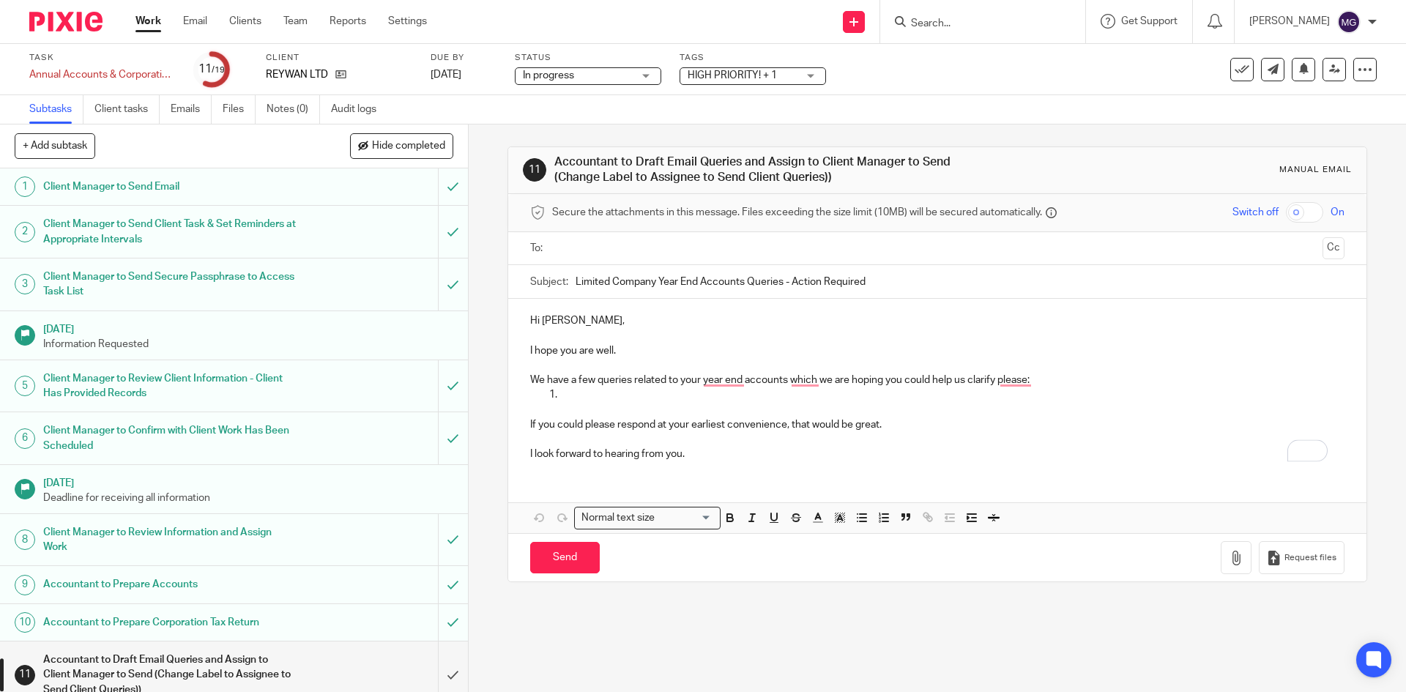
click at [619, 341] on p "To enrich screen reader interactions, please activate Accessibility in Grammarl…" at bounding box center [937, 335] width 814 height 15
click at [617, 353] on p "I hope you are well." at bounding box center [937, 351] width 814 height 15
click at [658, 350] on p "I hope you are well and thank youf or you patience." at bounding box center [937, 351] width 814 height 15
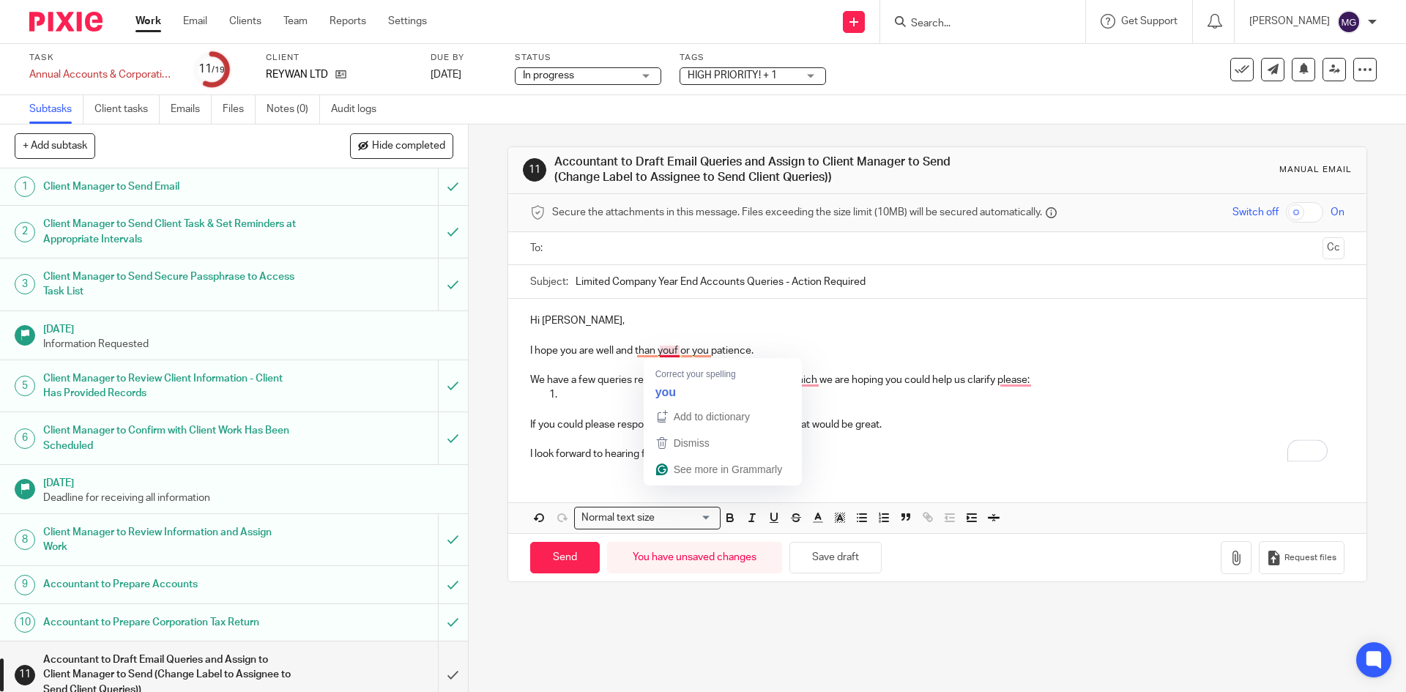
click at [671, 353] on p "I hope you are well and than youf or you patience." at bounding box center [937, 351] width 814 height 15
click at [578, 391] on p "To enrich screen reader interactions, please activate Accessibility in Grammarl…" at bounding box center [952, 394] width 784 height 15
click at [534, 385] on p "We have a few queries related to your year end accounts which we are hoping you…" at bounding box center [937, 380] width 814 height 15
click at [566, 371] on p "To enrich screen reader interactions, please activate Accessibility in Grammarl…" at bounding box center [937, 365] width 814 height 15
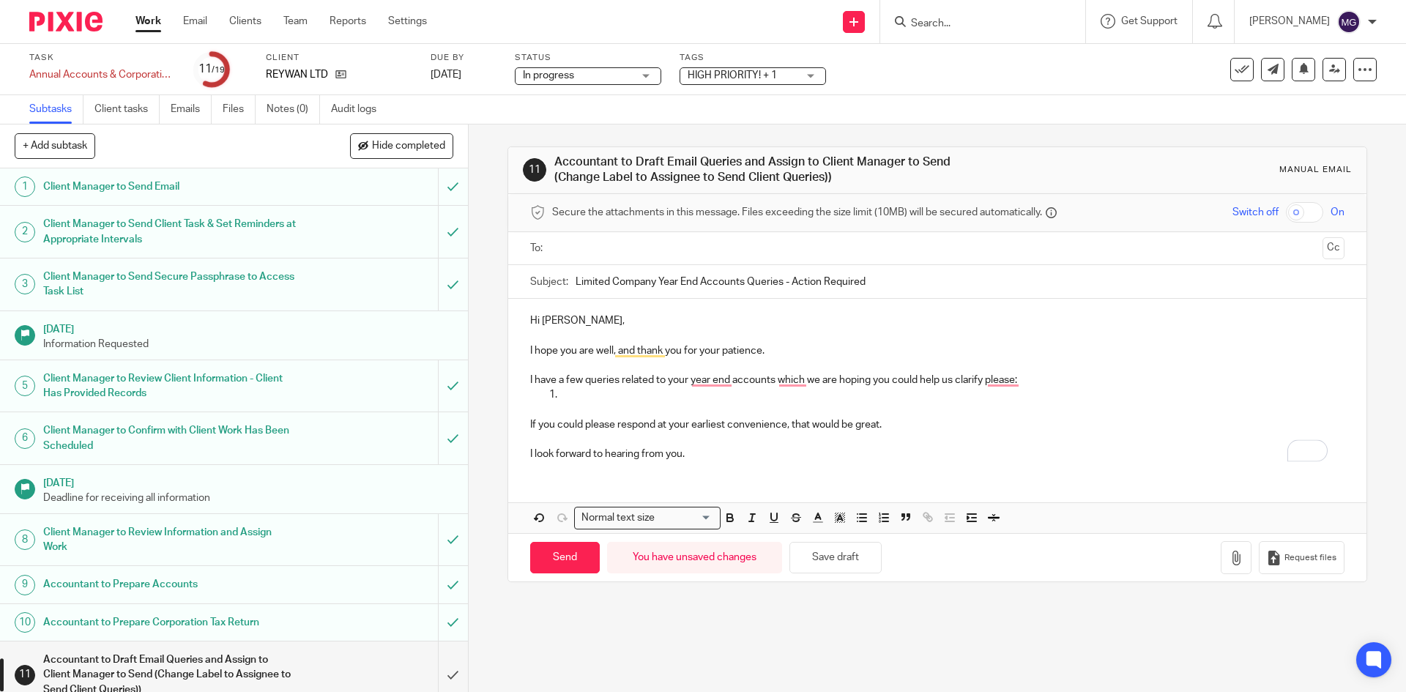
click at [568, 382] on p "I have a few queries related to your year end accounts which we are hoping you …" at bounding box center [937, 380] width 814 height 15
click at [798, 390] on div "Punctuation problem , which" at bounding box center [850, 409] width 158 height 45
click at [778, 383] on p "I have on last queries related to your year-end accounts which we are hoping yo…" at bounding box center [937, 380] width 814 height 15
click at [784, 379] on p "I have on last queries related to your year-end accounts which we are hoping yo…" at bounding box center [937, 380] width 814 height 15
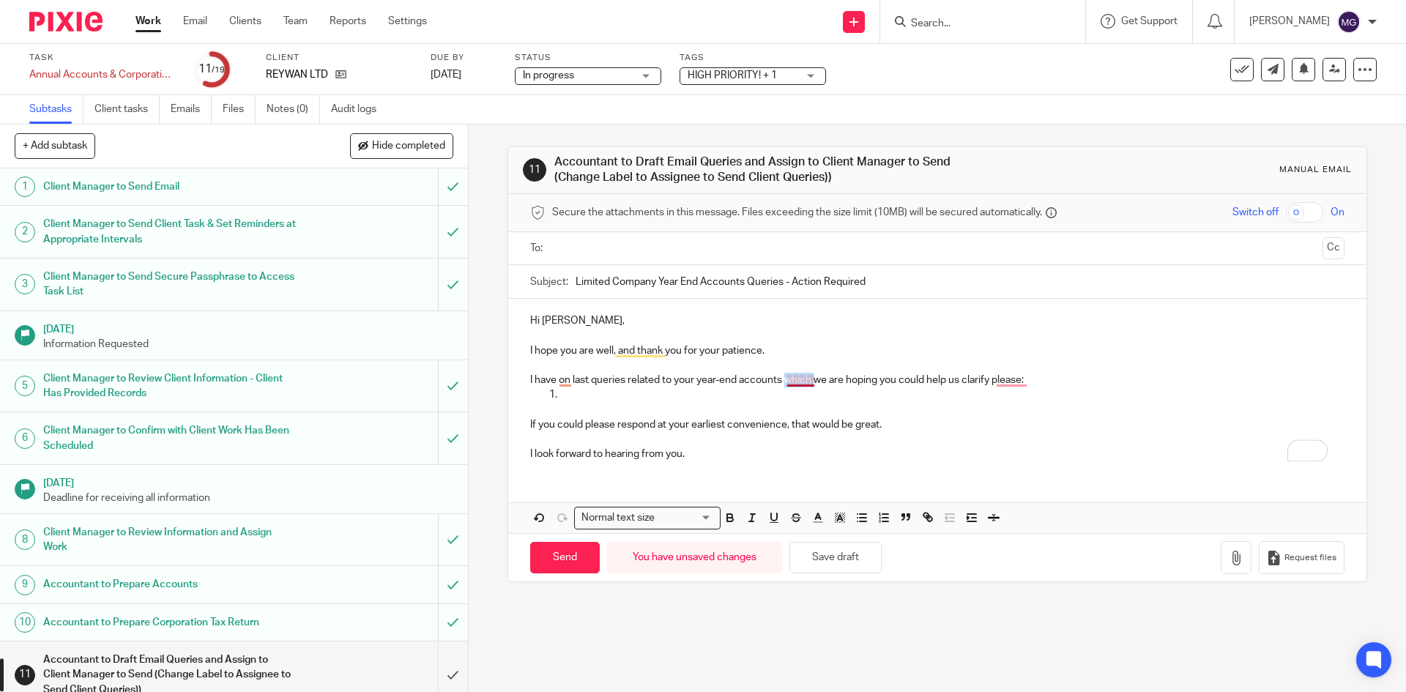
click at [784, 379] on p "I have on last queries related to your year-end accounts which we are hoping yo…" at bounding box center [937, 380] width 814 height 15
click at [557, 379] on p "I have on last queries related to your year-end accounts beforewe are hoping yo…" at bounding box center [937, 380] width 814 height 15
click at [802, 384] on p "I have almost finalised the acocunts but had one last queries related to your y…" at bounding box center [937, 380] width 814 height 15
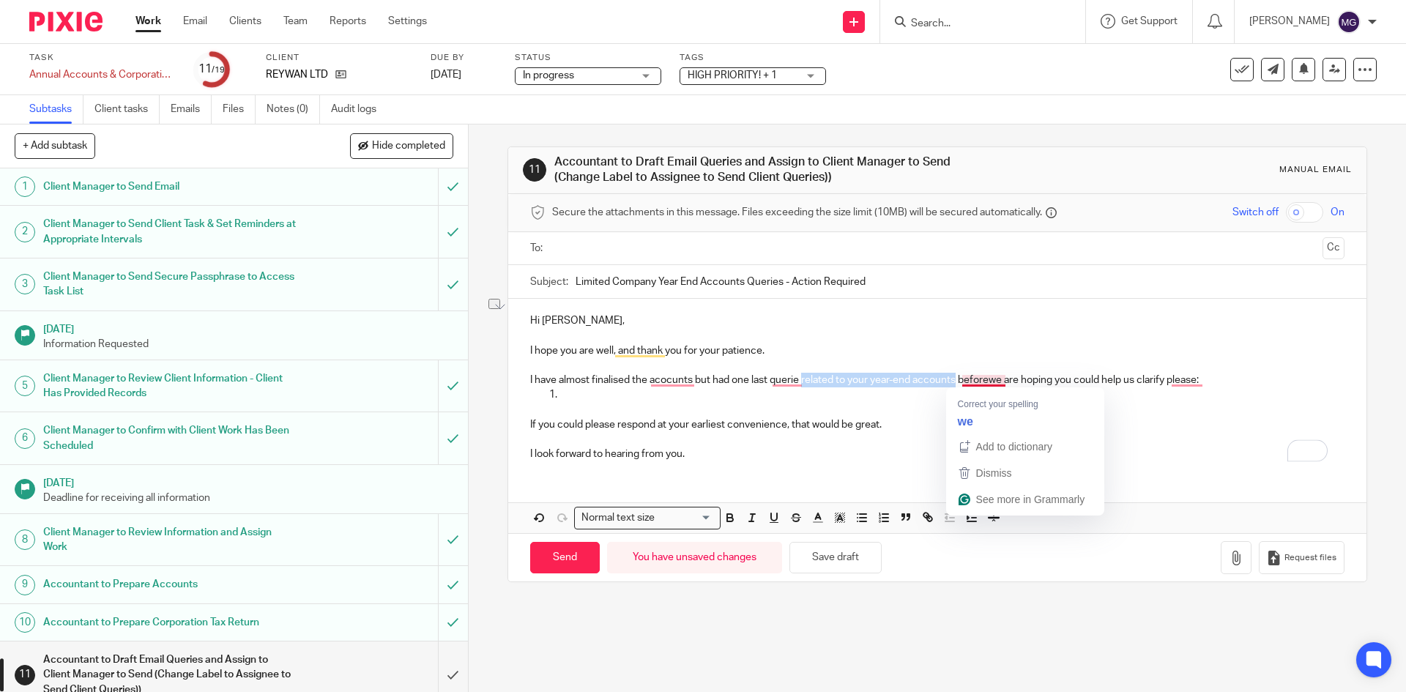
drag, startPoint x: 807, startPoint y: 376, endPoint x: 953, endPoint y: 376, distance: 145.8
click at [953, 376] on p "I have almost finalised the acocunts but had one last querie related to your ye…" at bounding box center [937, 380] width 814 height 15
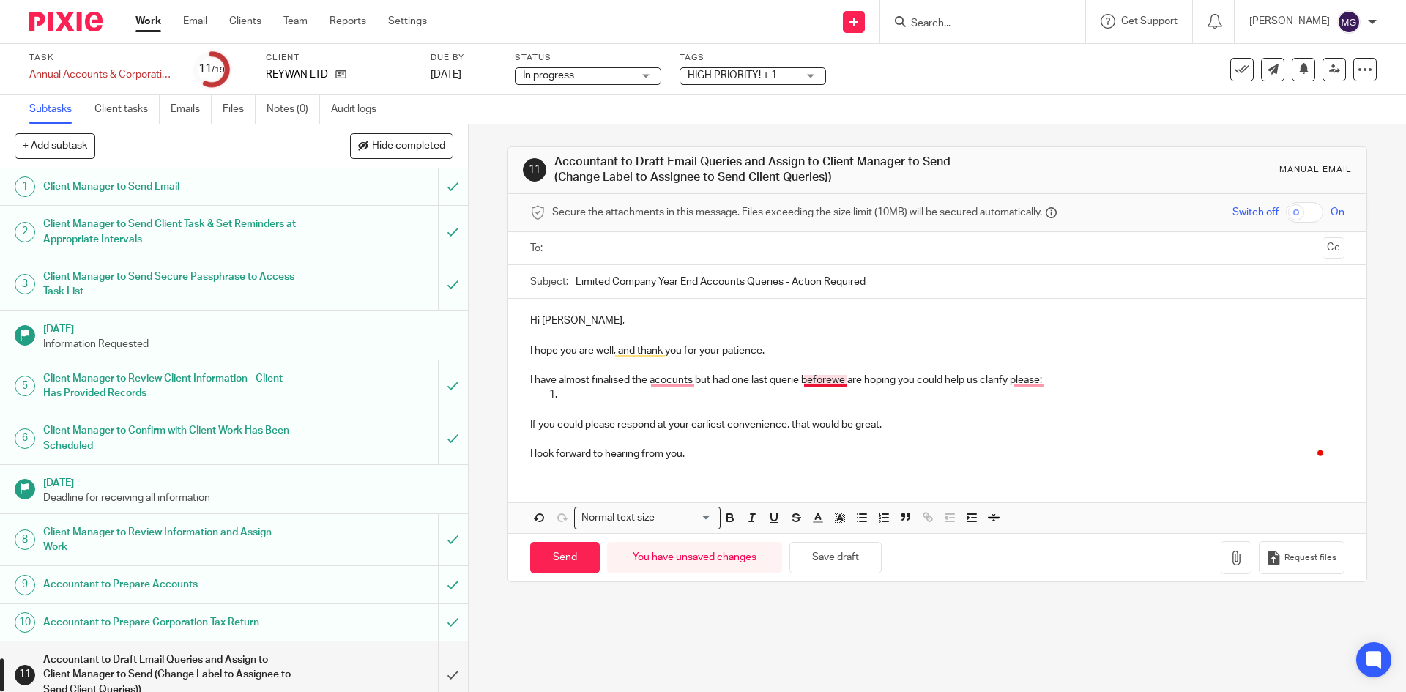
click at [831, 379] on p "I have almost finalised the acocunts but had one last querie beforewe are hopin…" at bounding box center [937, 380] width 814 height 15
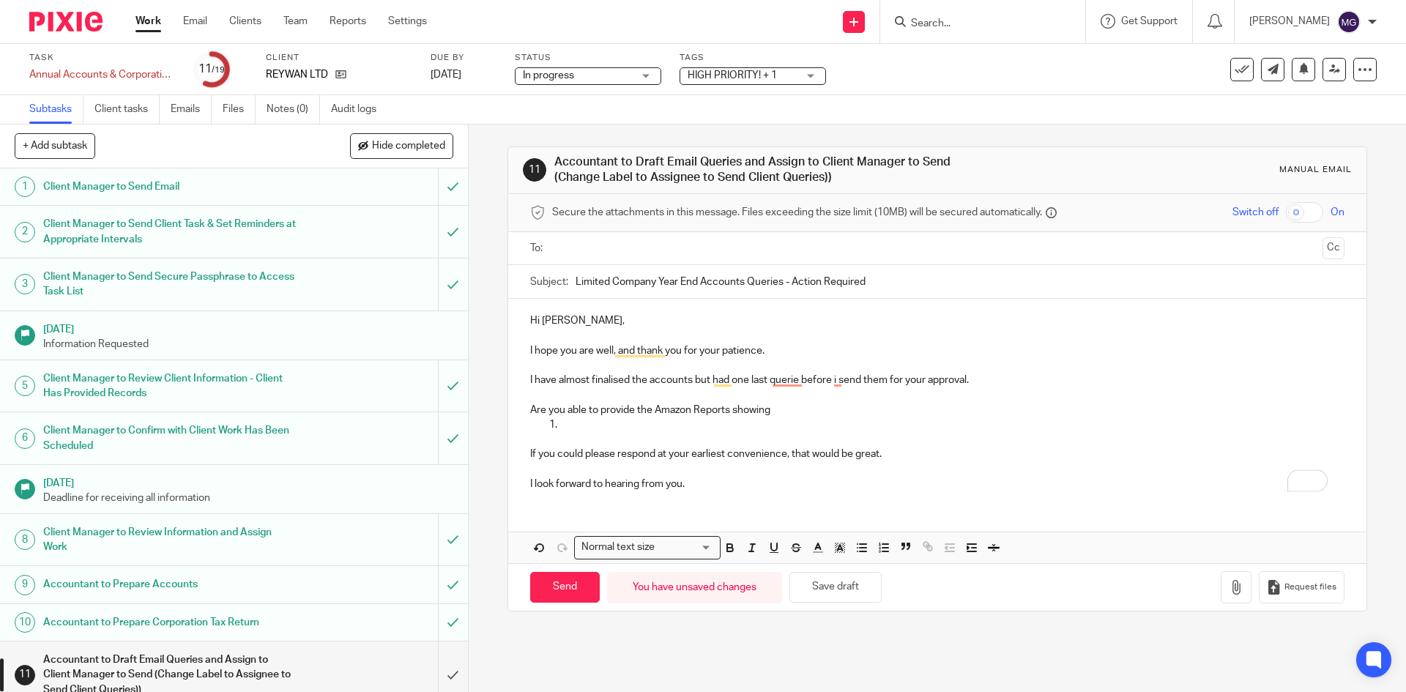
click at [741, 381] on p "I have almost finalised the accounts but had one last querie before i send them…" at bounding box center [937, 380] width 814 height 15
click at [850, 400] on p "To enrich screen reader interactions, please activate Accessibility in Grammarl…" at bounding box center [937, 394] width 814 height 15
click at [635, 409] on p "Are you able to provide the Amazon Reports showing" at bounding box center [937, 410] width 814 height 15
click at [758, 414] on p "Are you able to provide the Amazon Reports showing" at bounding box center [937, 410] width 814 height 15
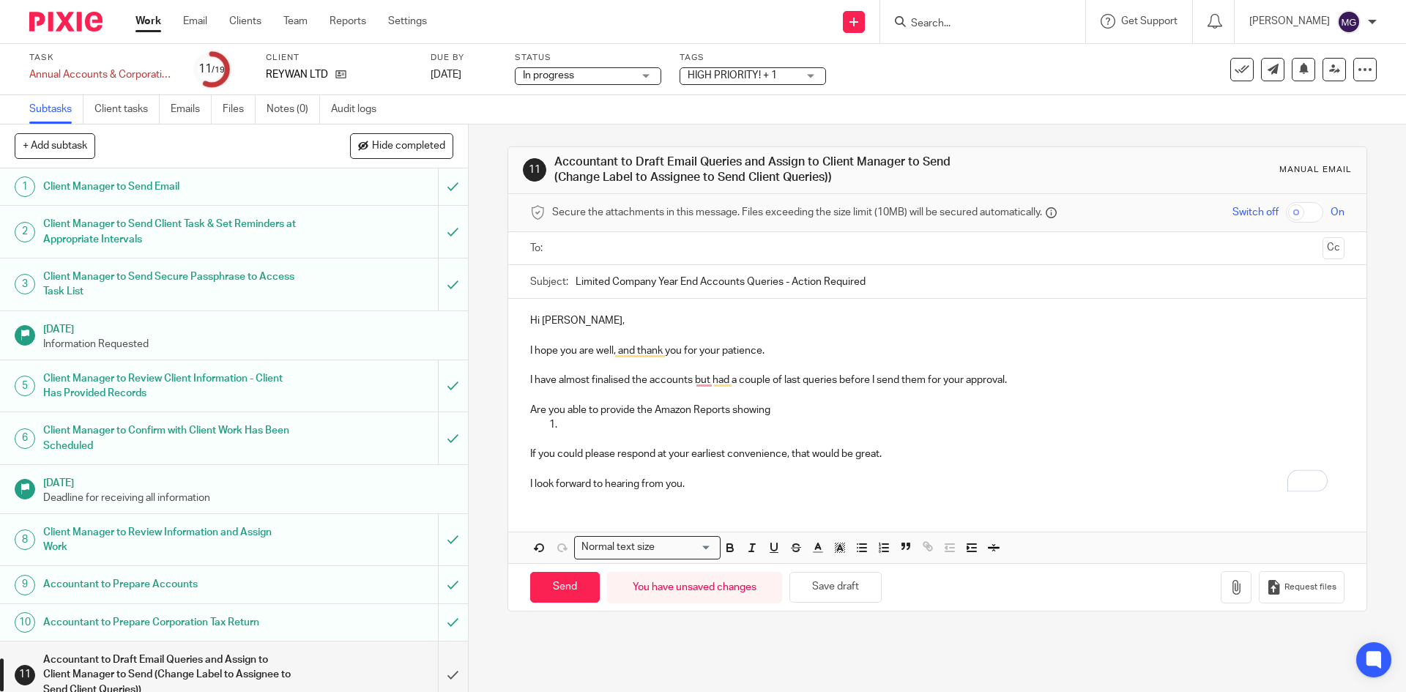
click at [772, 412] on p "Are you able to provide the Amazon Reports showing" at bounding box center [937, 410] width 814 height 15
click at [779, 409] on p "Are you able to provide the Amazon Reports showing Total sales, expnediture and…" at bounding box center [937, 410] width 814 height 15
drag, startPoint x: 1056, startPoint y: 431, endPoint x: 1144, endPoint y: 426, distance: 88.0
click at [1060, 431] on p "To enrich screen reader interactions, please activate Accessibility in Grammarl…" at bounding box center [952, 425] width 784 height 15
click at [1187, 407] on p "Are you able to provide the Amazon Reports showing total sales, expenditure and…" at bounding box center [937, 410] width 814 height 15
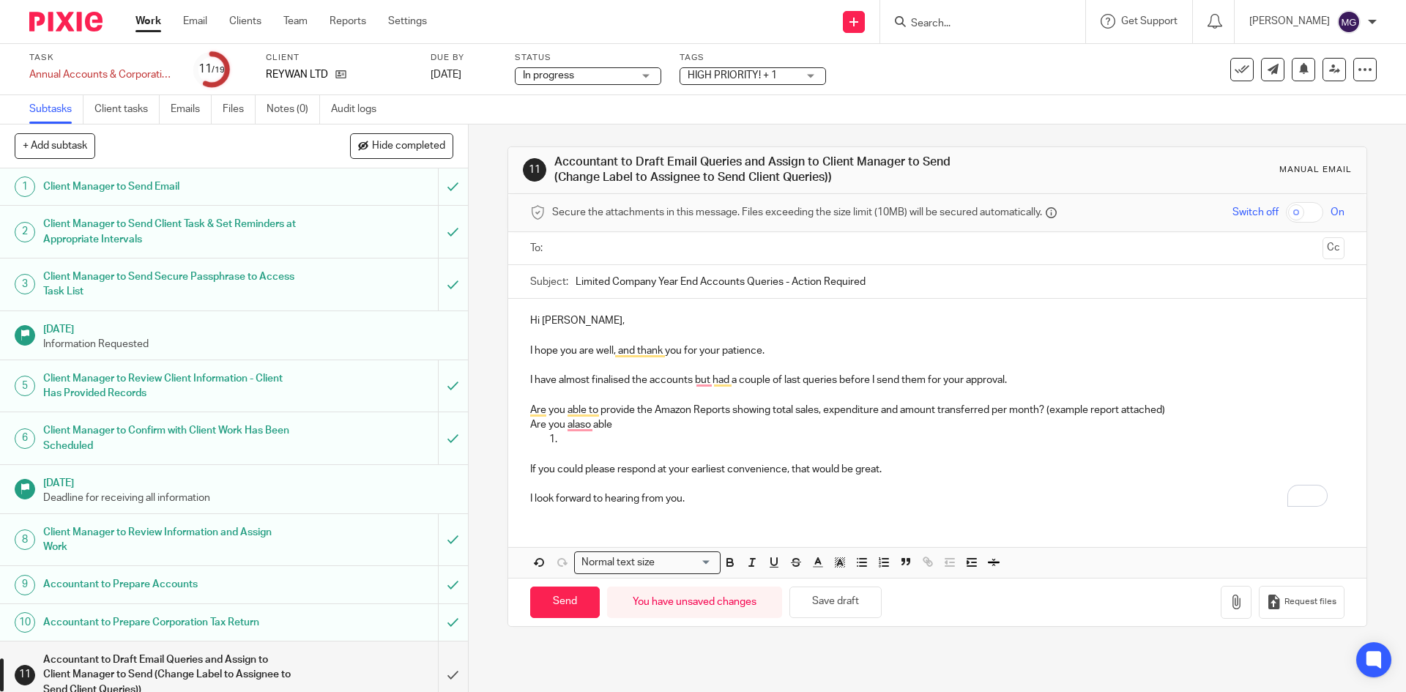
click at [624, 411] on p "Are you able to provide the Amazon Reports showing total sales, expenditure and…" at bounding box center [937, 410] width 814 height 15
drag, startPoint x: 586, startPoint y: 437, endPoint x: 524, endPoint y: 423, distance: 63.2
click at [524, 423] on div "Hi [PERSON_NAME], I hope you are well, and thank you for your patience. I have …" at bounding box center [937, 408] width 858 height 218
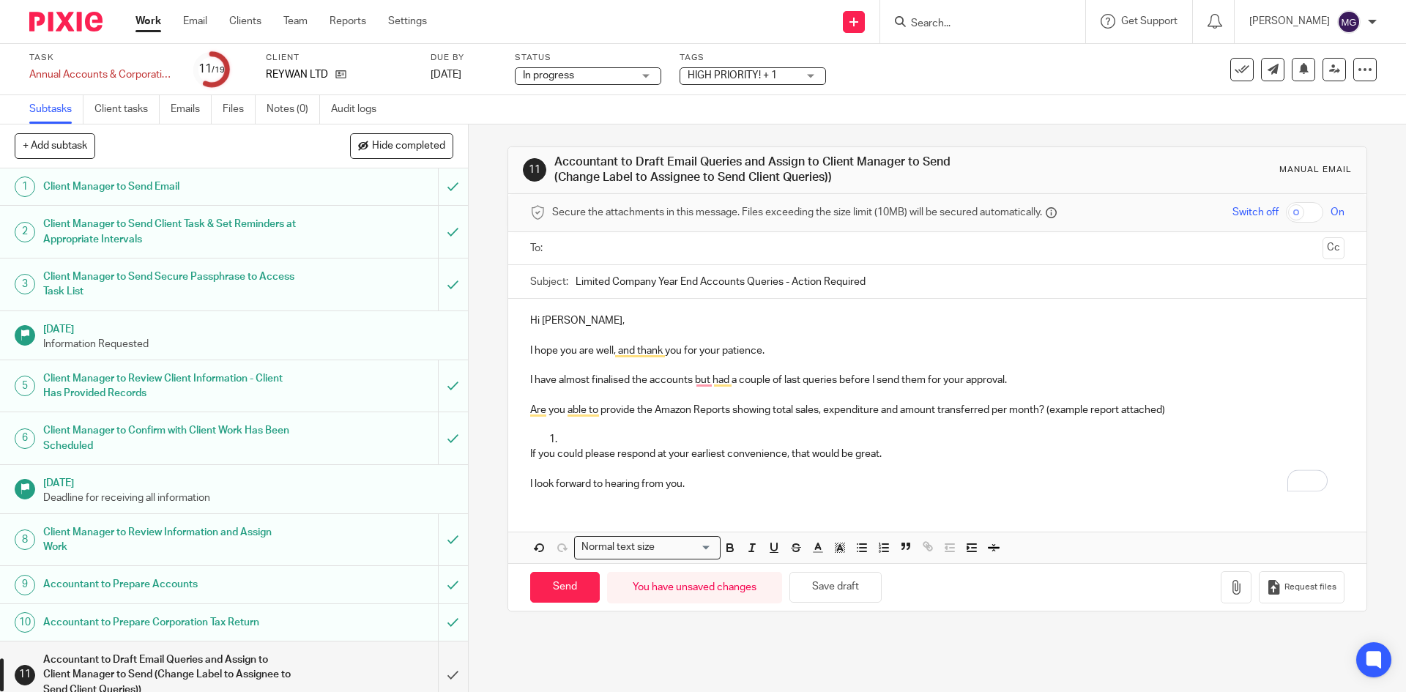
click at [586, 443] on p "To enrich screen reader interactions, please activate Accessibility in Grammarl…" at bounding box center [952, 439] width 784 height 15
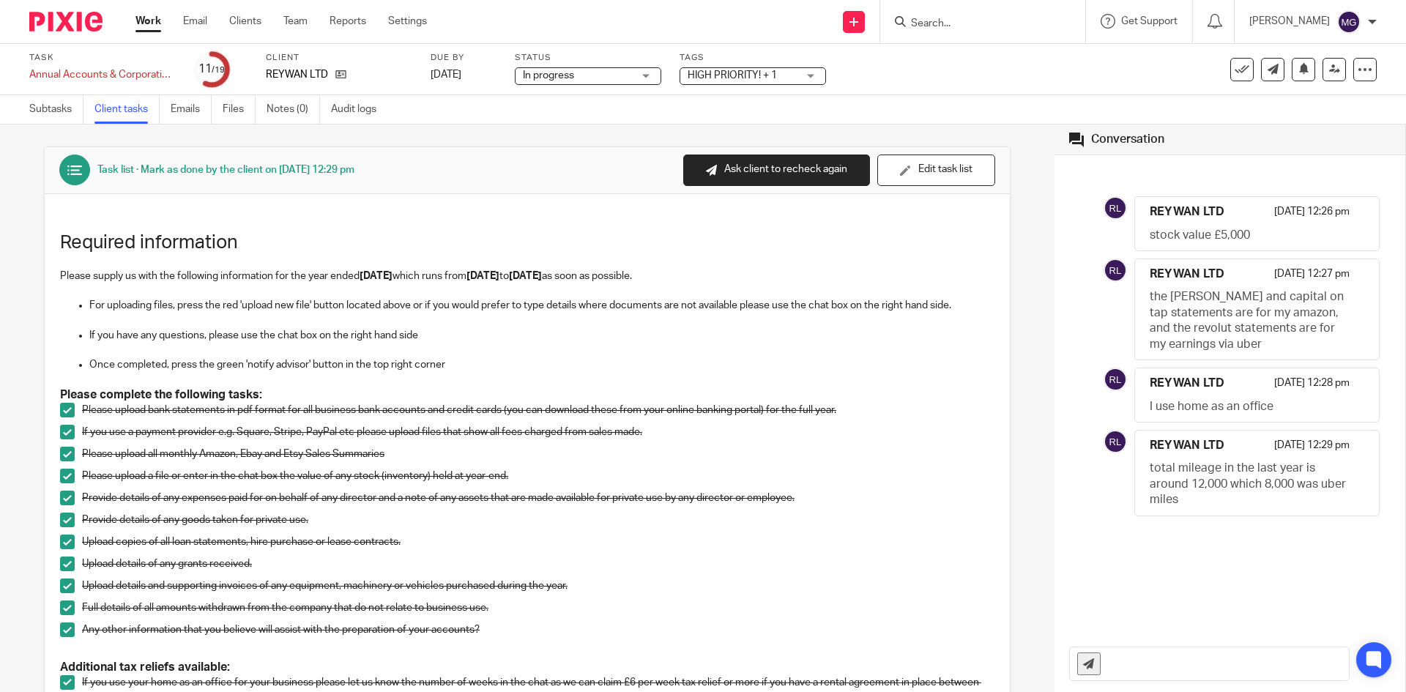
drag, startPoint x: 1257, startPoint y: 500, endPoint x: 1129, endPoint y: 461, distance: 133.2
click at [1135, 461] on div "REYWAN LTD 13 Jul 2025 12:29 pm total mileage in the last year is around 12,000…" at bounding box center [1257, 473] width 244 height 85
click at [1003, 180] on div "Task list · Mark as done by the client on 13 Jul at 12:29 pm Send to client Sen…" at bounding box center [527, 409] width 1055 height 568
click at [468, 384] on p at bounding box center [527, 380] width 935 height 15
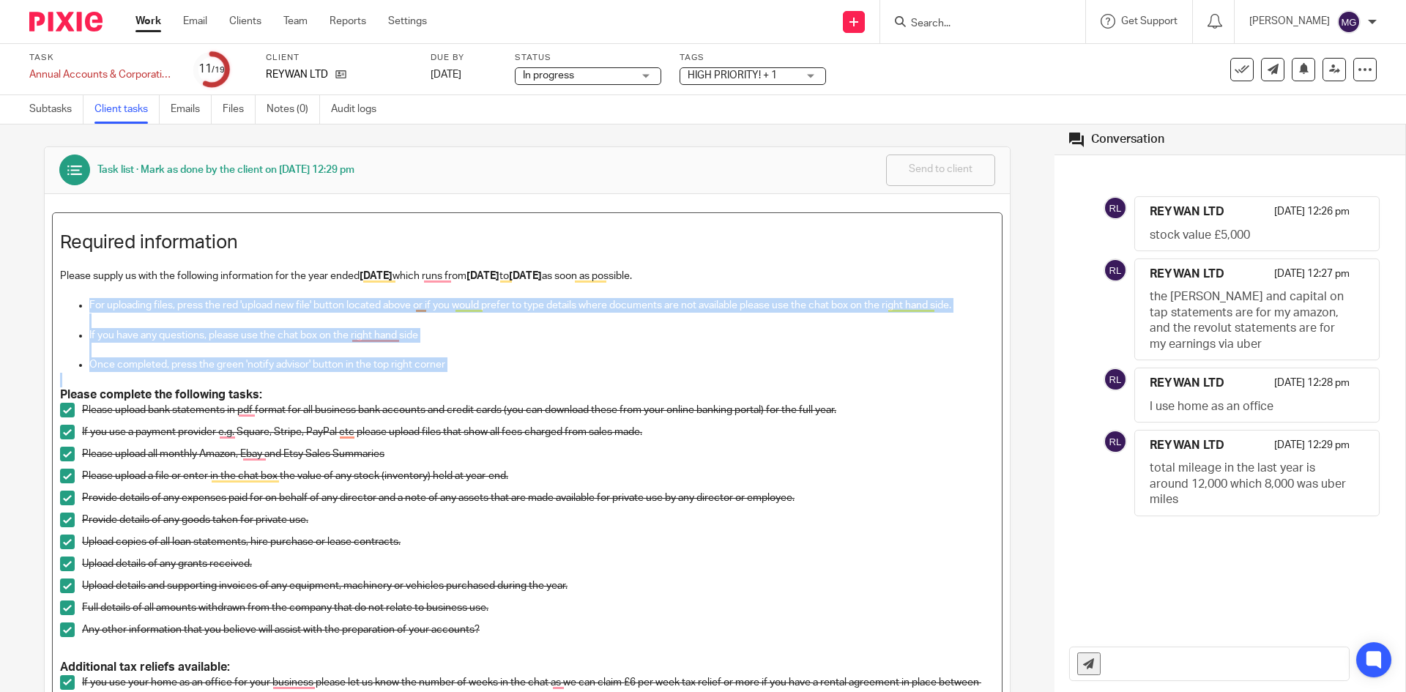
drag, startPoint x: 467, startPoint y: 374, endPoint x: 85, endPoint y: 308, distance: 387.3
click at [85, 308] on div "Required information Please supply us with the following information for the ye…" at bounding box center [527, 475] width 949 height 525
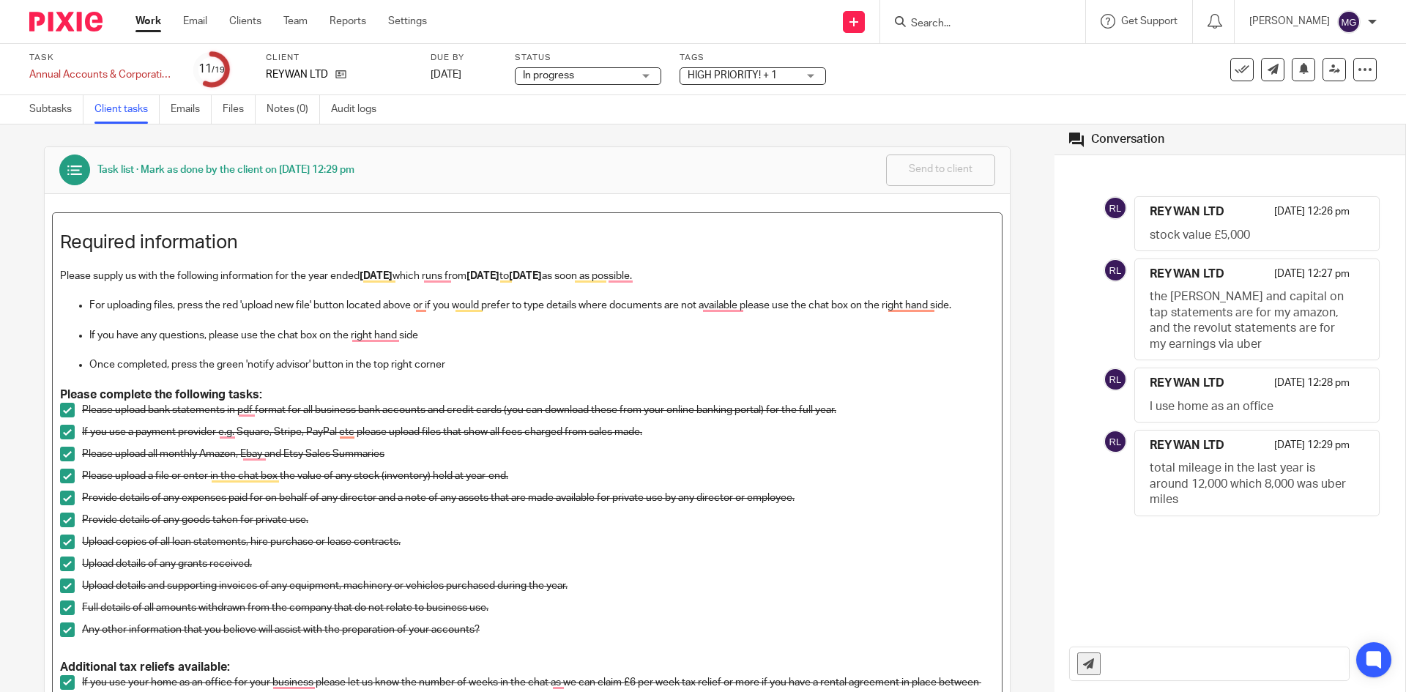
click at [615, 568] on p "Upload details of any grants received." at bounding box center [538, 564] width 913 height 15
drag, startPoint x: 1200, startPoint y: 508, endPoint x: 1118, endPoint y: 461, distance: 94.2
click at [1118, 461] on div "REYWAN LTD 13 Jul 2025 12:29 pm total mileage in the last year is around 12,000…" at bounding box center [1230, 473] width 268 height 86
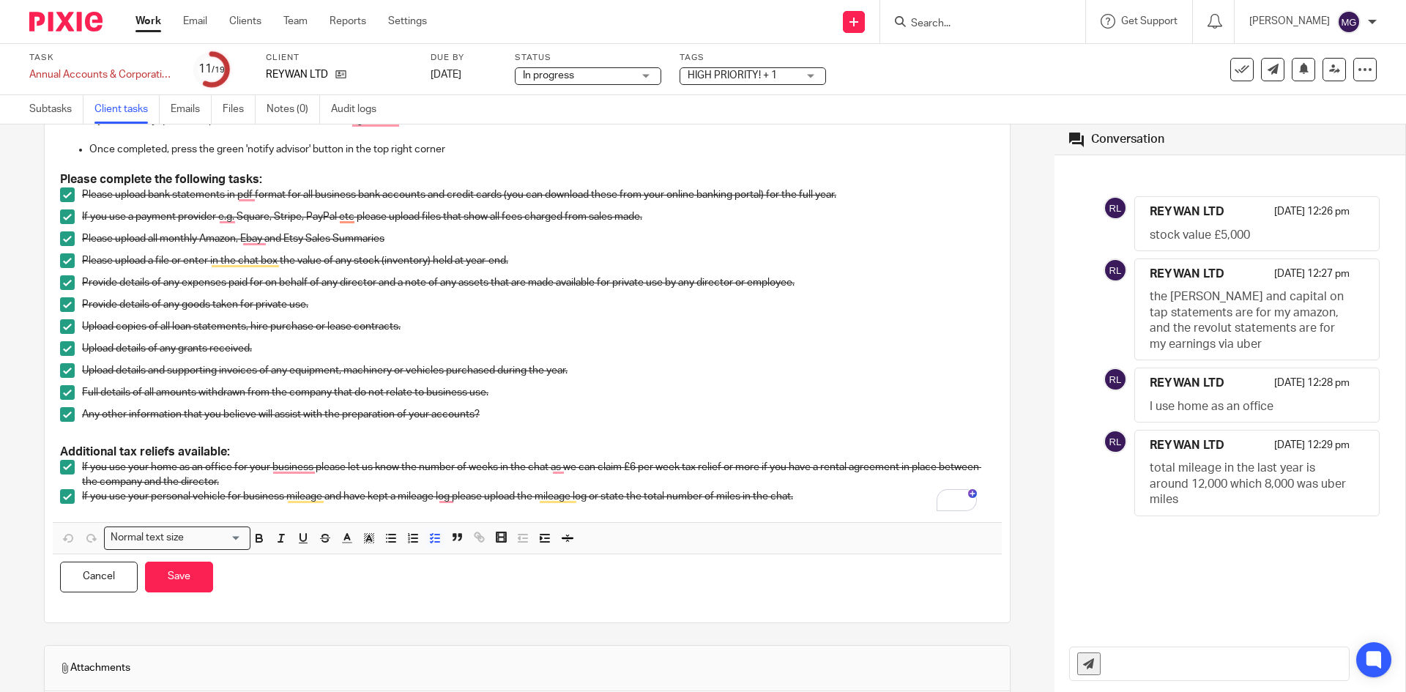
scroll to position [293, 0]
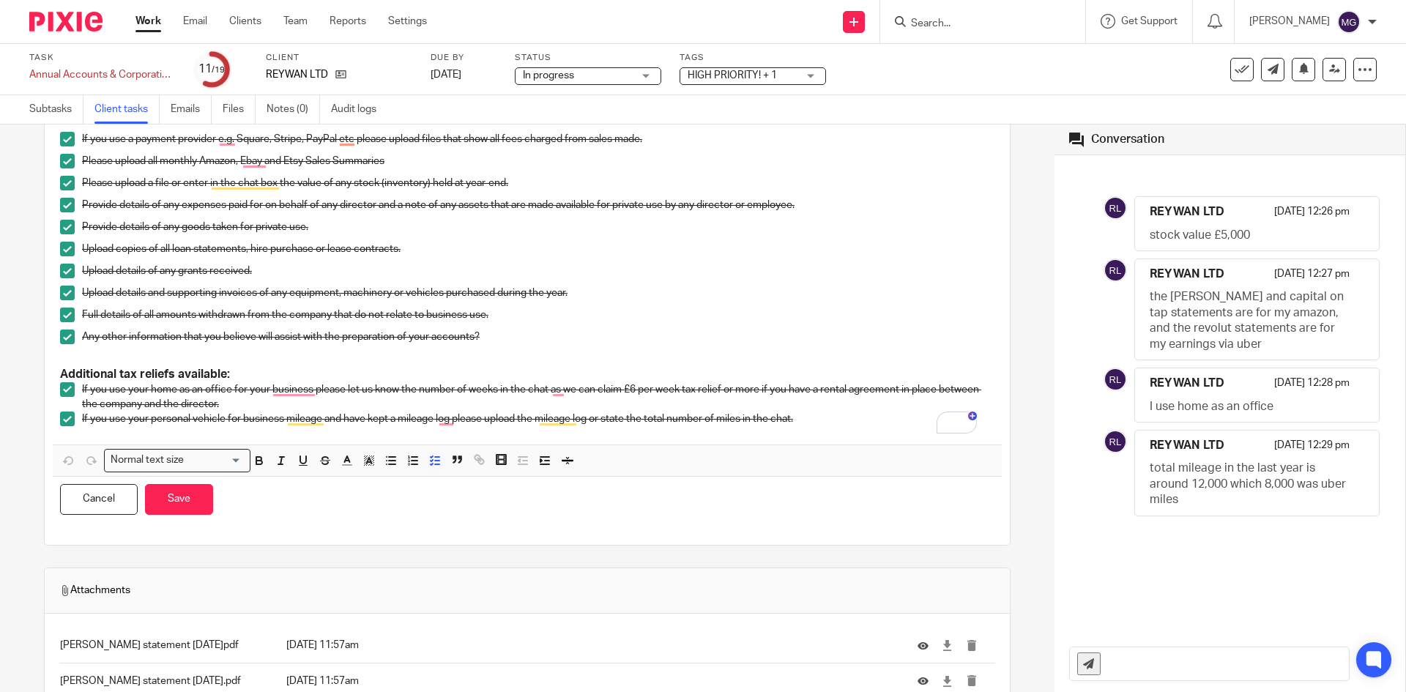
click at [301, 232] on p "Provide details of any goods taken for private use." at bounding box center [538, 227] width 913 height 15
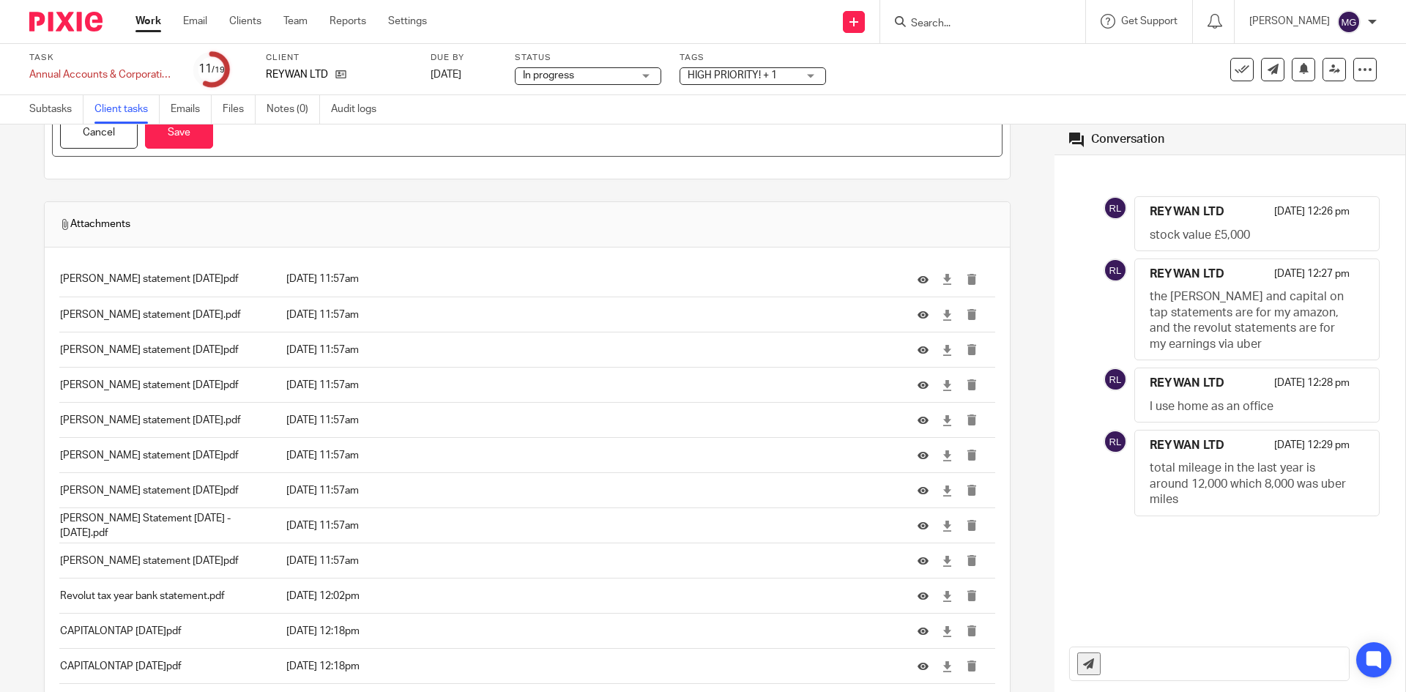
scroll to position [952, 0]
